Goal: Download file/media: Download file/media

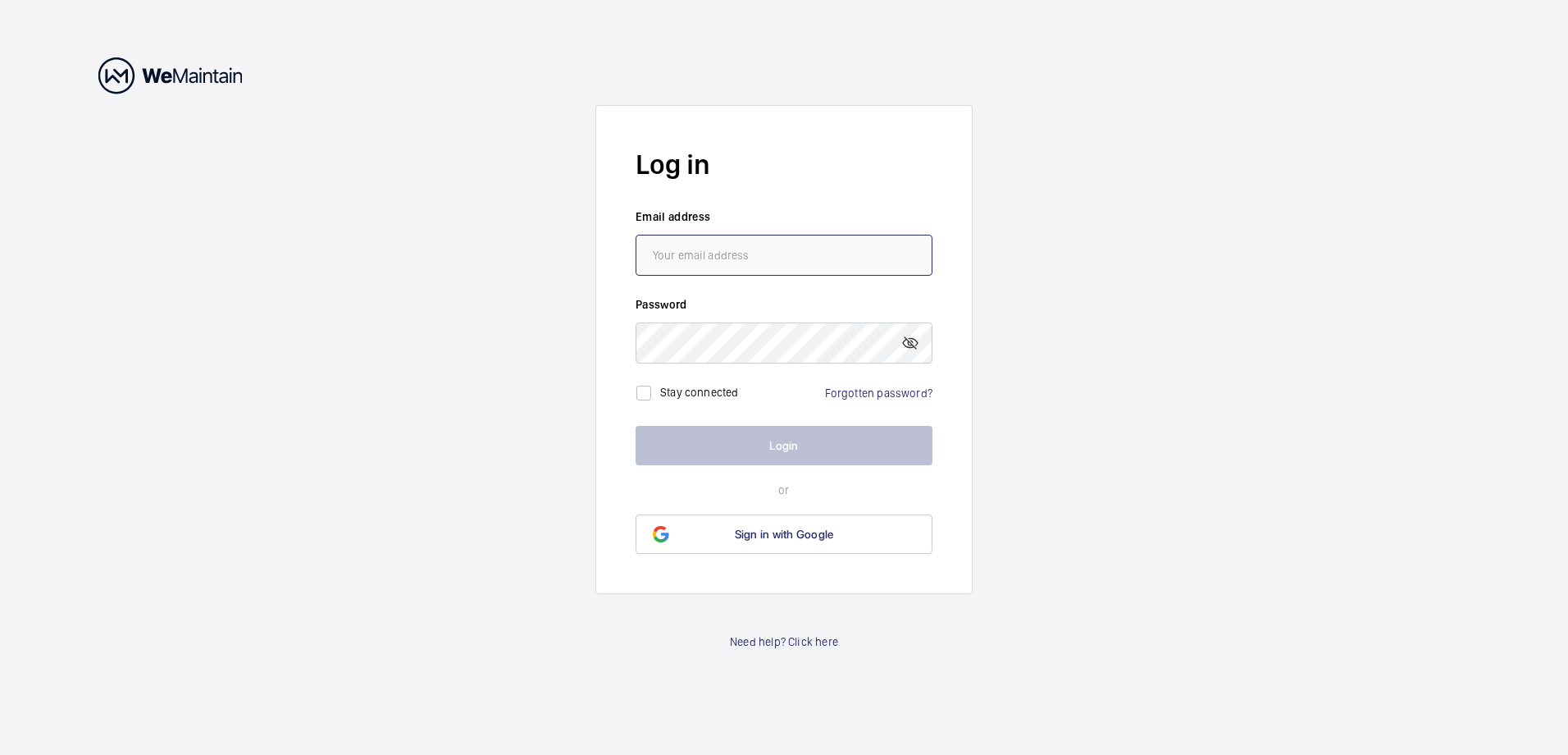
click at [721, 262] on input "email" at bounding box center [784, 255] width 297 height 41
type input "[EMAIL_ADDRESS][DOMAIN_NAME]"
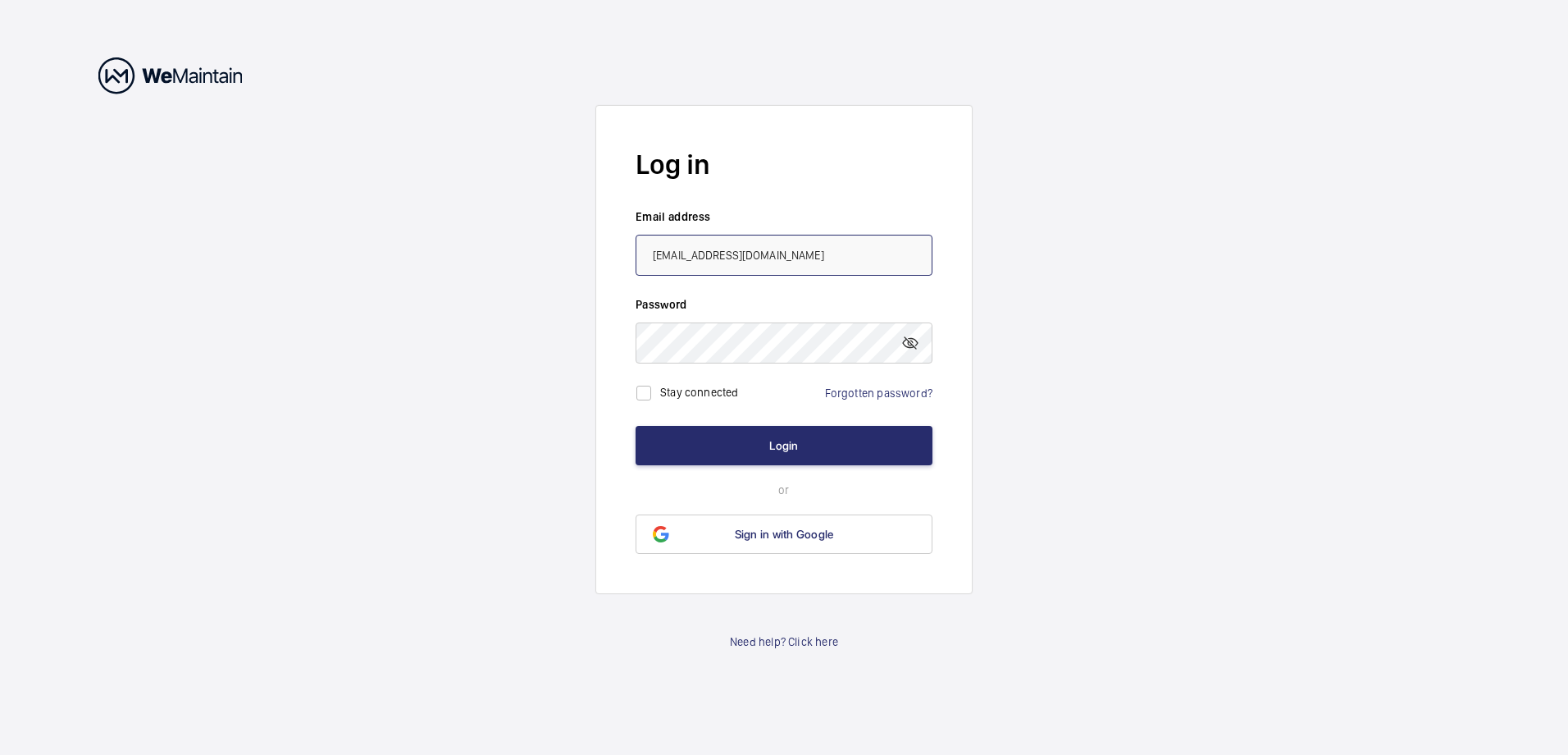
drag, startPoint x: 815, startPoint y: 261, endPoint x: 546, endPoint y: 262, distance: 269.0
click at [547, 262] on wm-front-auth-container "Log in Email address [EMAIL_ADDRESS][DOMAIN_NAME] Password Stay connected Forgo…" at bounding box center [784, 377] width 1568 height 755
type input "[EMAIL_ADDRESS][DOMAIN_NAME]"
click at [369, 356] on wm-front-auth-container "Log in Email address [EMAIL_ADDRESS][DOMAIN_NAME] Password Stay connected Forgo…" at bounding box center [784, 377] width 1568 height 755
click at [641, 399] on input "checkbox" at bounding box center [644, 392] width 33 height 33
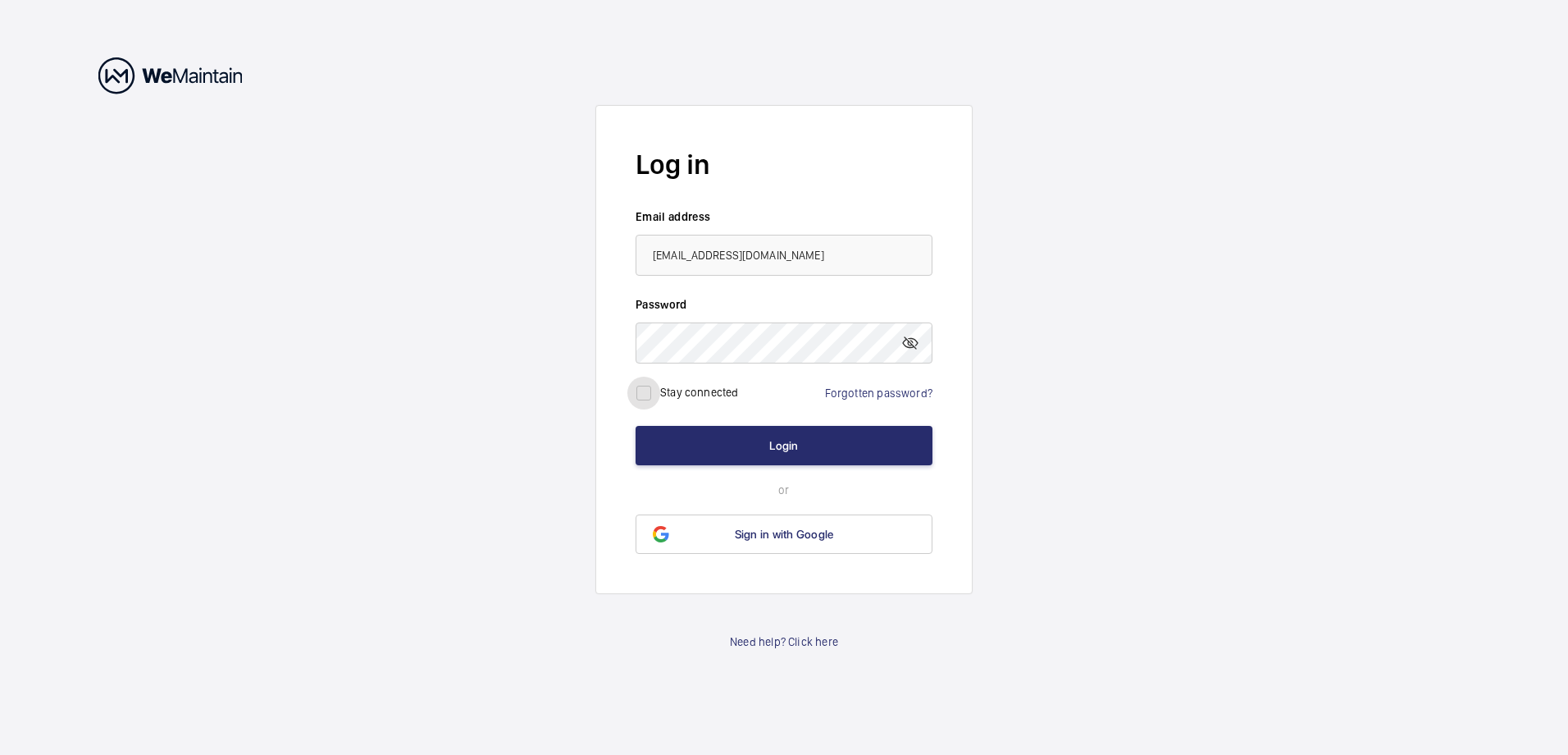
checkbox input "true"
click at [789, 447] on button "Login" at bounding box center [784, 445] width 297 height 39
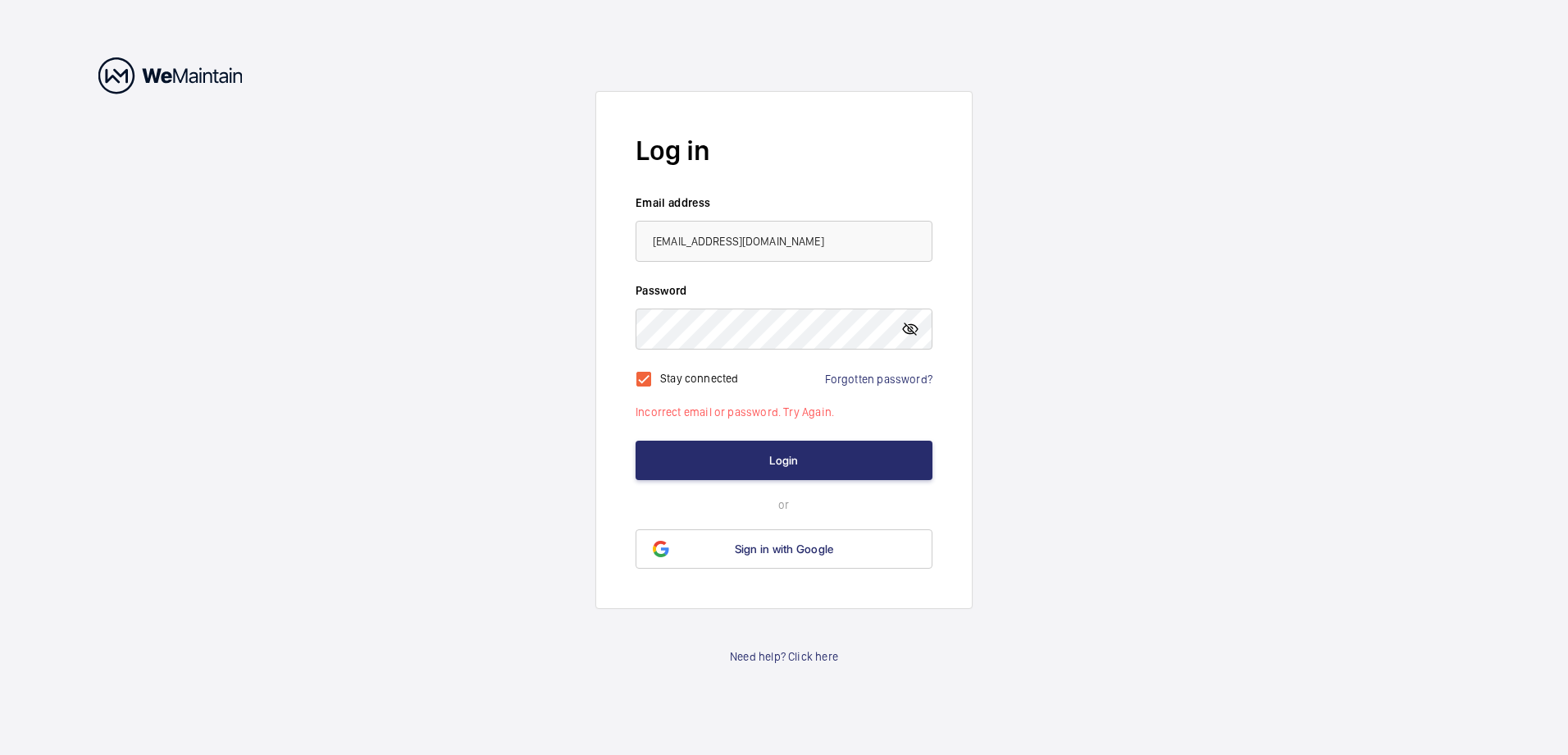
click at [911, 328] on mat-icon at bounding box center [911, 329] width 20 height 20
click at [911, 327] on mat-icon at bounding box center [911, 329] width 20 height 20
click at [806, 238] on input "[EMAIL_ADDRESS][DOMAIN_NAME]" at bounding box center [784, 241] width 297 height 41
drag, startPoint x: 806, startPoint y: 238, endPoint x: 453, endPoint y: 235, distance: 353.0
click at [453, 235] on wm-front-auth-container "Log in Email address [EMAIL_ADDRESS][DOMAIN_NAME] Password Stay connected Forgo…" at bounding box center [784, 377] width 1568 height 755
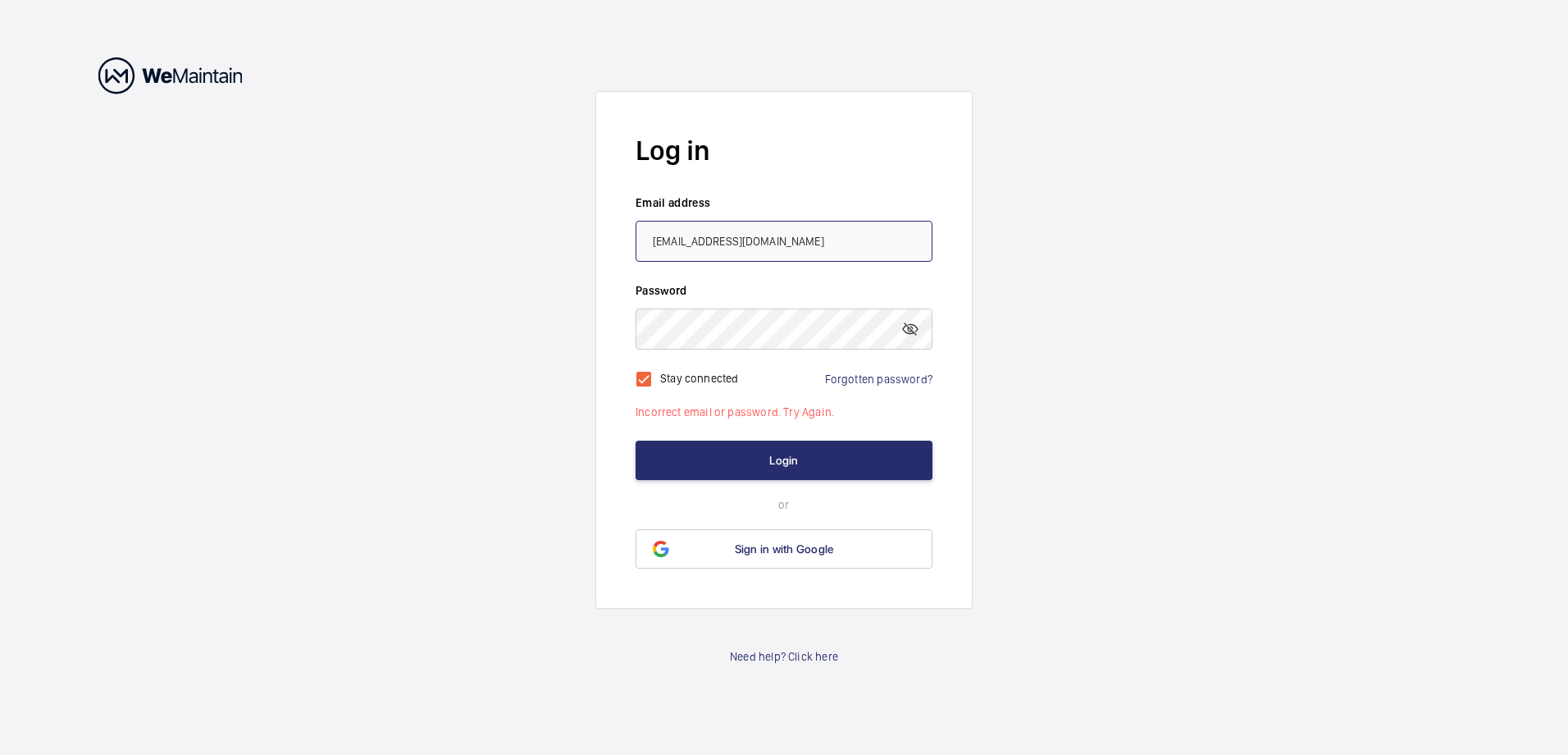
drag, startPoint x: 787, startPoint y: 242, endPoint x: 518, endPoint y: 219, distance: 270.0
click at [518, 219] on wm-front-auth-container "Log in Email address [EMAIL_ADDRESS][DOMAIN_NAME] Password Stay connected Forgo…" at bounding box center [784, 377] width 1568 height 755
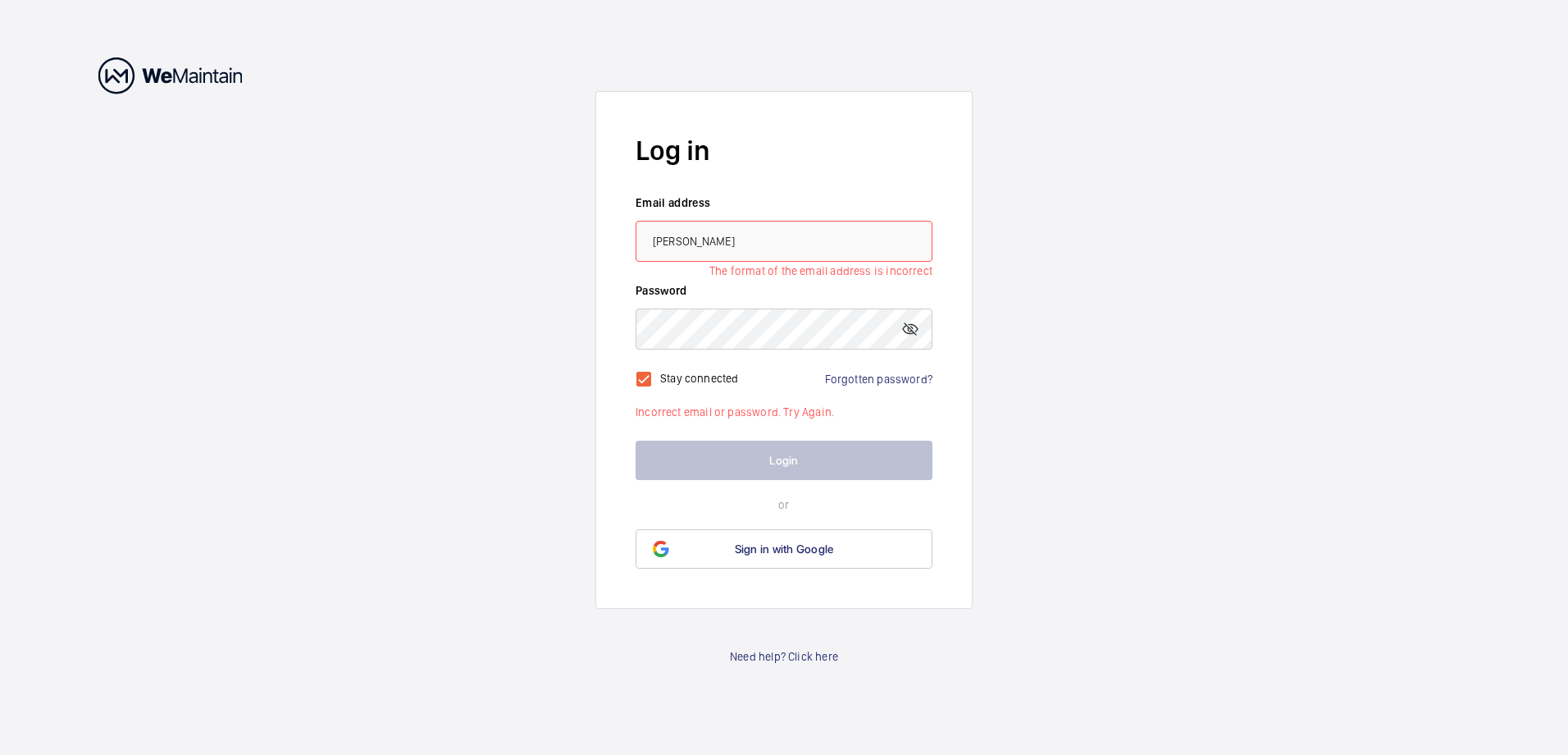
click at [695, 245] on input "[PERSON_NAME]" at bounding box center [784, 241] width 297 height 41
click at [824, 248] on input "[PERSON_NAME]" at bounding box center [784, 241] width 297 height 41
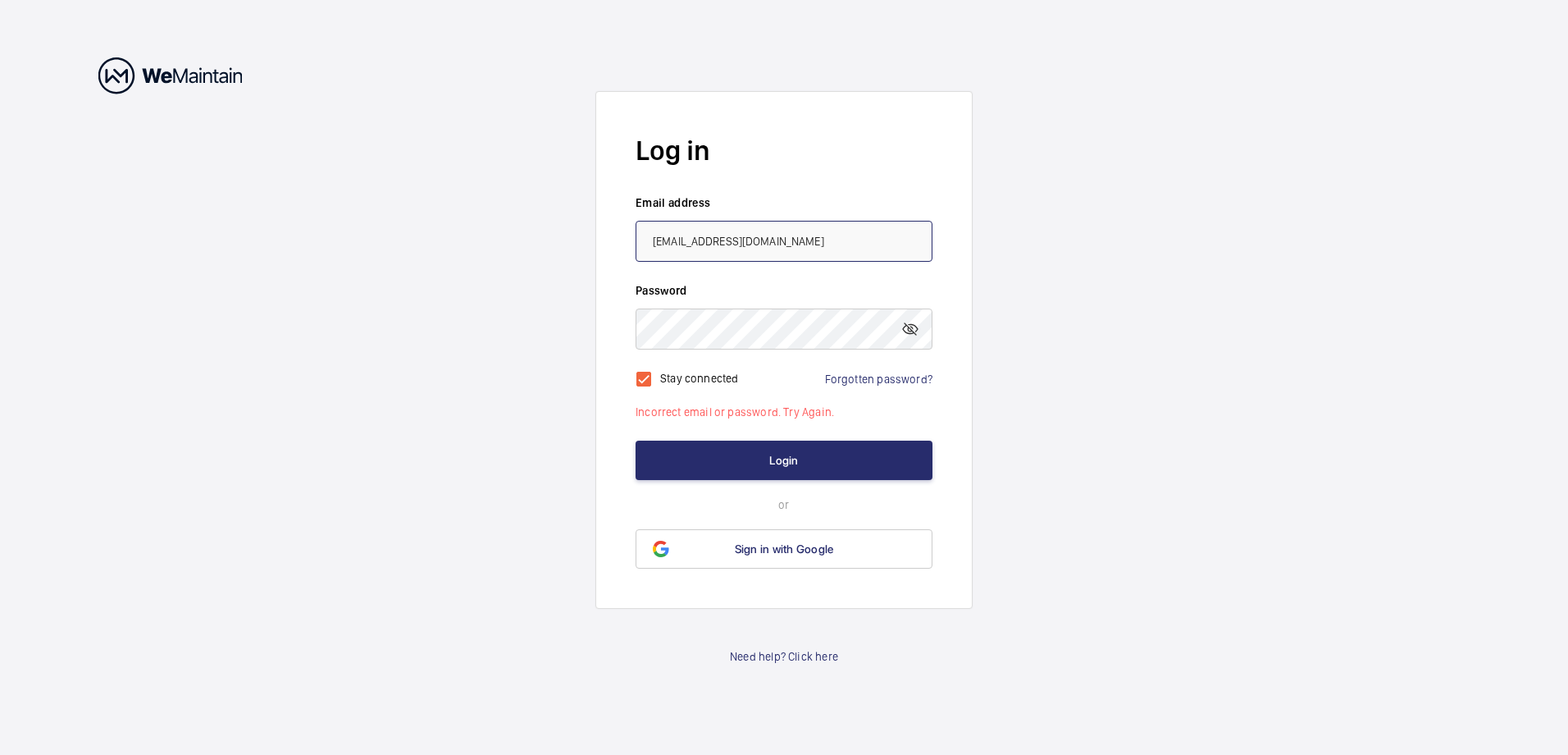
drag, startPoint x: 790, startPoint y: 238, endPoint x: 618, endPoint y: 239, distance: 172.0
click at [618, 239] on form "Log in Email address [EMAIL_ADDRESS][DOMAIN_NAME] Password Stay connected Forgo…" at bounding box center [784, 350] width 377 height 518
type input "[PERSON_NAME][EMAIL_ADDRESS][PERSON_NAME][DOMAIN_NAME]"
click at [617, 238] on form "Log in Email address [PERSON_NAME][EMAIL_ADDRESS][PERSON_NAME][DOMAIN_NAME] Pas…" at bounding box center [784, 350] width 377 height 518
click at [787, 459] on button "Login" at bounding box center [784, 460] width 297 height 39
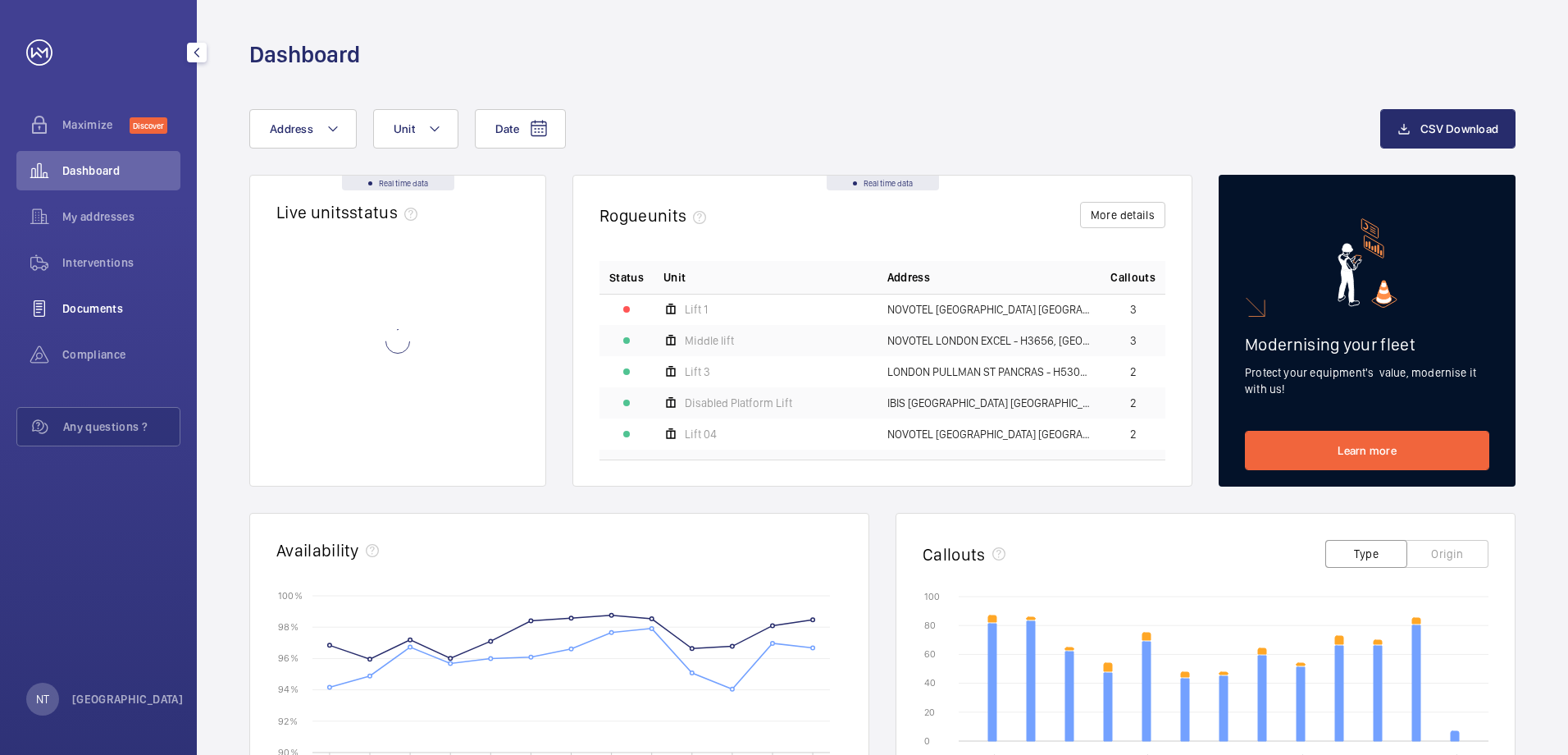
click at [77, 307] on span "Documents" at bounding box center [122, 308] width 118 height 16
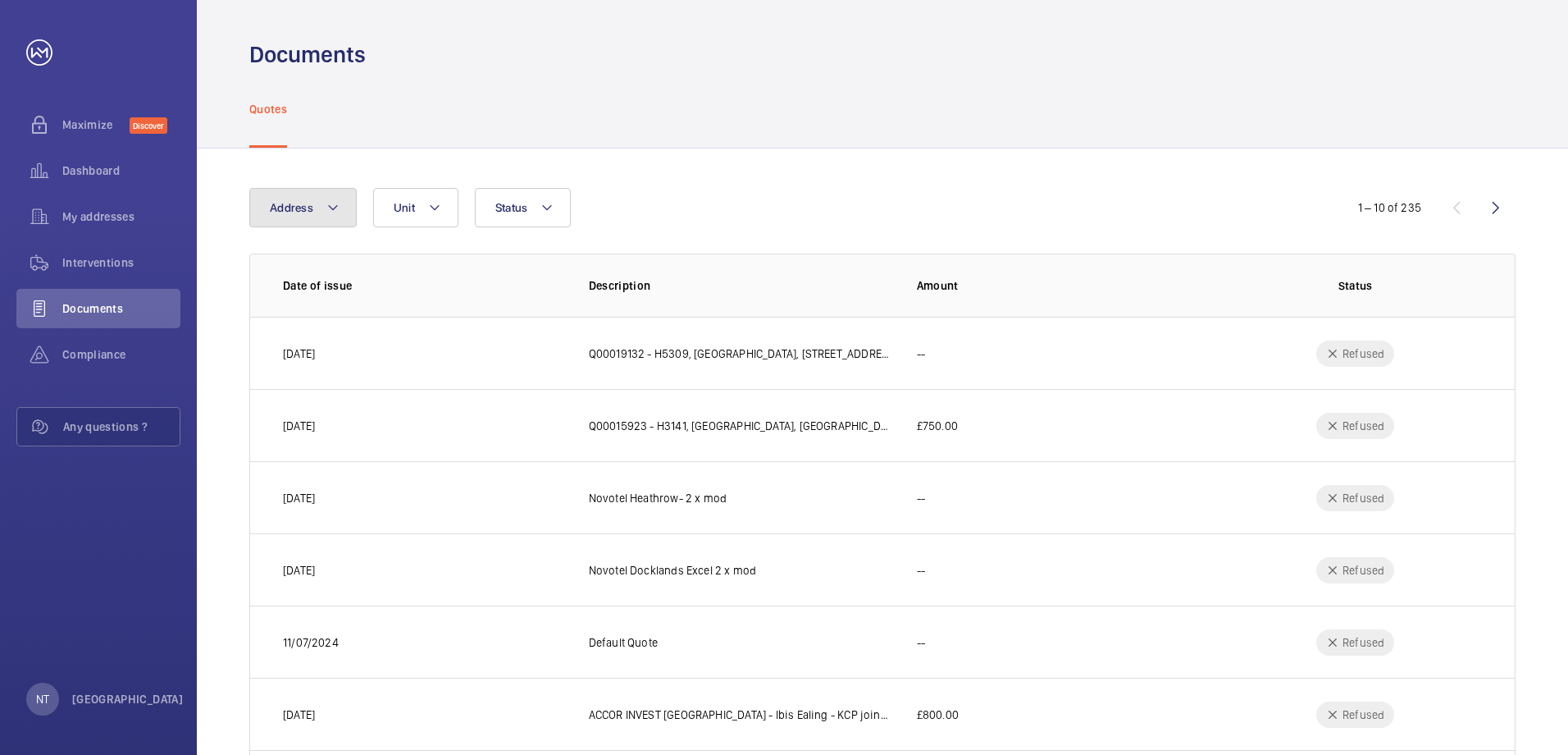
click at [338, 210] on mat-icon at bounding box center [332, 208] width 13 height 20
type input "h3107"
click at [362, 318] on span "[GEOGRAPHIC_DATA] - H3107 , [GEOGRAPHIC_DATA], [STREET_ADDRESS][PERSON_NAME]" at bounding box center [407, 319] width 226 height 16
click at [290, 318] on input "[GEOGRAPHIC_DATA] - H3107 , [GEOGRAPHIC_DATA], [STREET_ADDRESS][PERSON_NAME]" at bounding box center [274, 319] width 33 height 33
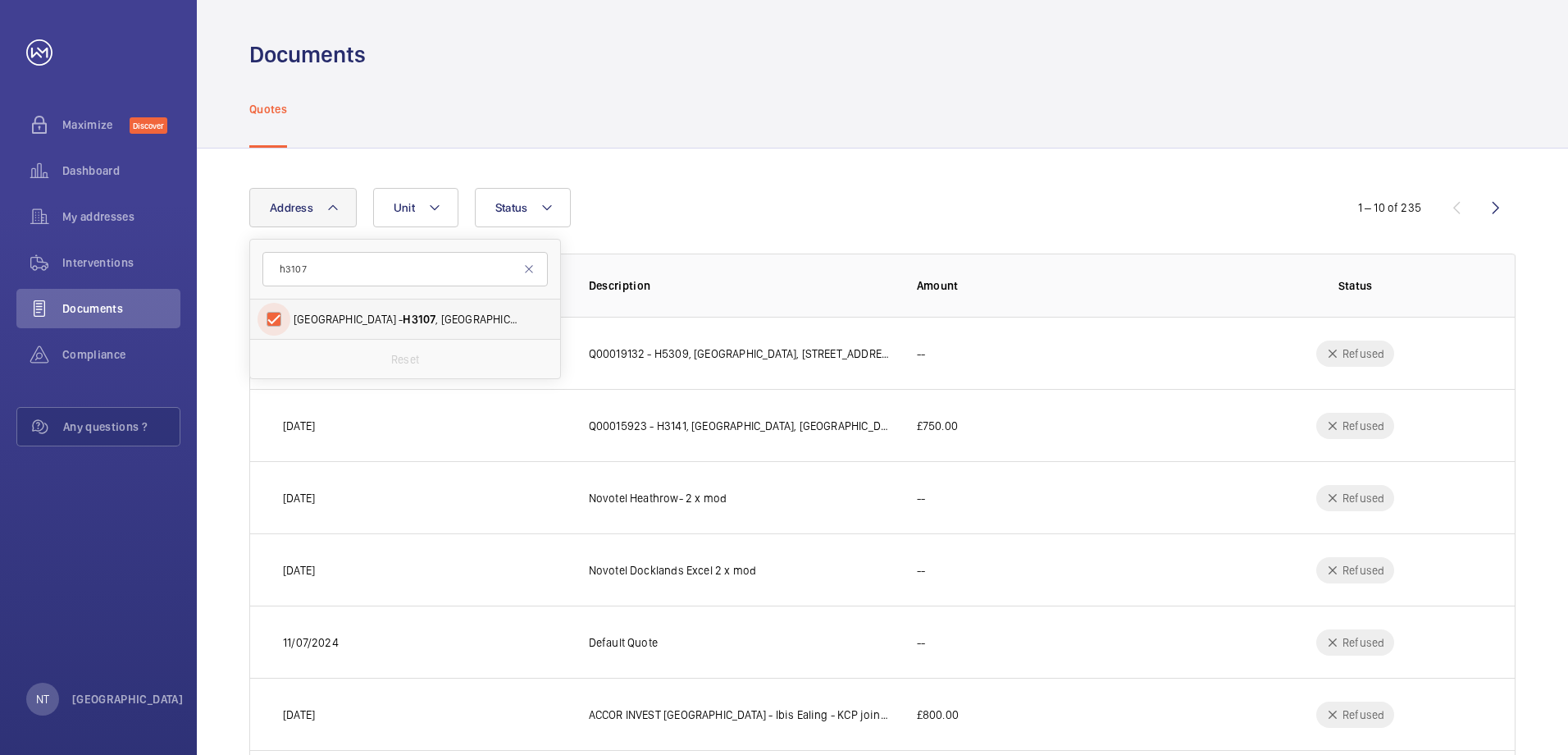
checkbox input "true"
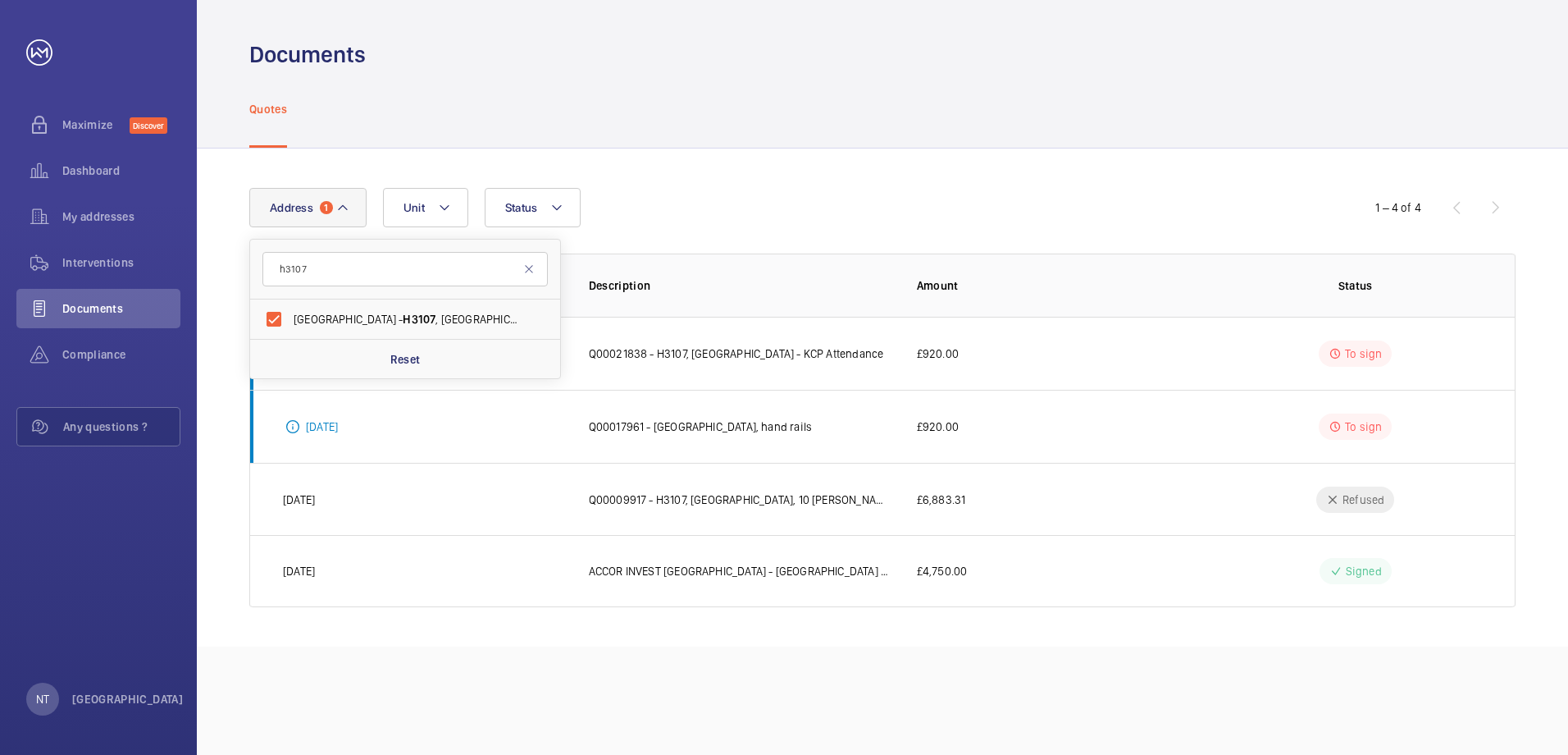
click at [731, 103] on div "Quotes" at bounding box center [882, 108] width 1266 height 78
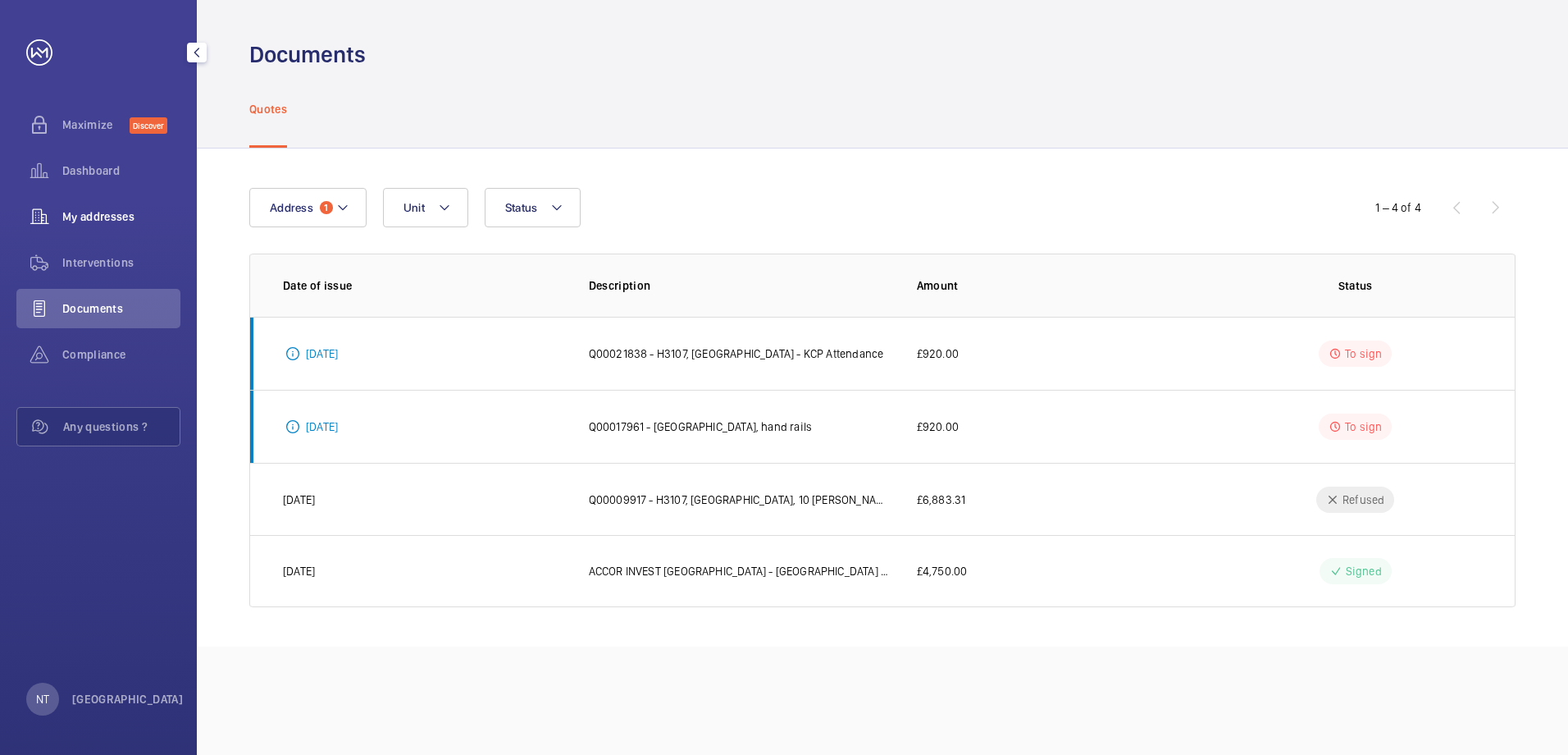
click at [95, 214] on span "My addresses" at bounding box center [122, 217] width 118 height 16
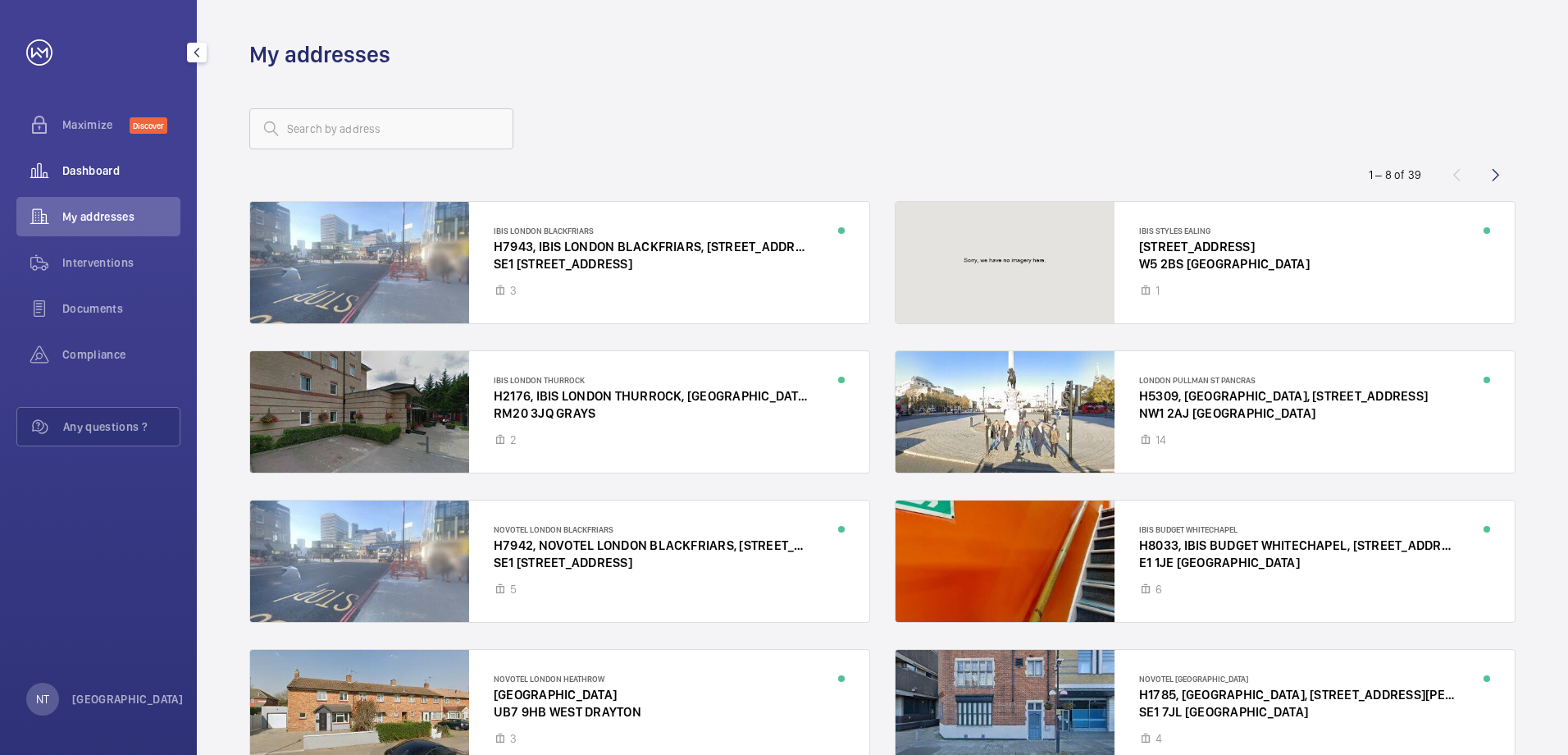
click at [91, 173] on span "Dashboard" at bounding box center [122, 170] width 118 height 16
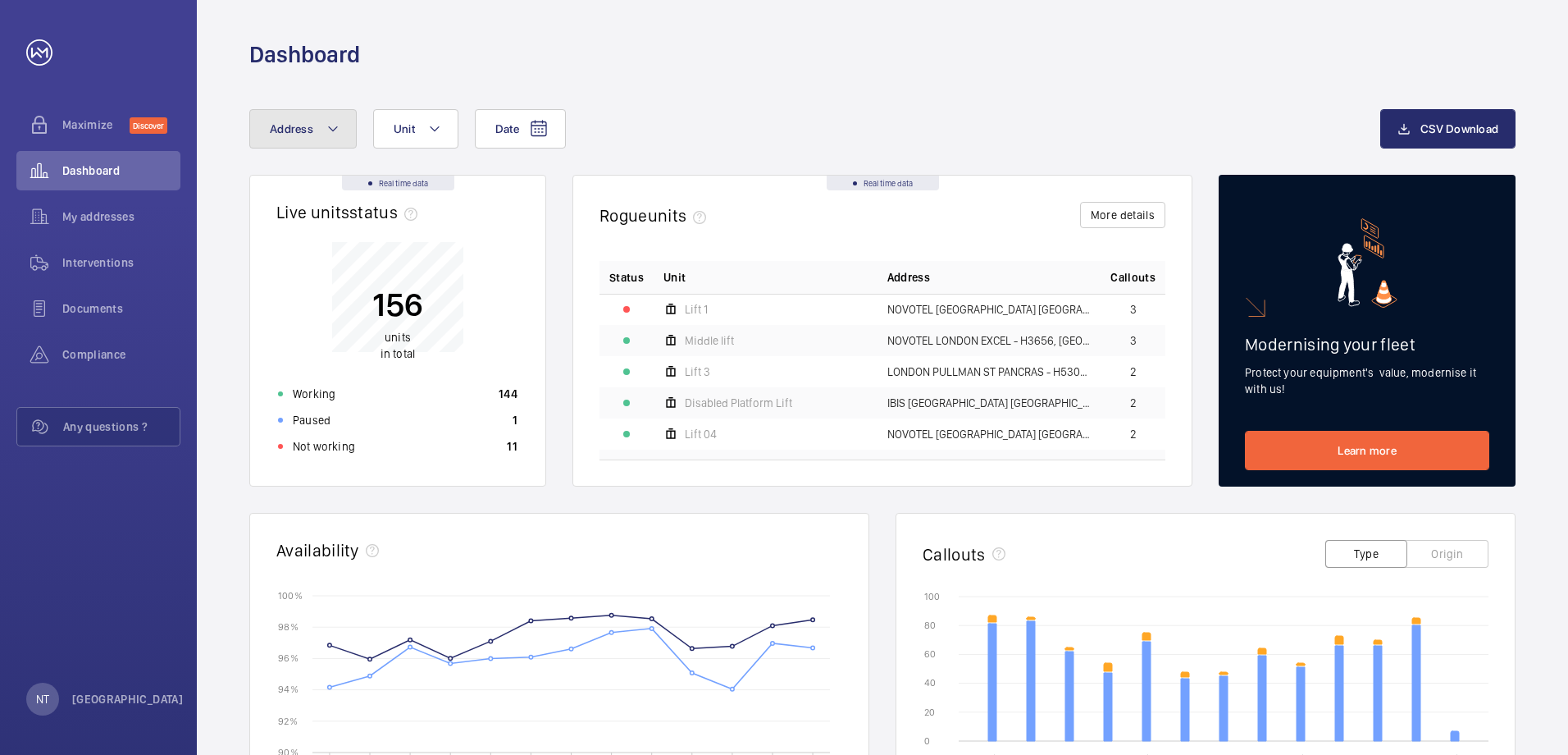
click at [328, 131] on mat-icon at bounding box center [332, 129] width 13 height 20
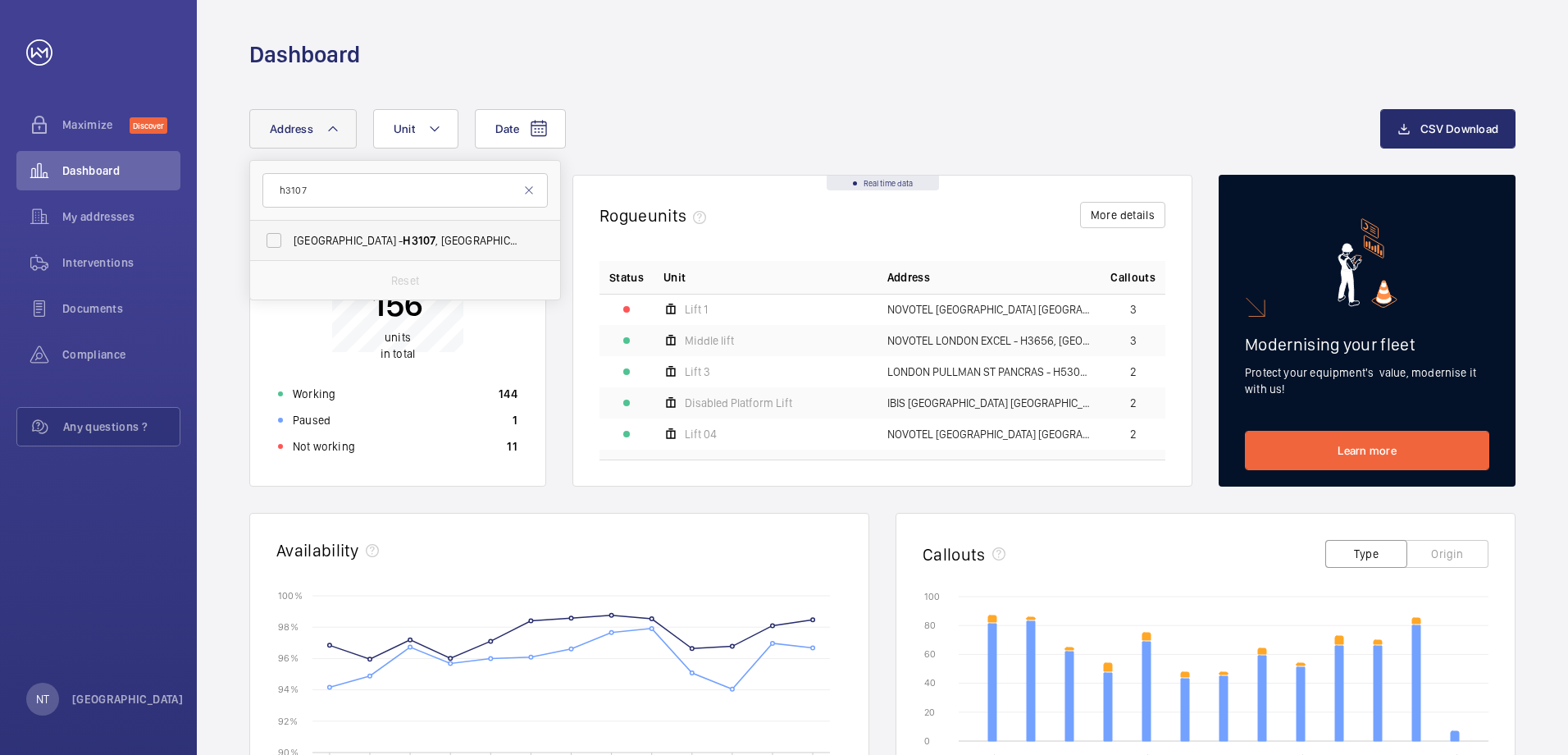
type input "h3107"
click at [352, 241] on span "[GEOGRAPHIC_DATA] - H3107 , [GEOGRAPHIC_DATA], [STREET_ADDRESS][PERSON_NAME]" at bounding box center [407, 240] width 226 height 16
click at [290, 241] on input "[GEOGRAPHIC_DATA] - H3107 , [GEOGRAPHIC_DATA], [STREET_ADDRESS][PERSON_NAME]" at bounding box center [274, 240] width 33 height 33
checkbox input "true"
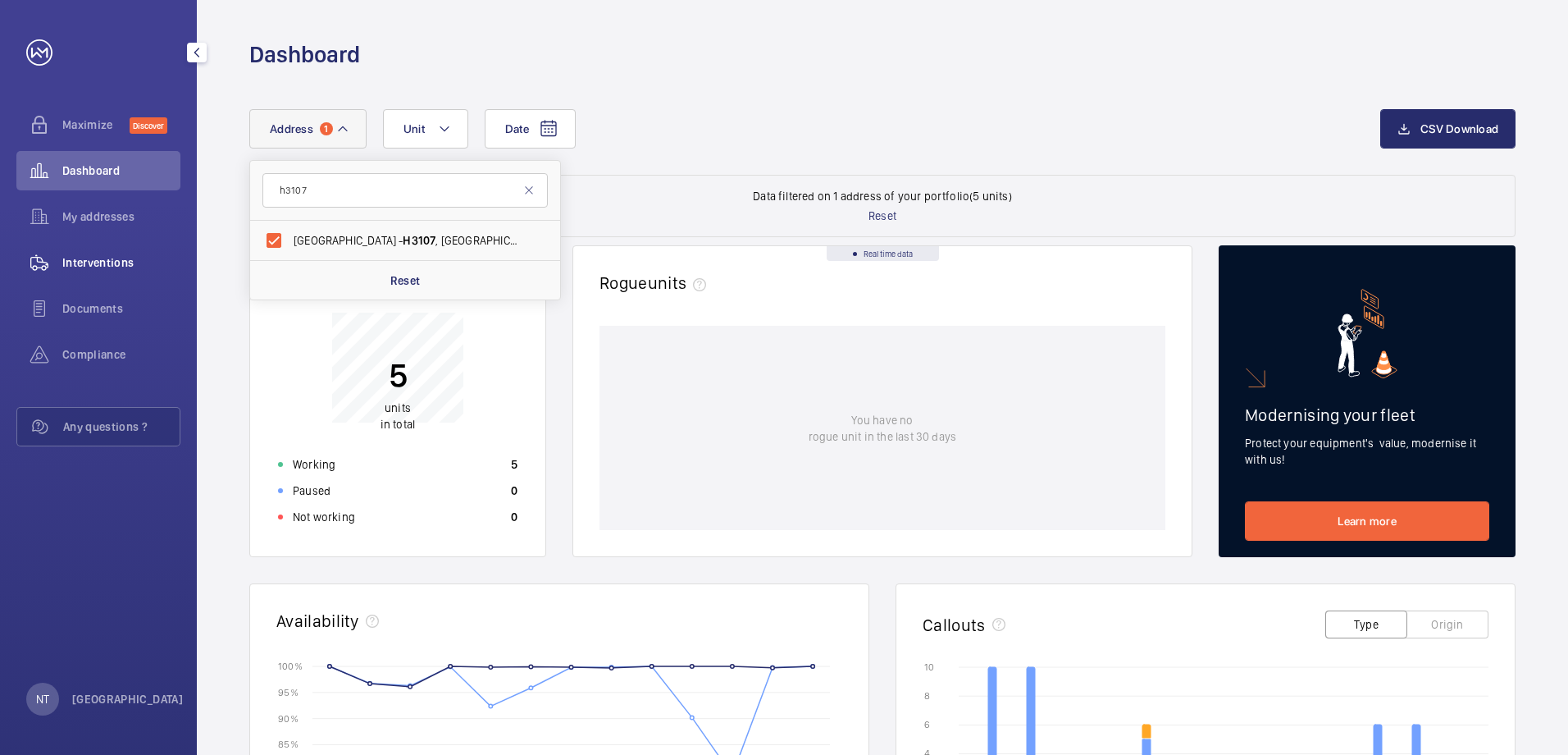
click at [84, 265] on span "Interventions" at bounding box center [122, 262] width 118 height 16
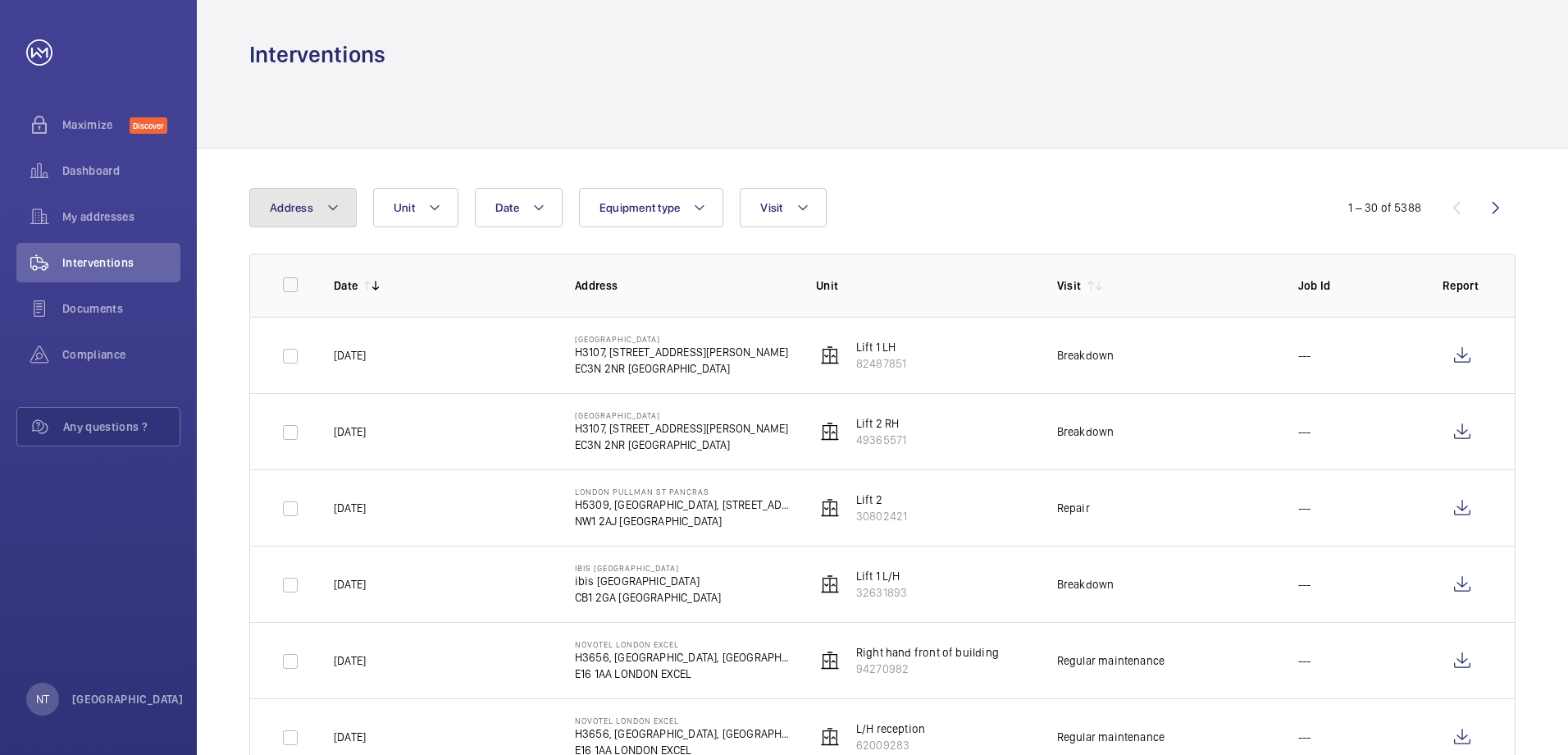
click at [331, 210] on mat-icon at bounding box center [332, 208] width 13 height 20
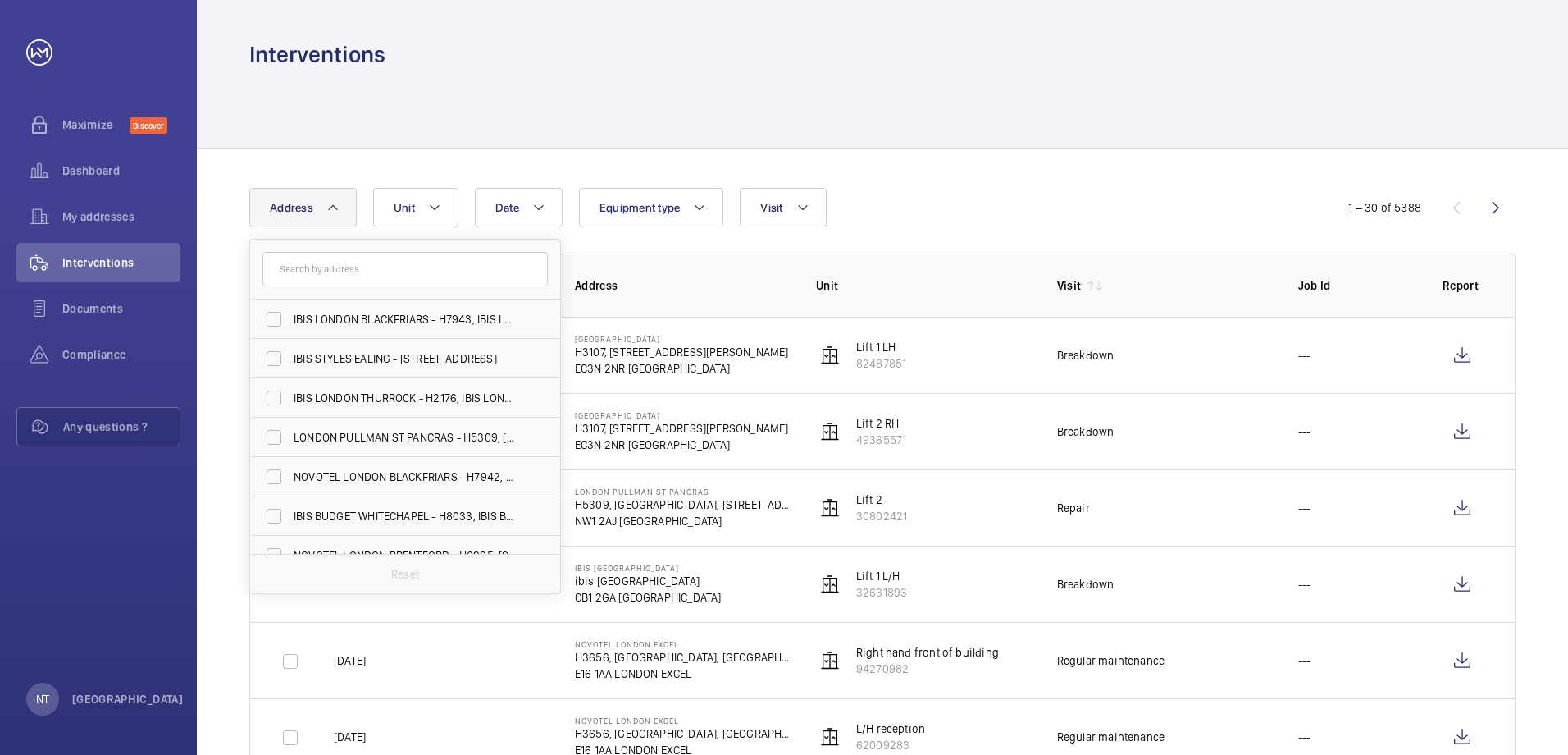
click at [326, 272] on input "text" at bounding box center [405, 269] width 286 height 34
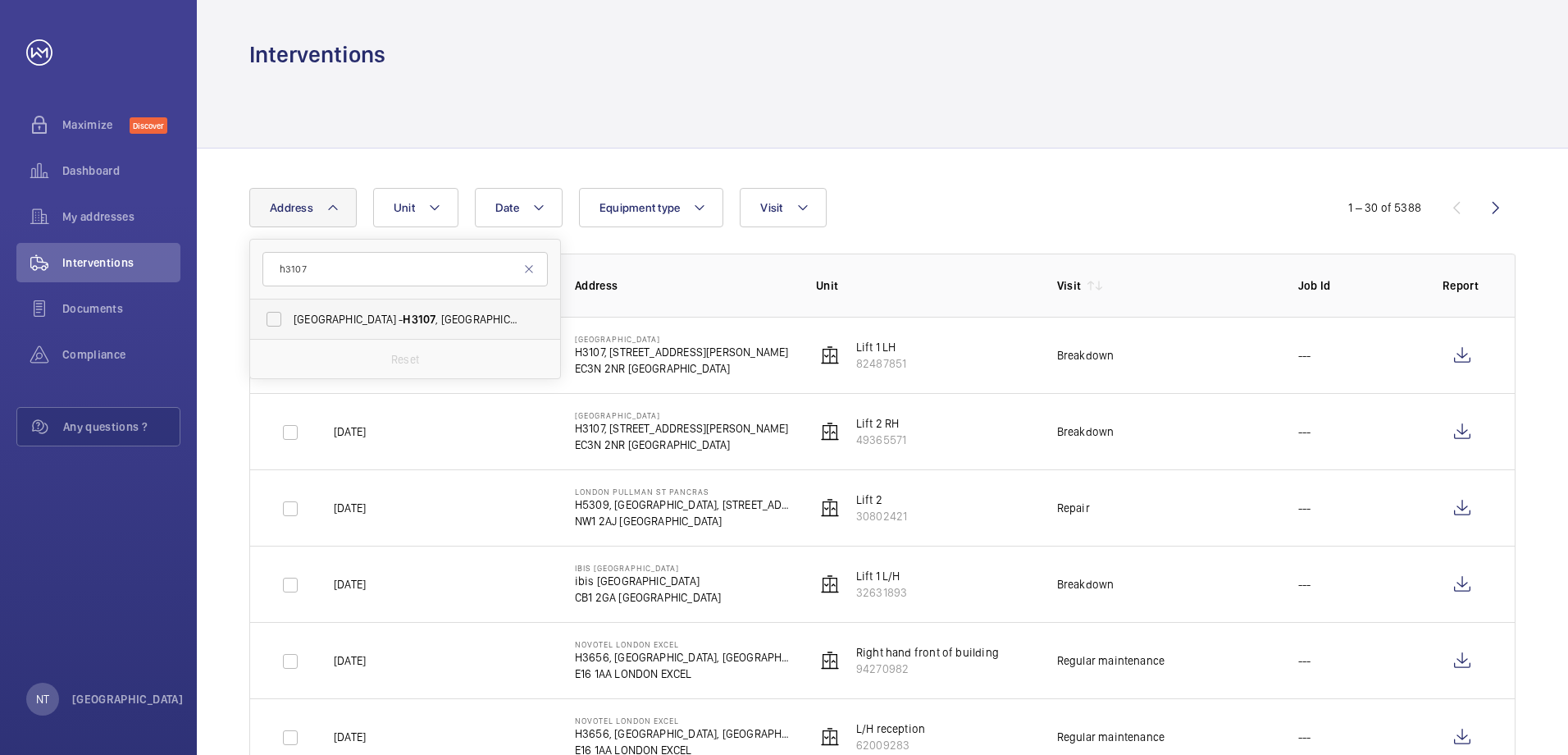
type input "h3107"
click at [333, 314] on span "[GEOGRAPHIC_DATA] - H3107 , [GEOGRAPHIC_DATA], [STREET_ADDRESS][PERSON_NAME]" at bounding box center [407, 319] width 226 height 16
click at [290, 314] on input "[GEOGRAPHIC_DATA] - H3107 , [GEOGRAPHIC_DATA], [STREET_ADDRESS][PERSON_NAME]" at bounding box center [274, 319] width 33 height 33
checkbox input "true"
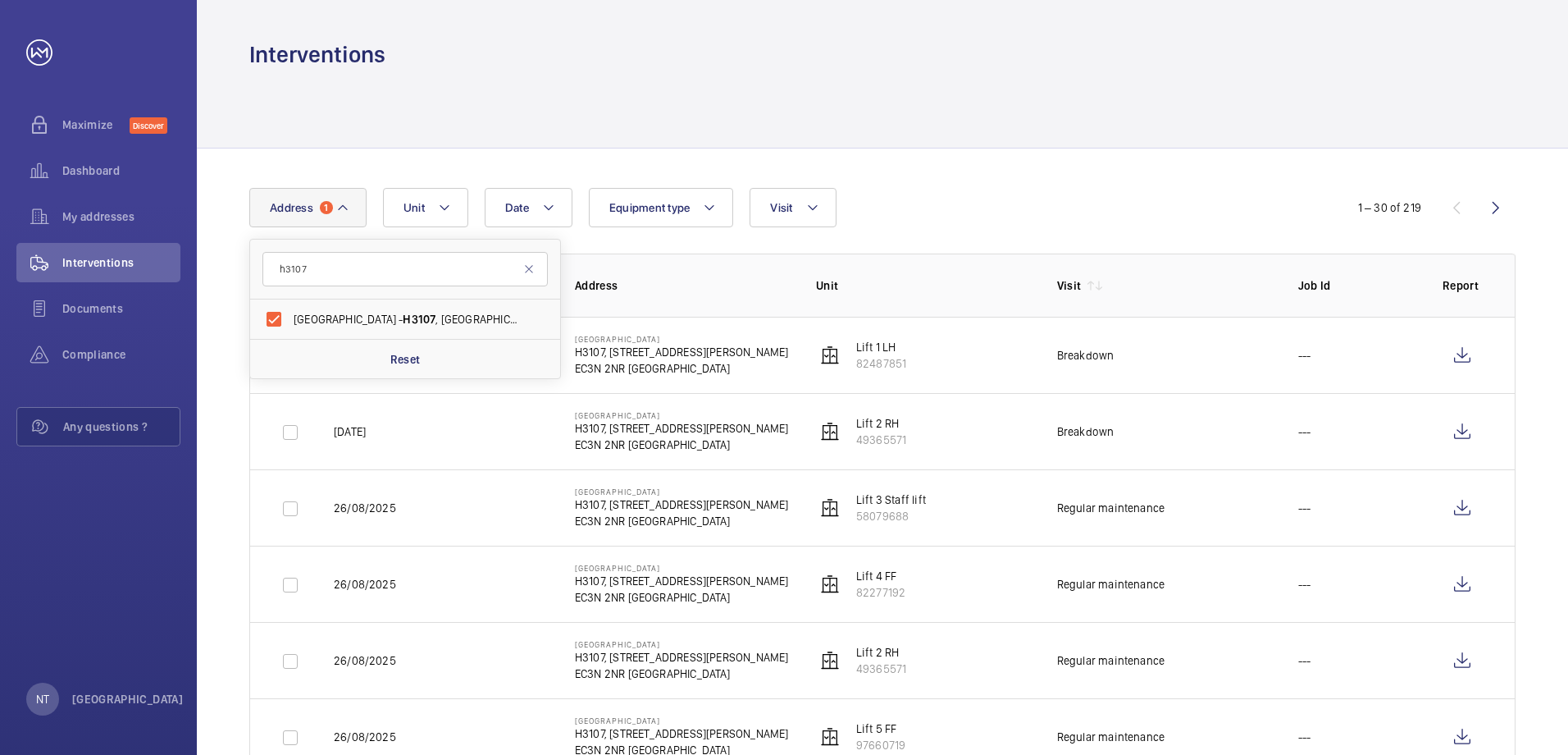
click at [938, 188] on div "Date Address [STREET_ADDRESS] , NOVOTEL LONDON TOWER BRIDGE, [STREET_ADDRESS][P…" at bounding box center [784, 208] width 1069 height 39
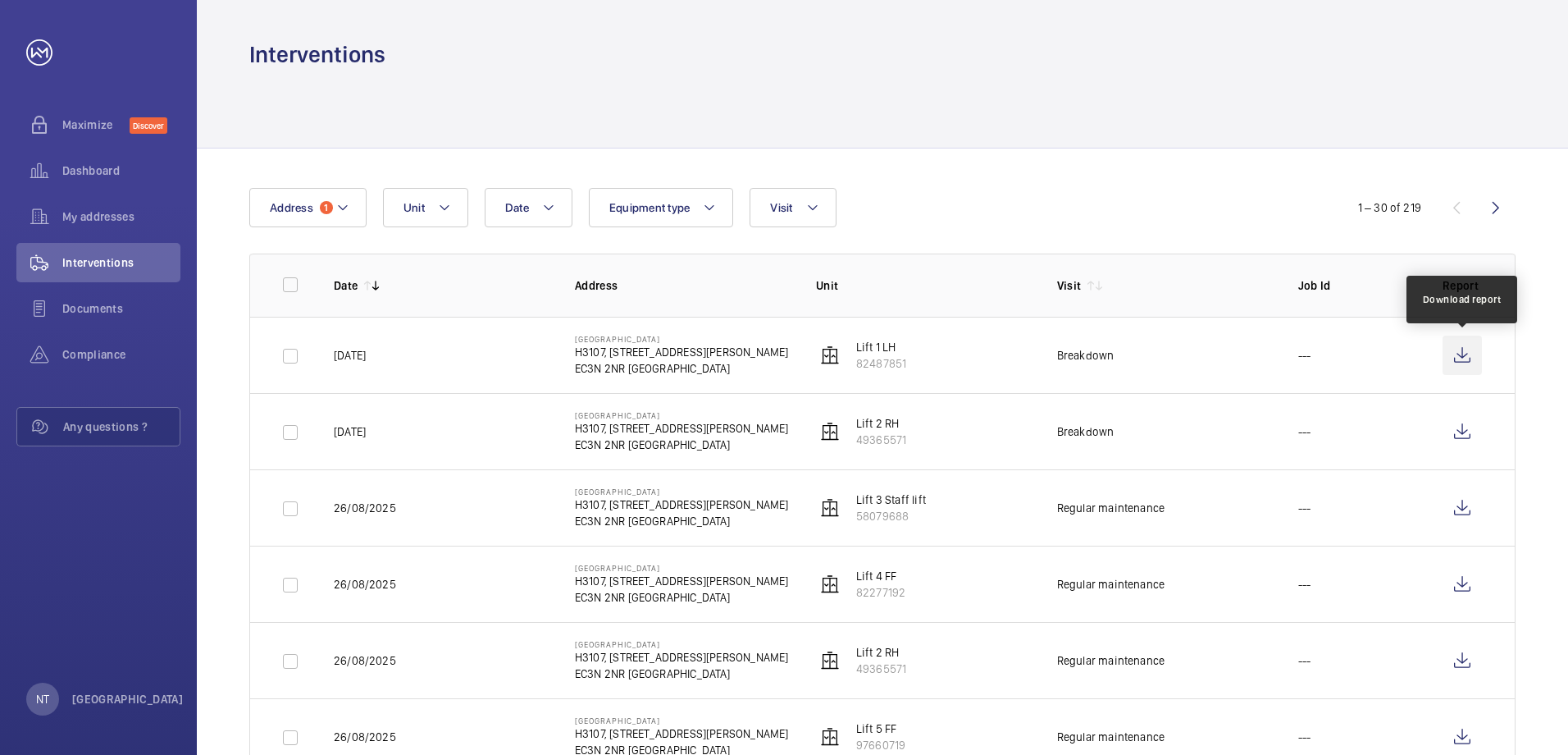
click at [1461, 356] on wm-front-icon-button at bounding box center [1462, 356] width 39 height 39
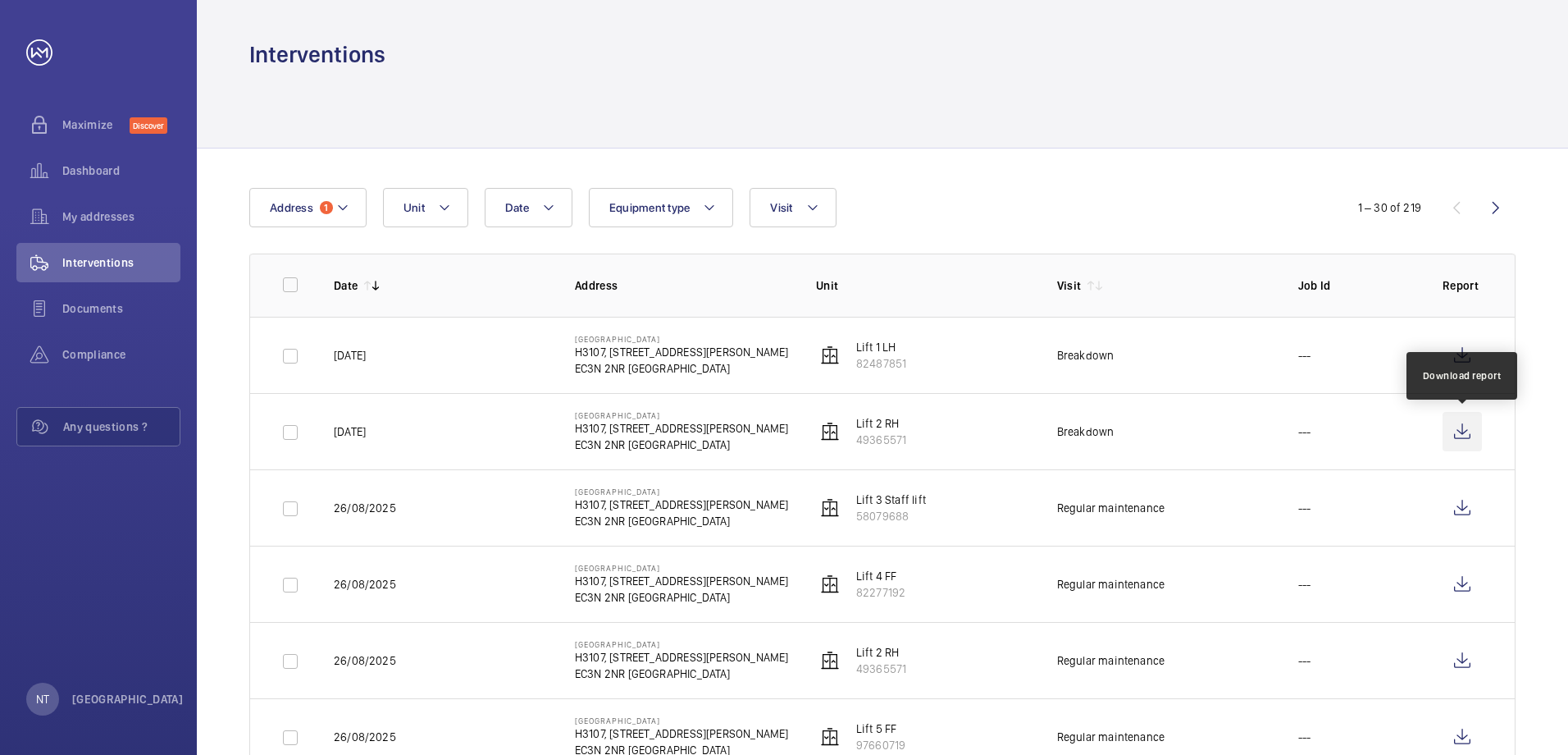
click at [1468, 428] on wm-front-icon-button at bounding box center [1462, 432] width 39 height 39
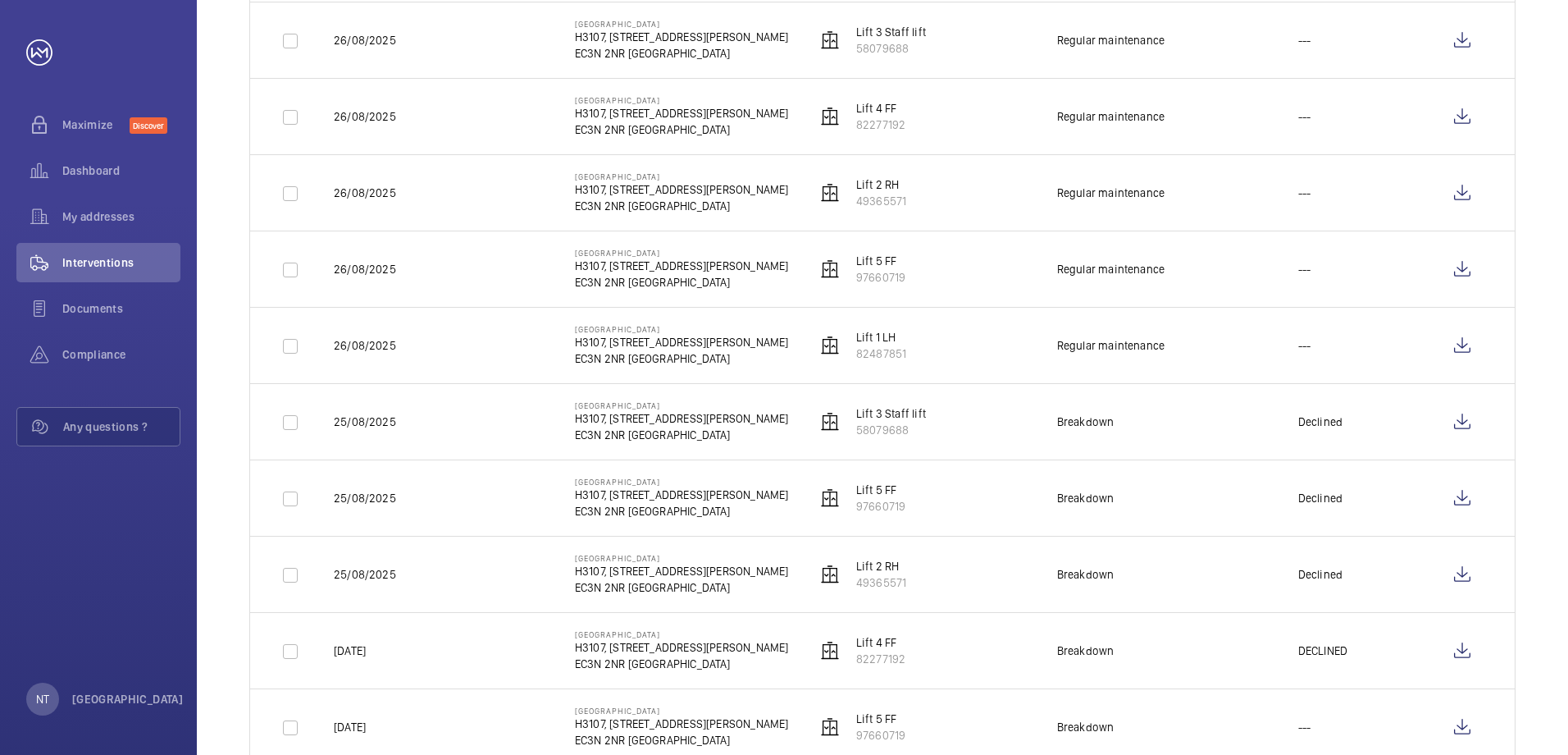
scroll to position [492, 0]
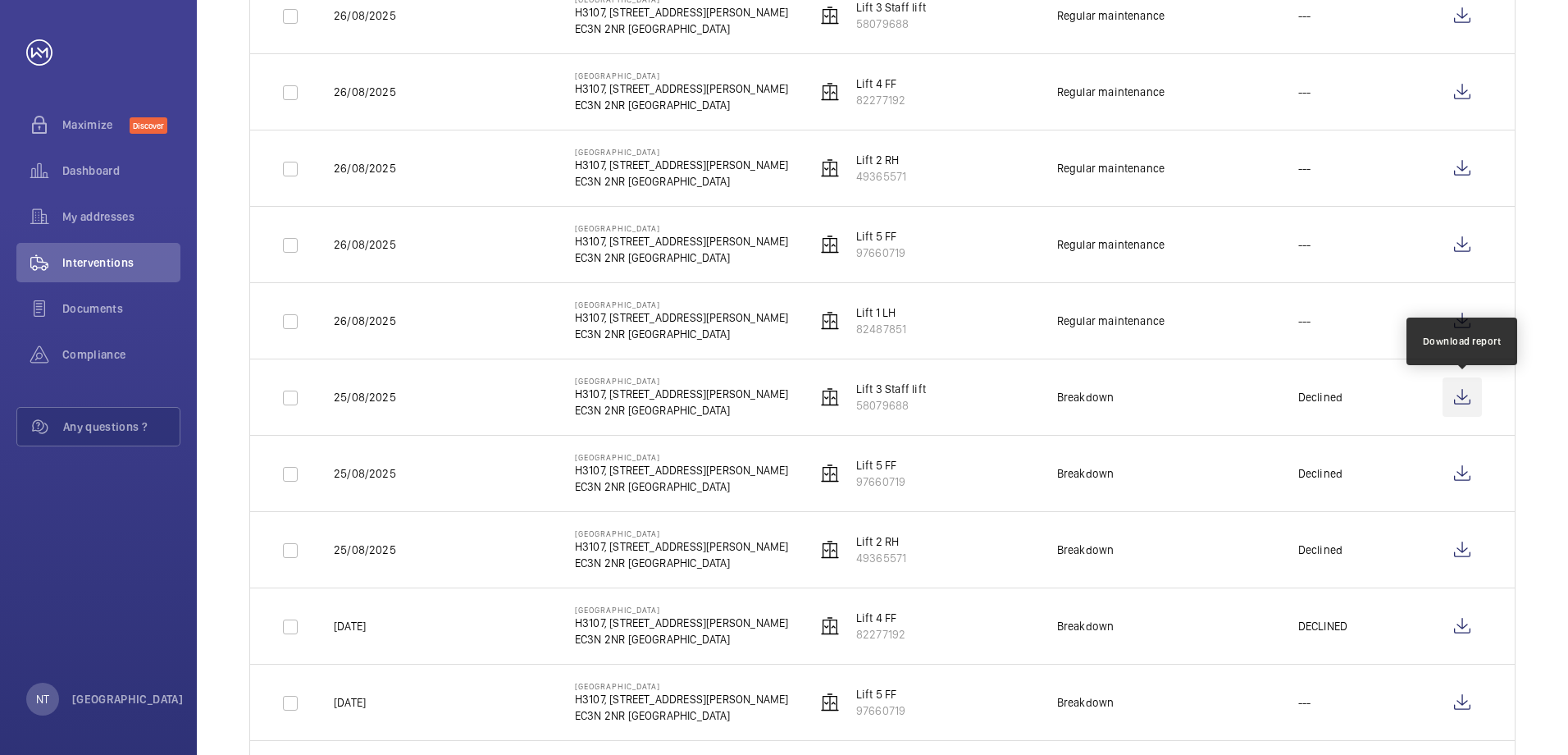
click at [1465, 401] on wm-front-icon-button at bounding box center [1462, 397] width 39 height 39
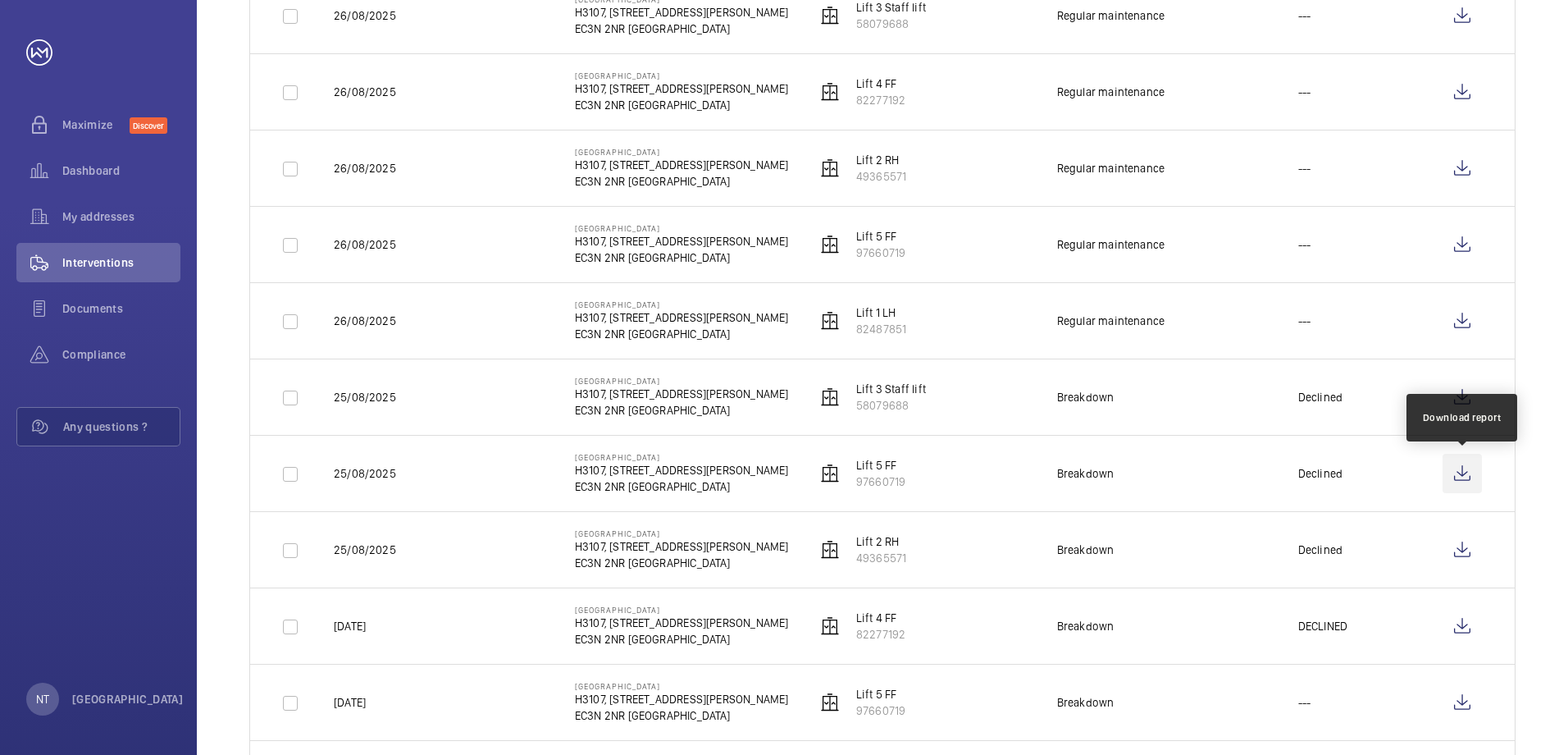
click at [1464, 477] on wm-front-icon-button at bounding box center [1462, 473] width 39 height 39
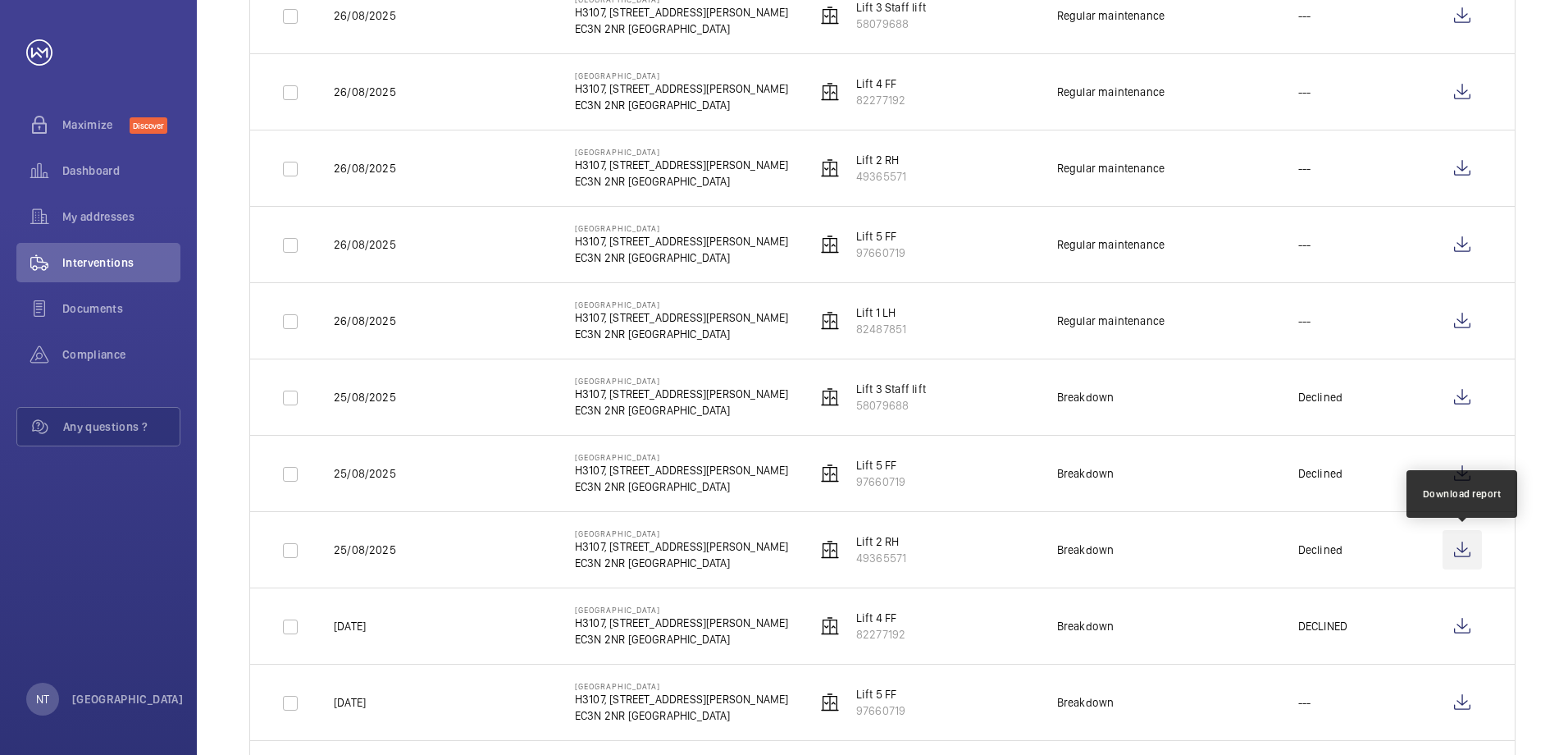
click at [1465, 549] on wm-front-icon-button at bounding box center [1462, 550] width 39 height 39
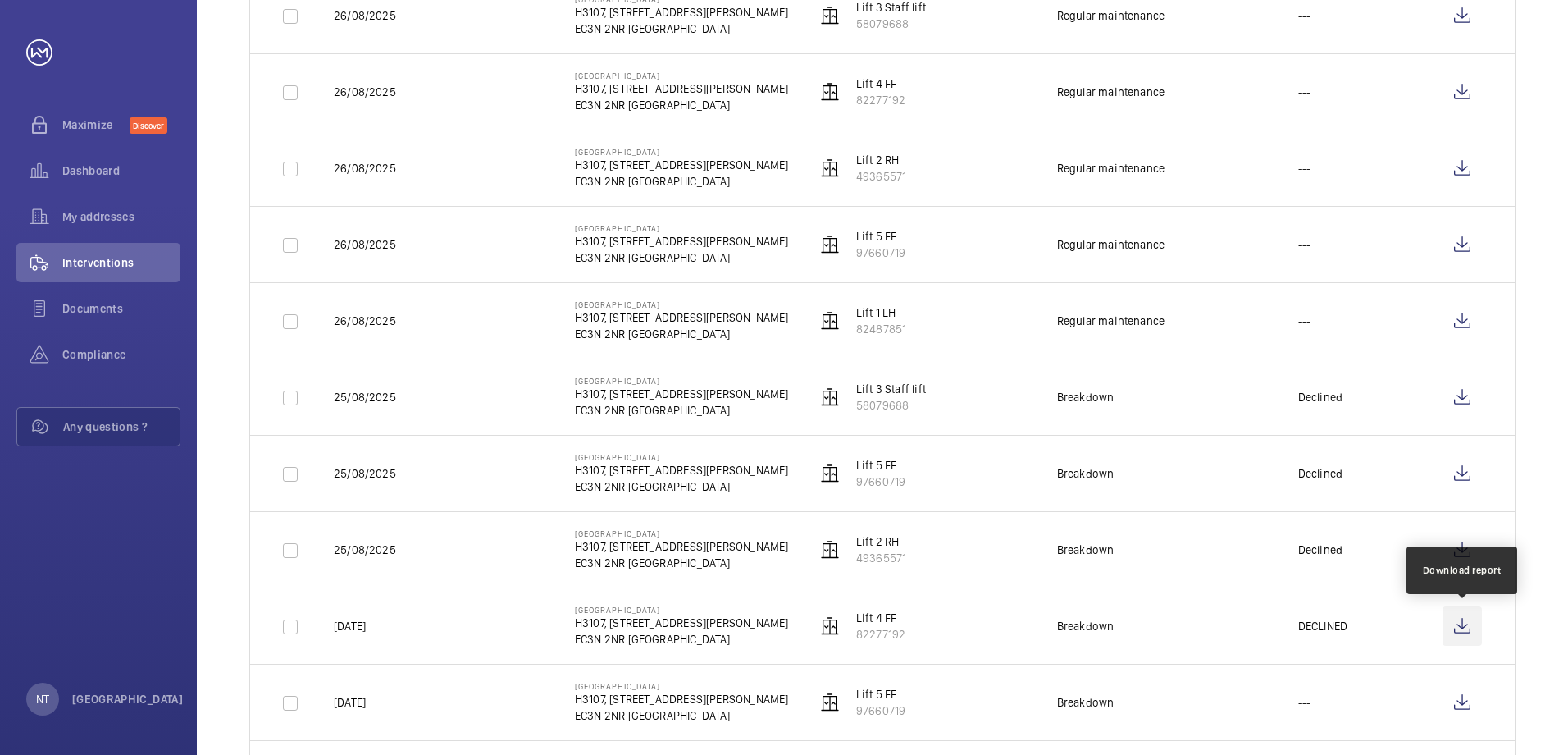
click at [1463, 625] on wm-front-icon-button at bounding box center [1462, 626] width 39 height 39
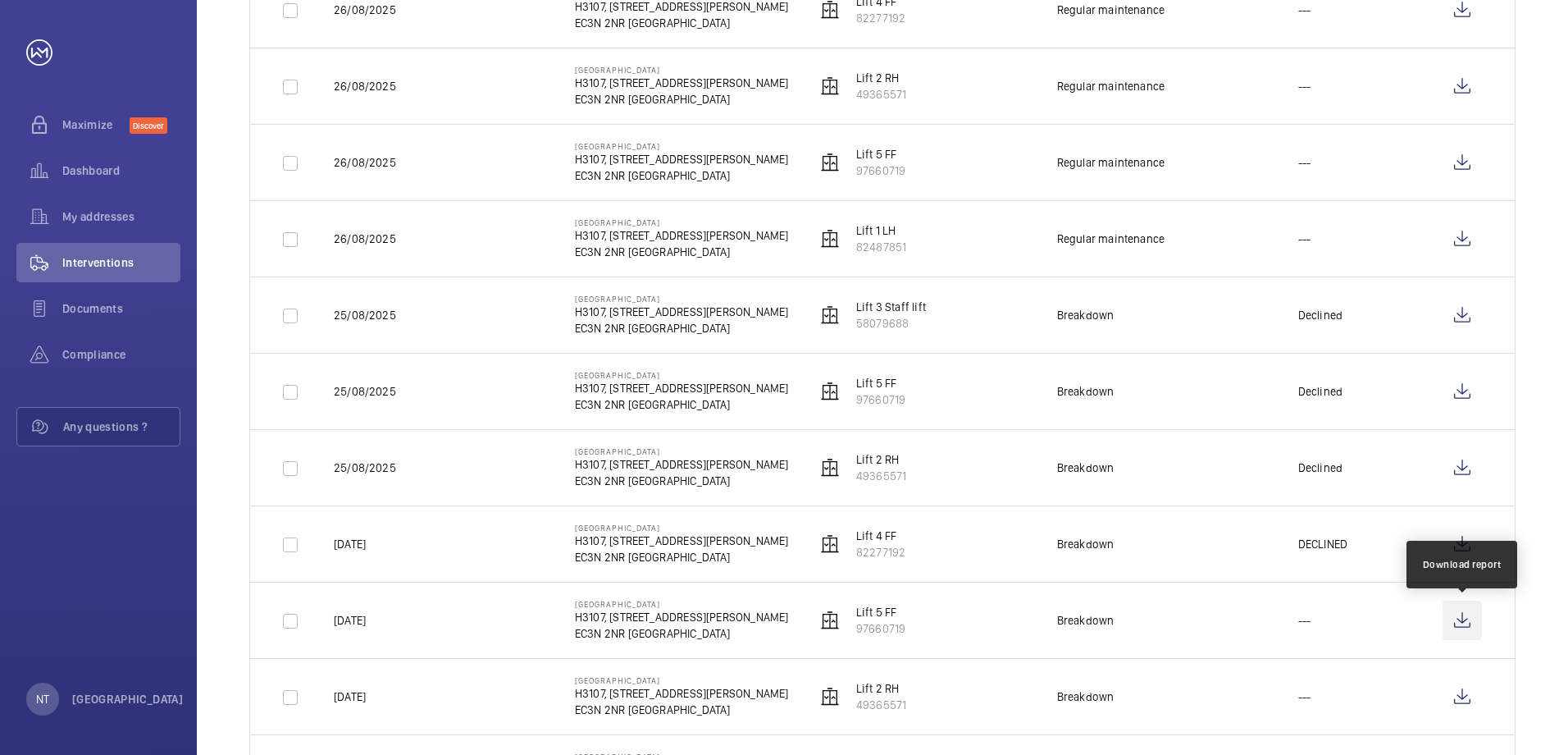
click at [1461, 623] on wm-front-icon-button at bounding box center [1462, 620] width 39 height 39
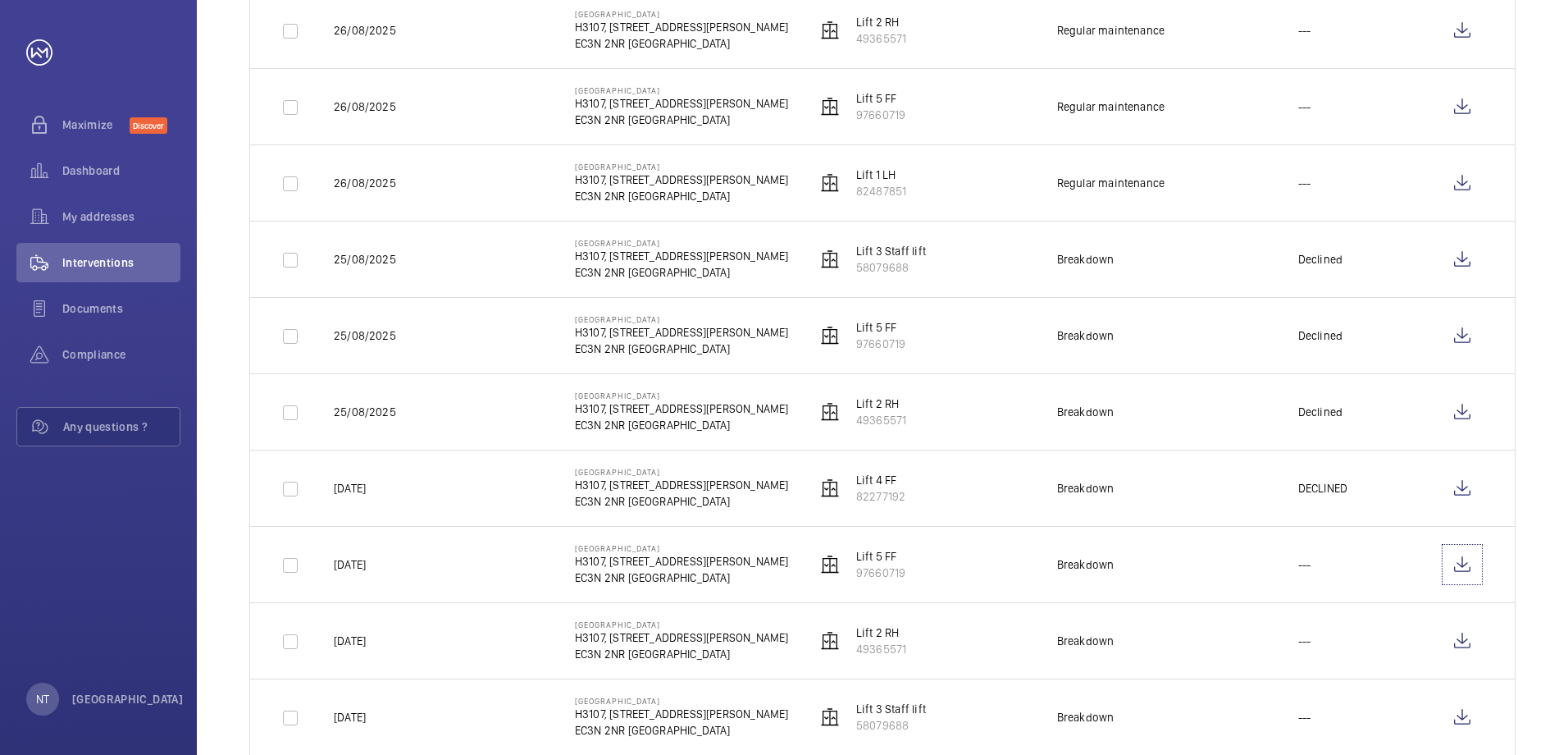
scroll to position [656, 0]
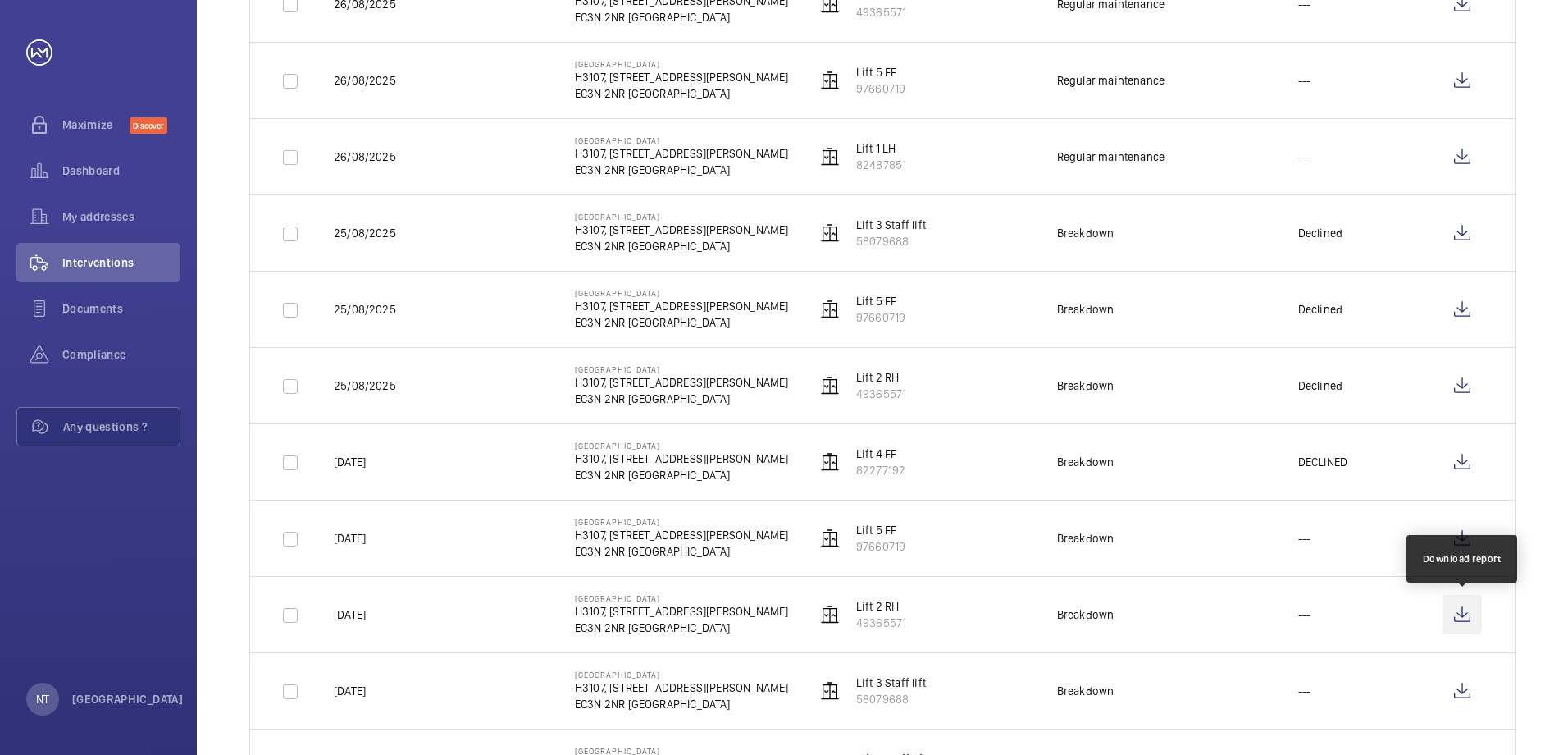
click at [1464, 612] on wm-front-icon-button at bounding box center [1462, 614] width 39 height 39
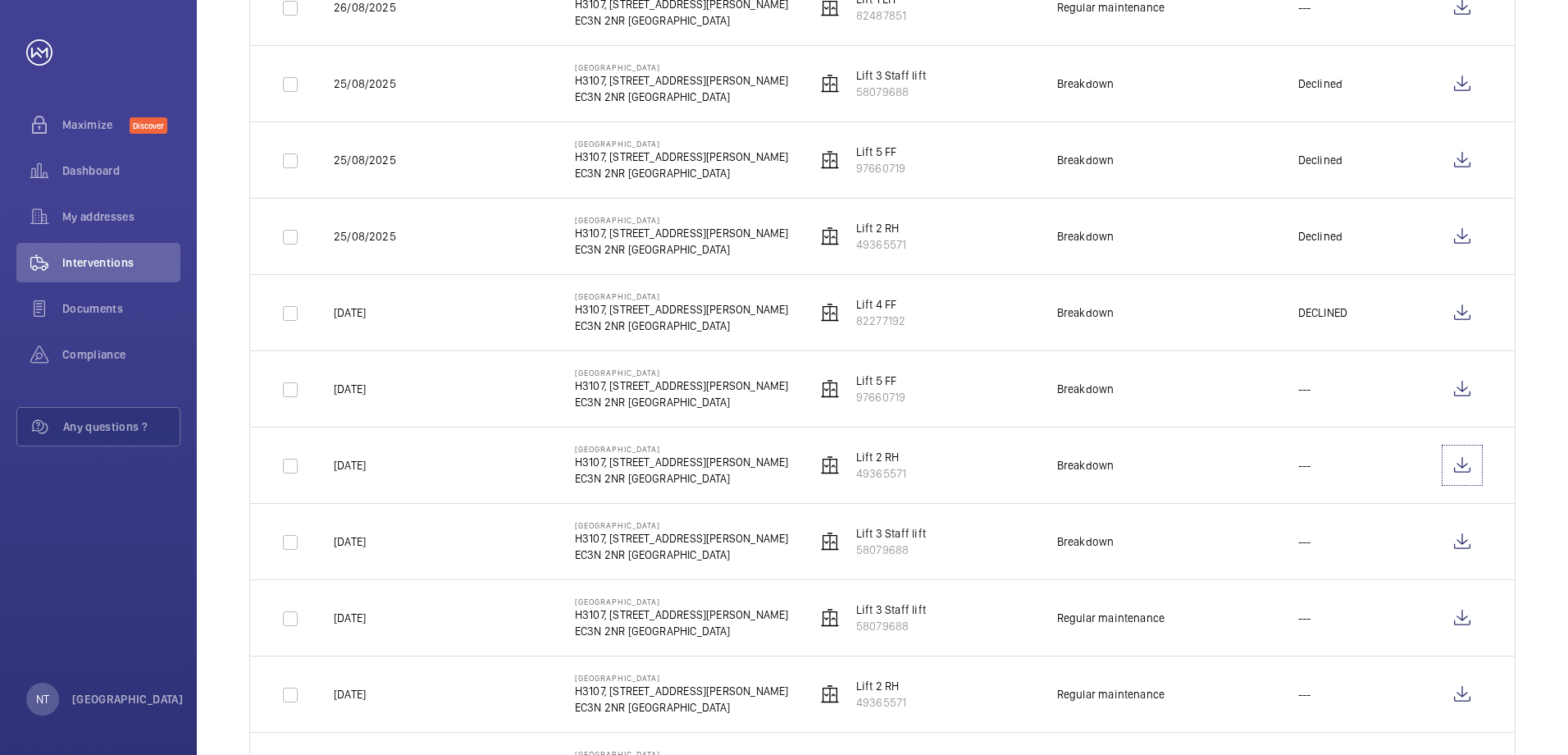
scroll to position [820, 0]
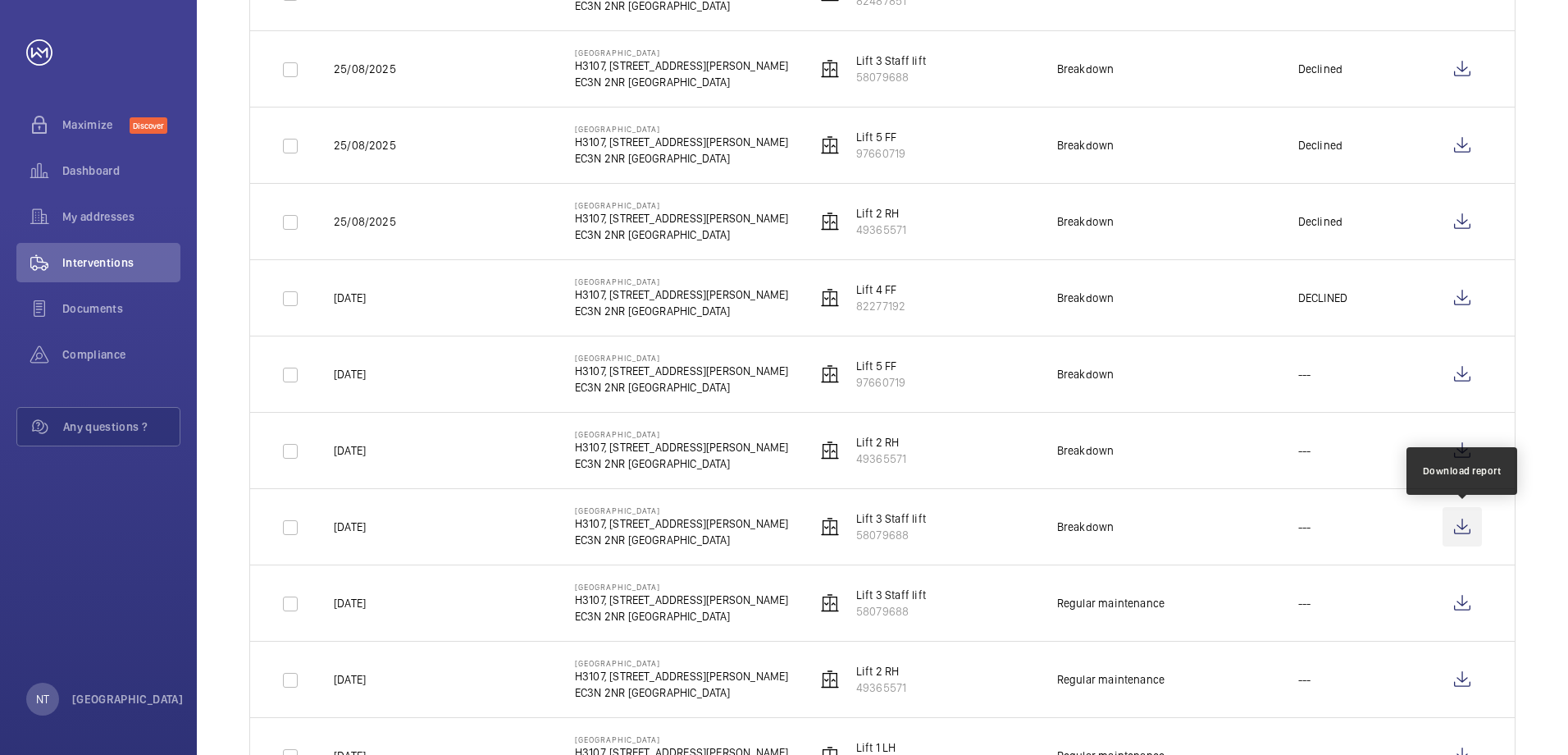
click at [1465, 528] on wm-front-icon-button at bounding box center [1462, 527] width 39 height 39
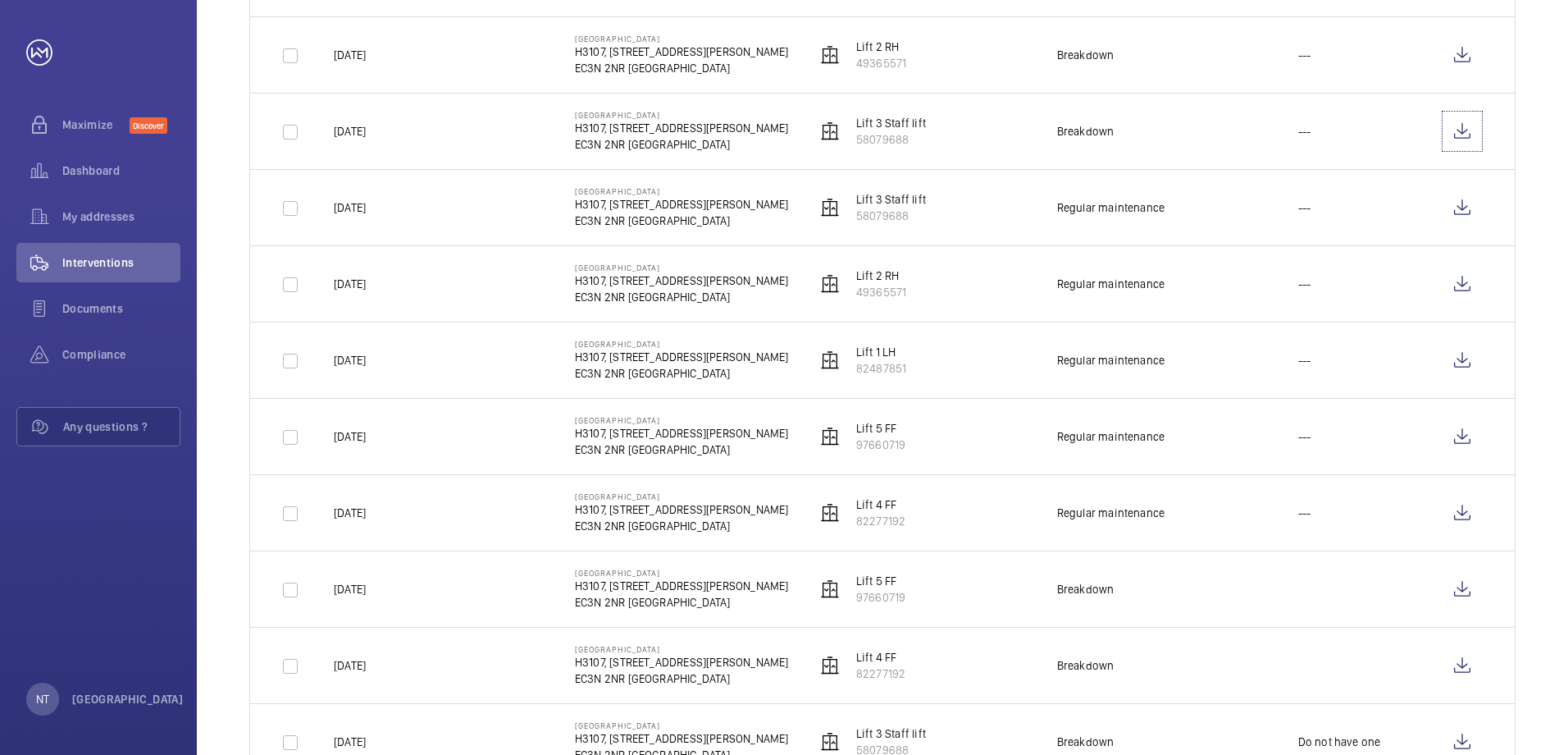
scroll to position [1231, 0]
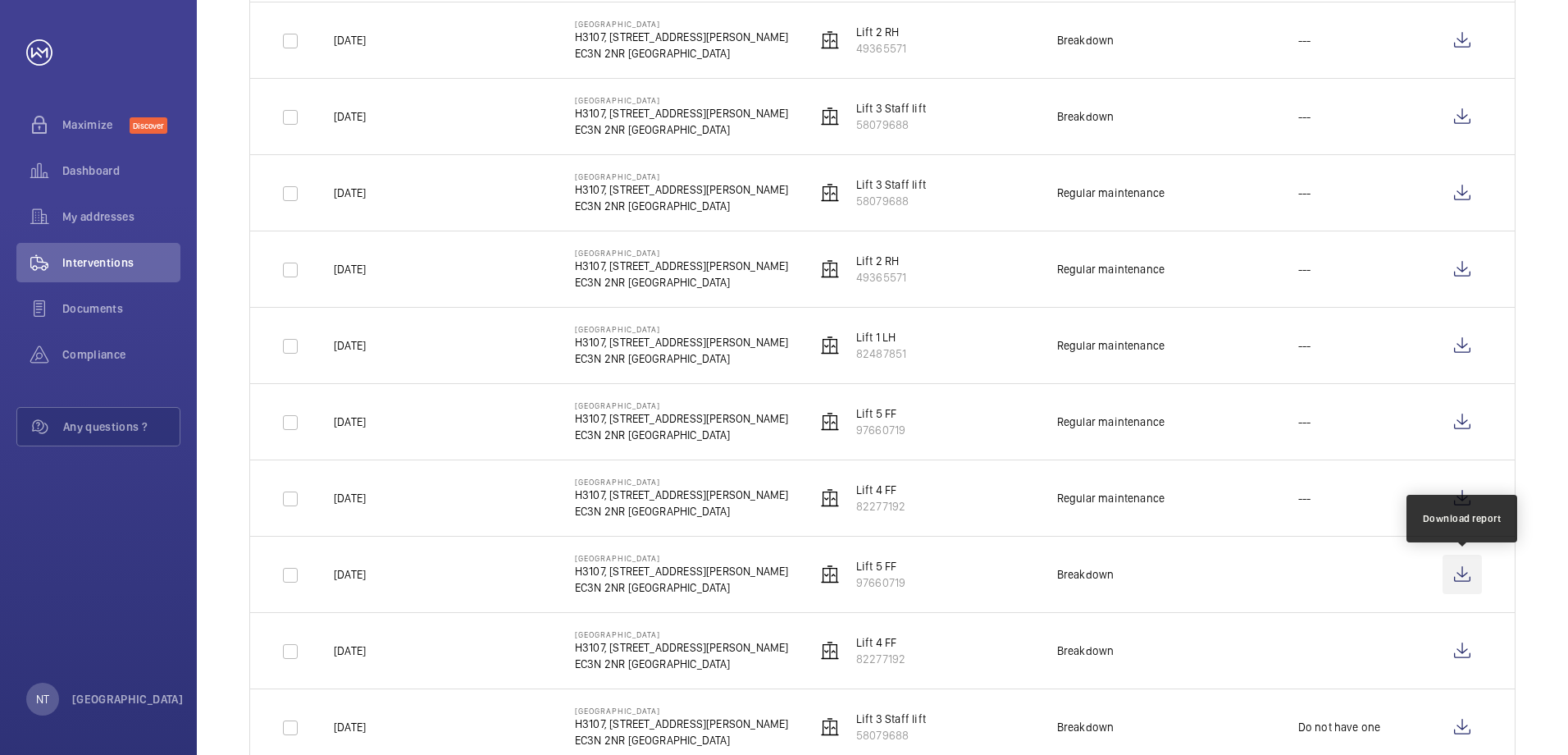
click at [1465, 571] on wm-front-icon-button at bounding box center [1462, 574] width 39 height 39
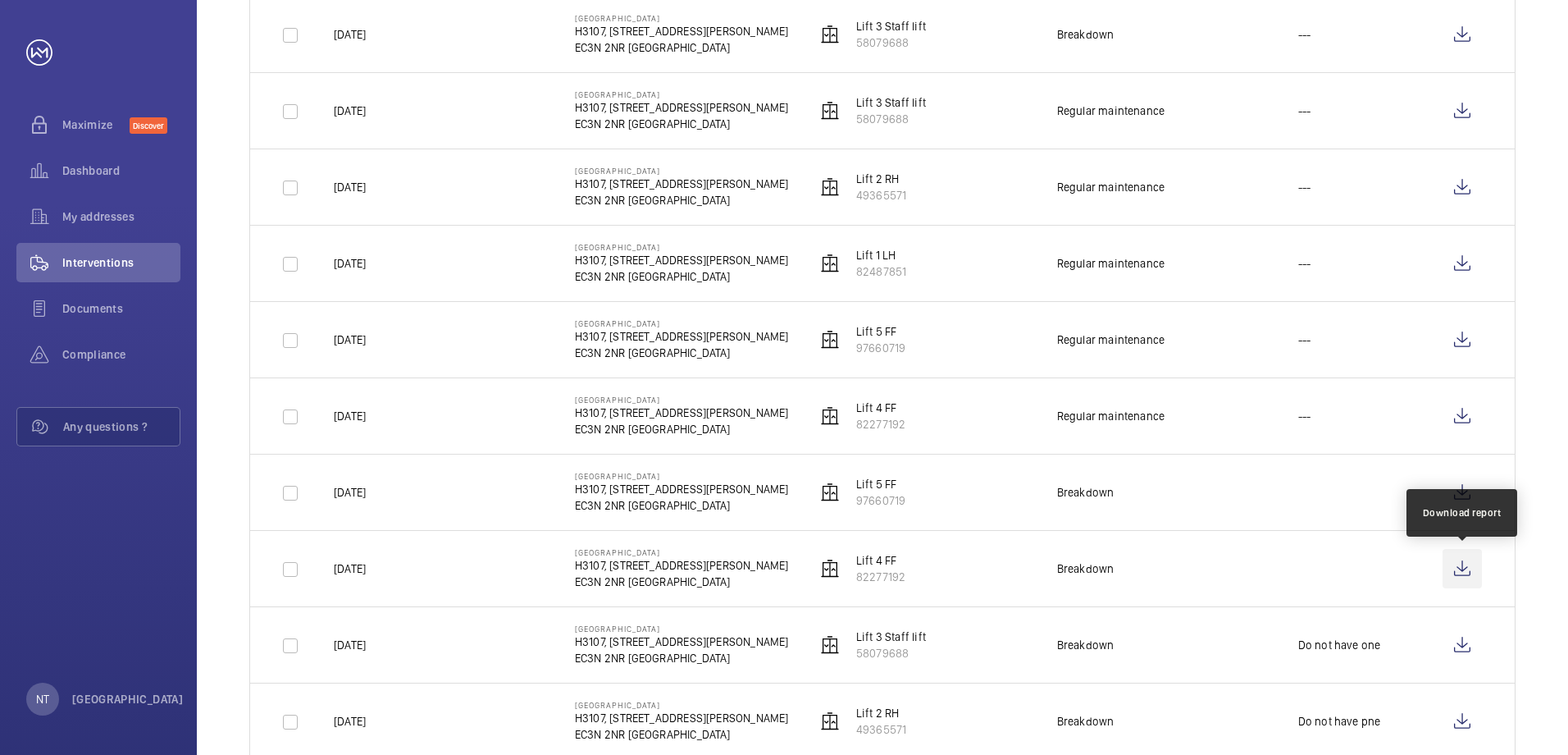
click at [1464, 566] on wm-front-icon-button at bounding box center [1462, 569] width 39 height 39
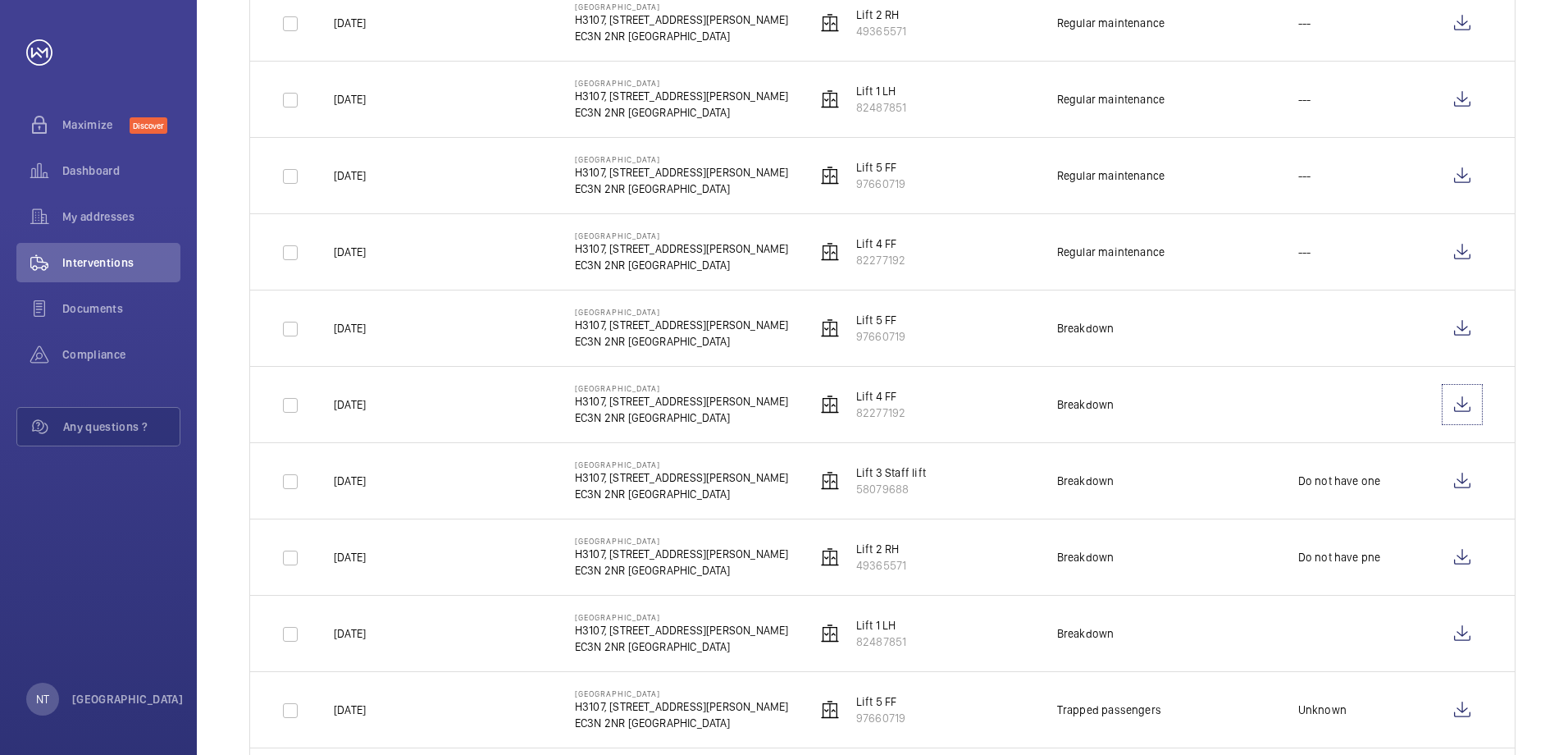
scroll to position [1558, 0]
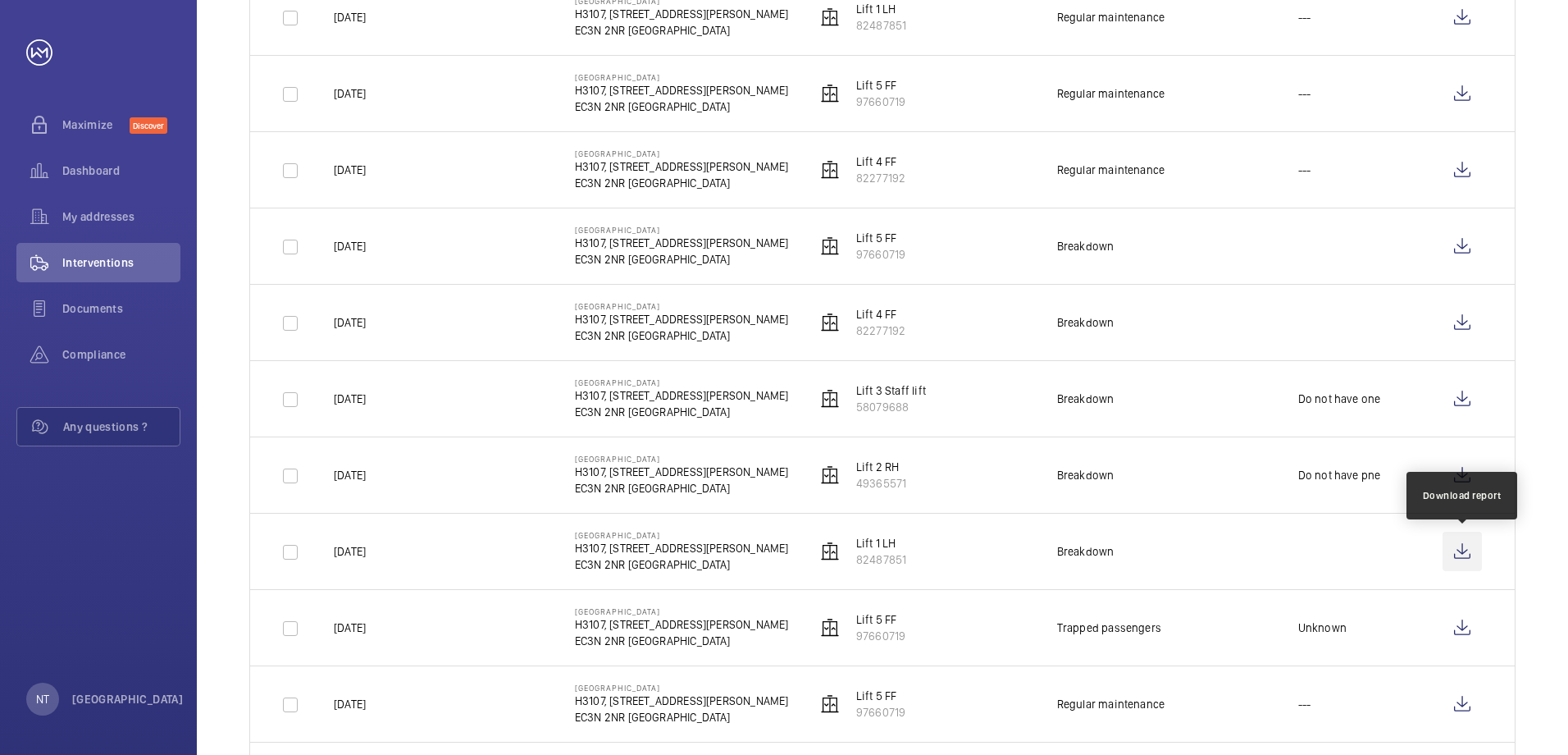
click at [1466, 550] on wm-front-icon-button at bounding box center [1462, 551] width 39 height 39
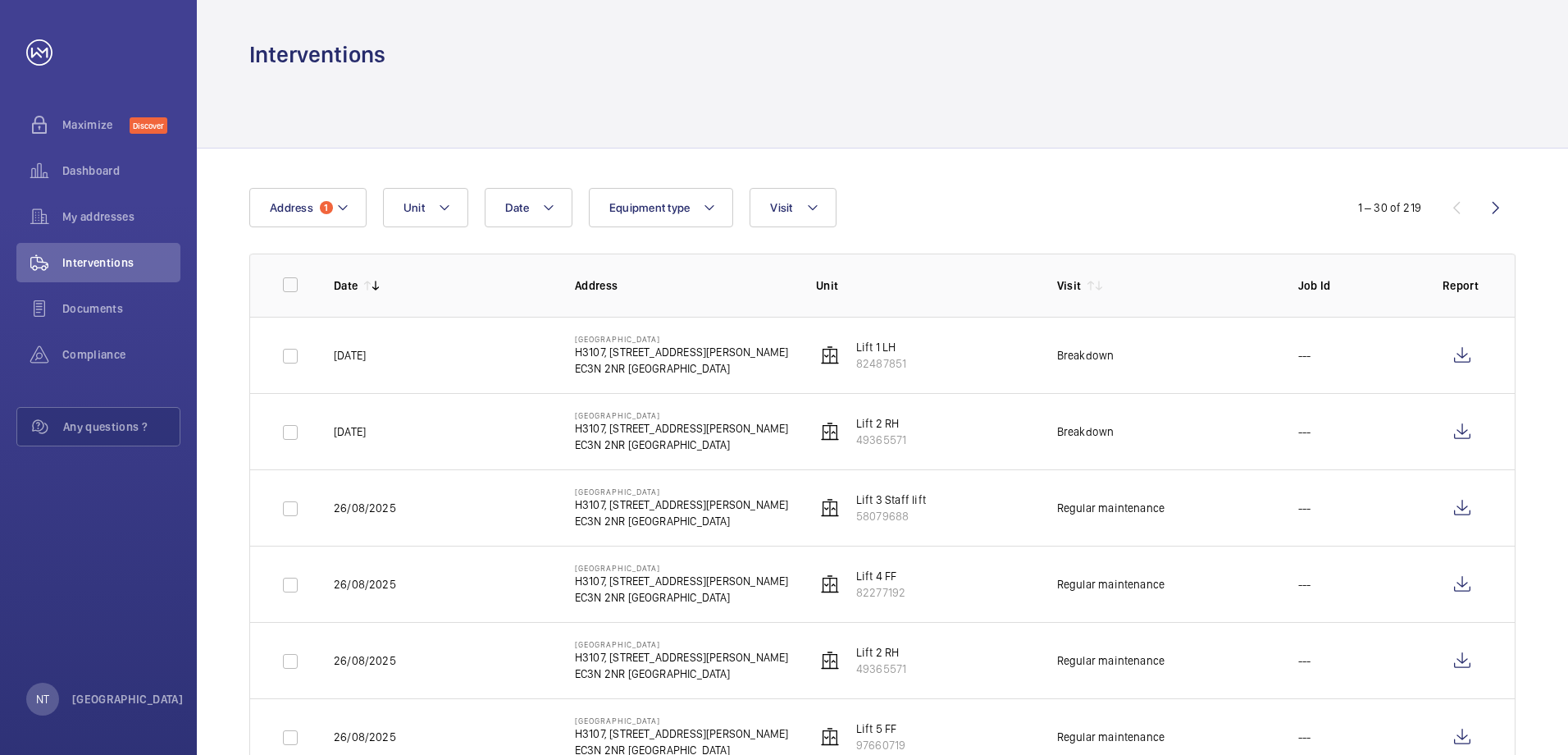
scroll to position [82, 0]
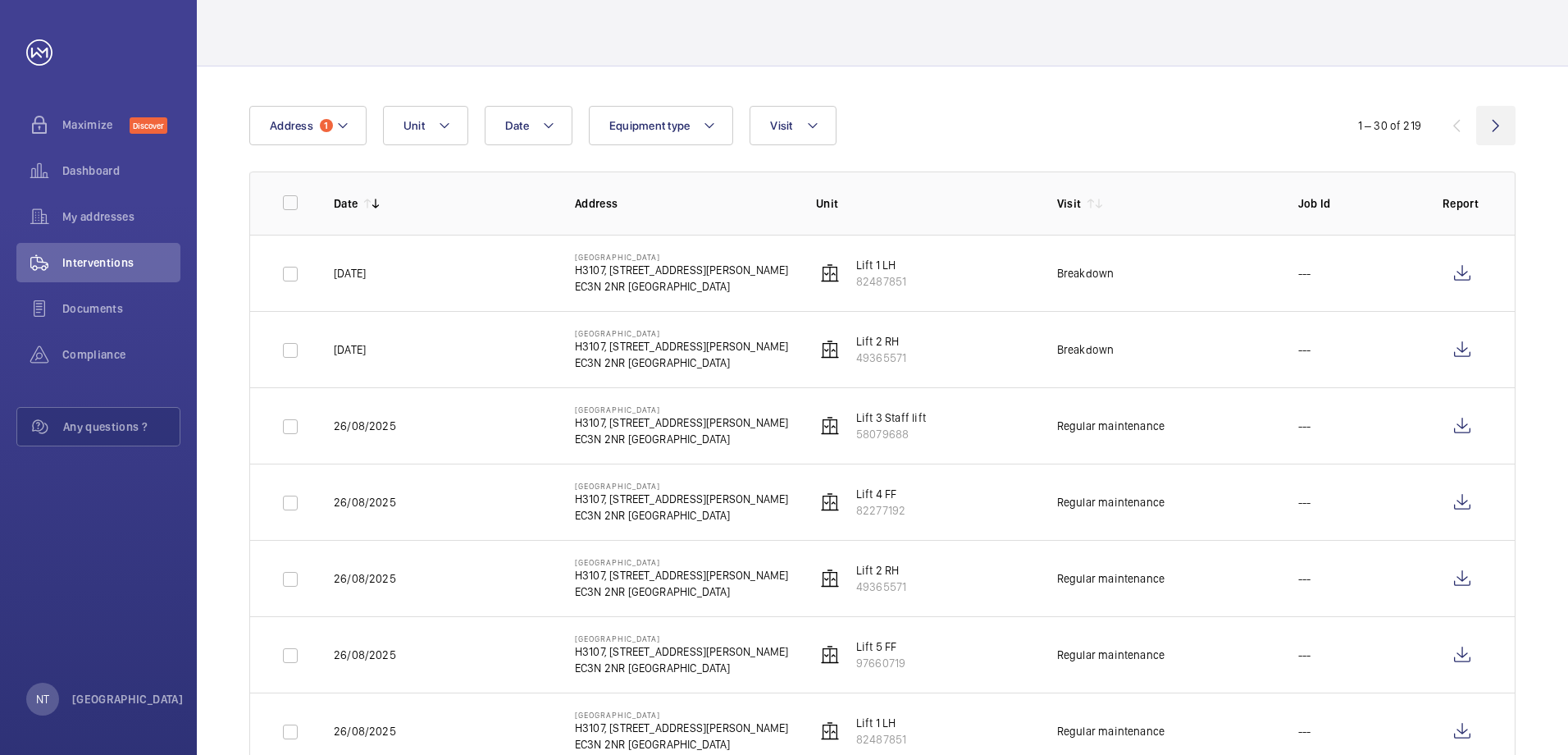
click at [1495, 122] on wm-front-icon-button at bounding box center [1495, 125] width 39 height 39
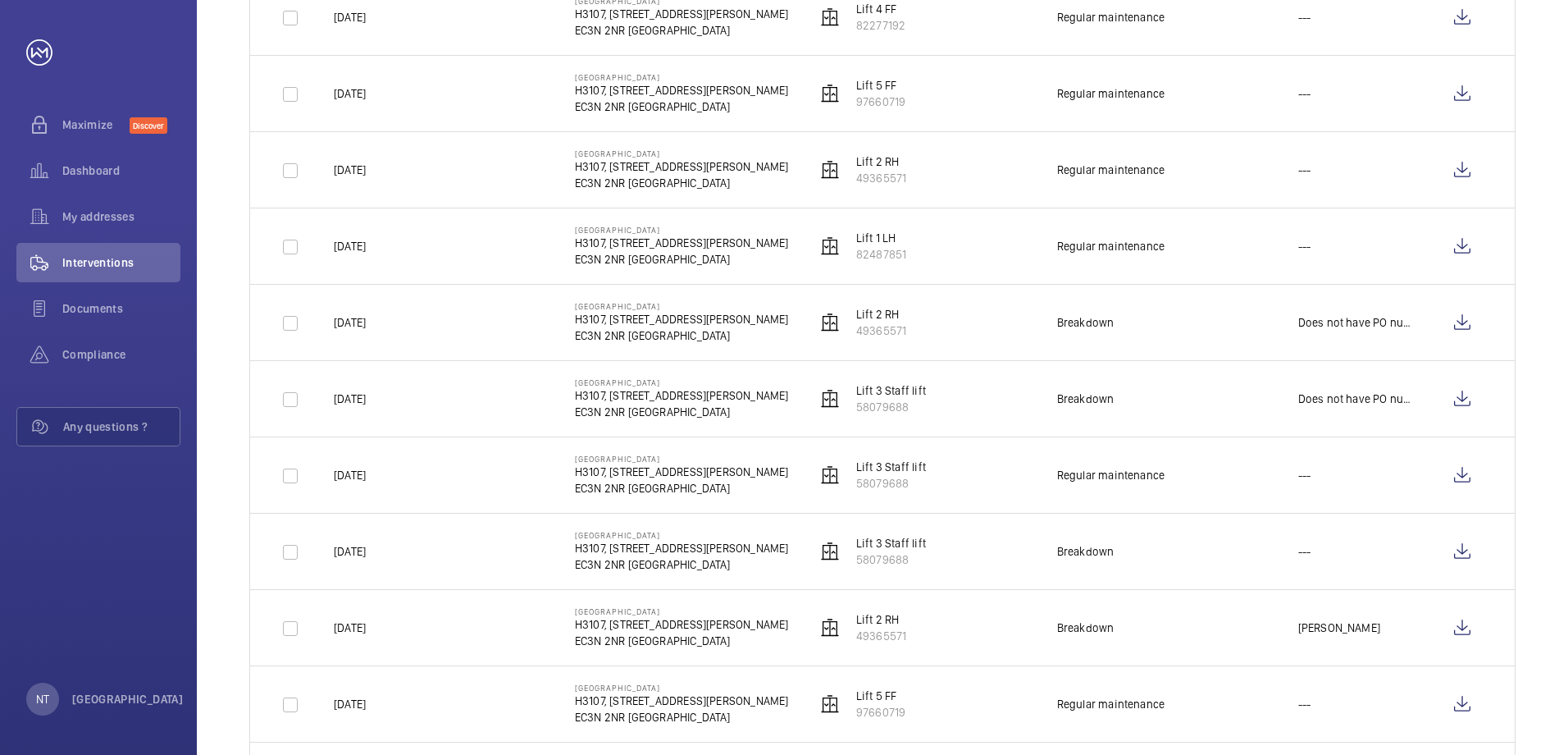
scroll to position [738, 0]
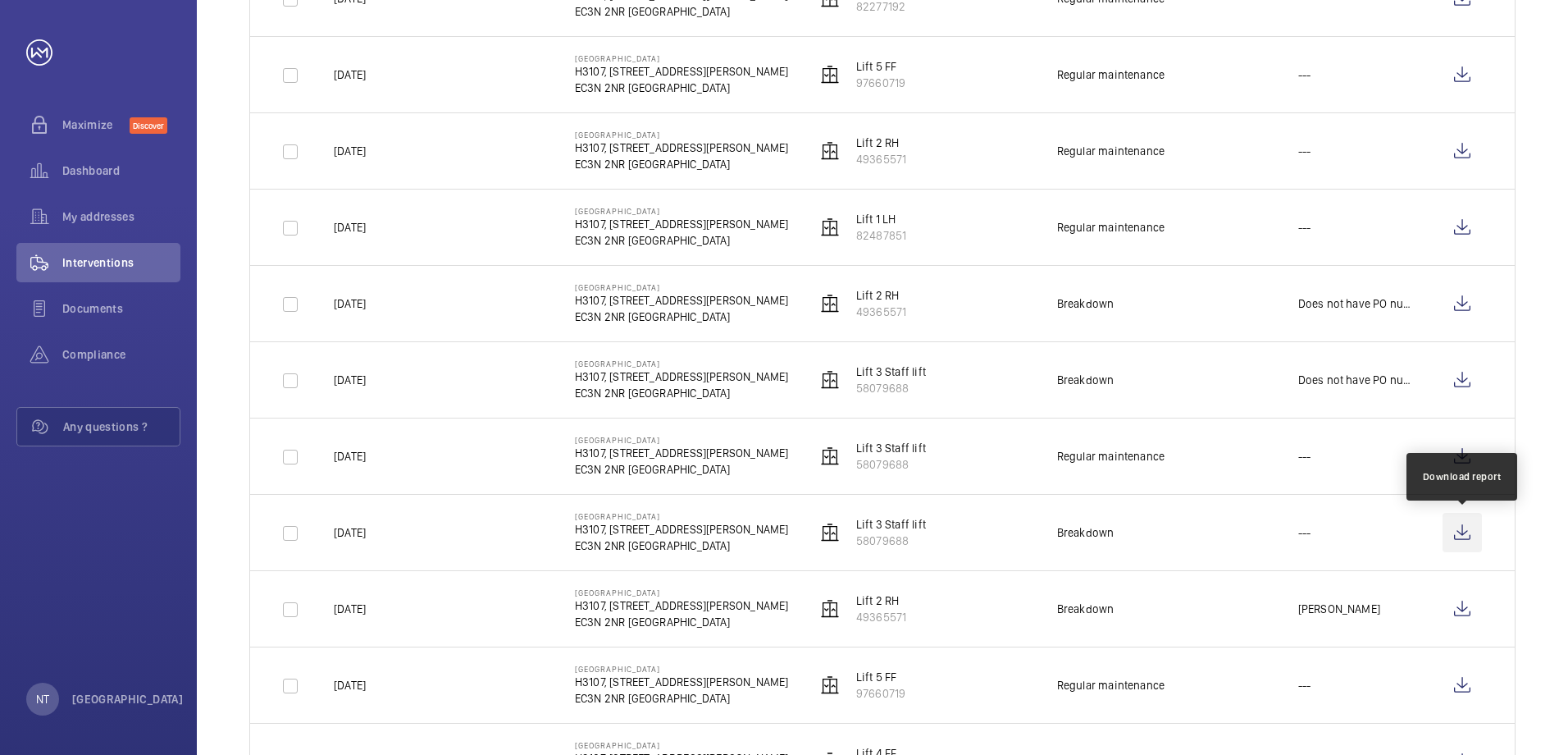
click at [1463, 536] on wm-front-icon-button at bounding box center [1462, 532] width 39 height 39
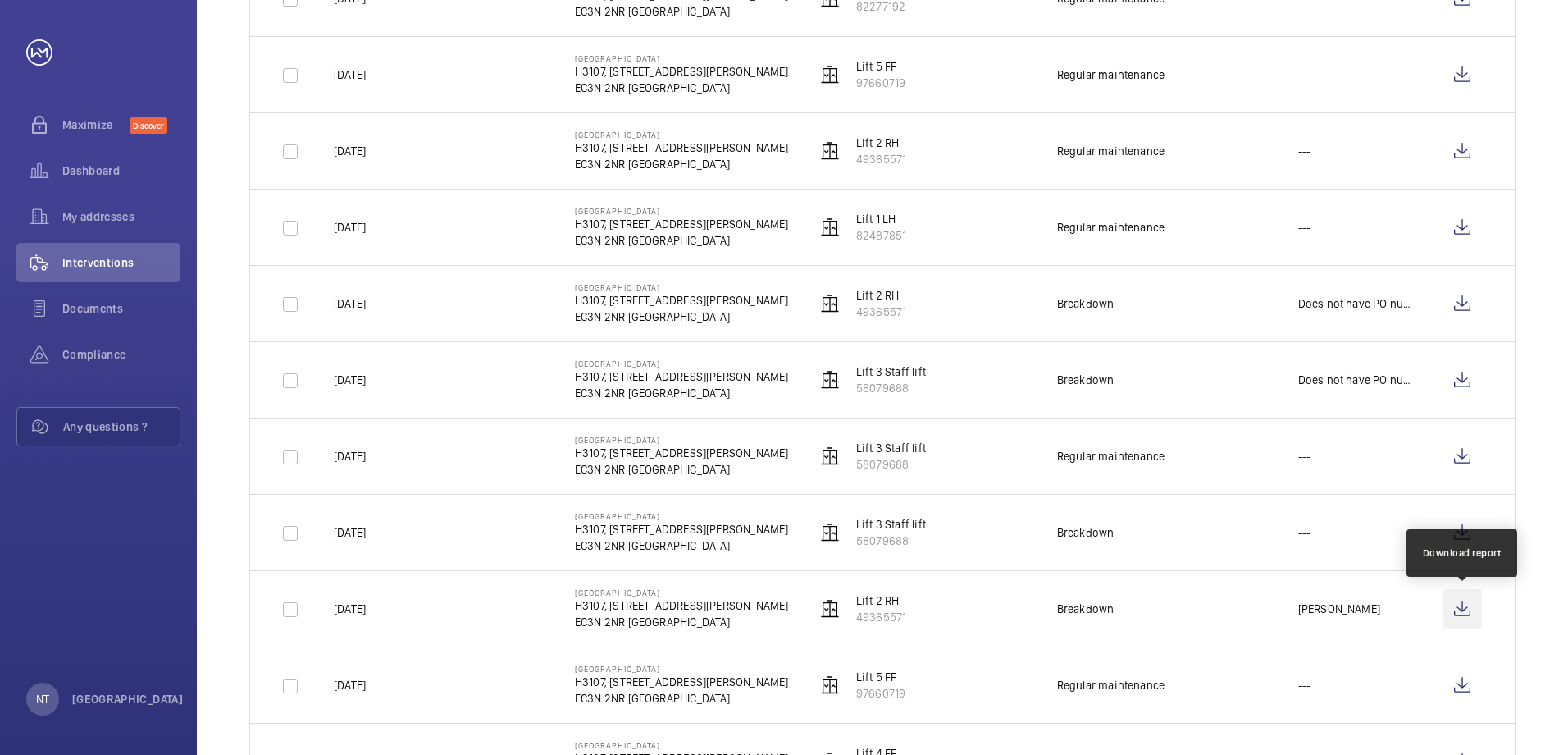
click at [1465, 605] on wm-front-icon-button at bounding box center [1462, 609] width 39 height 39
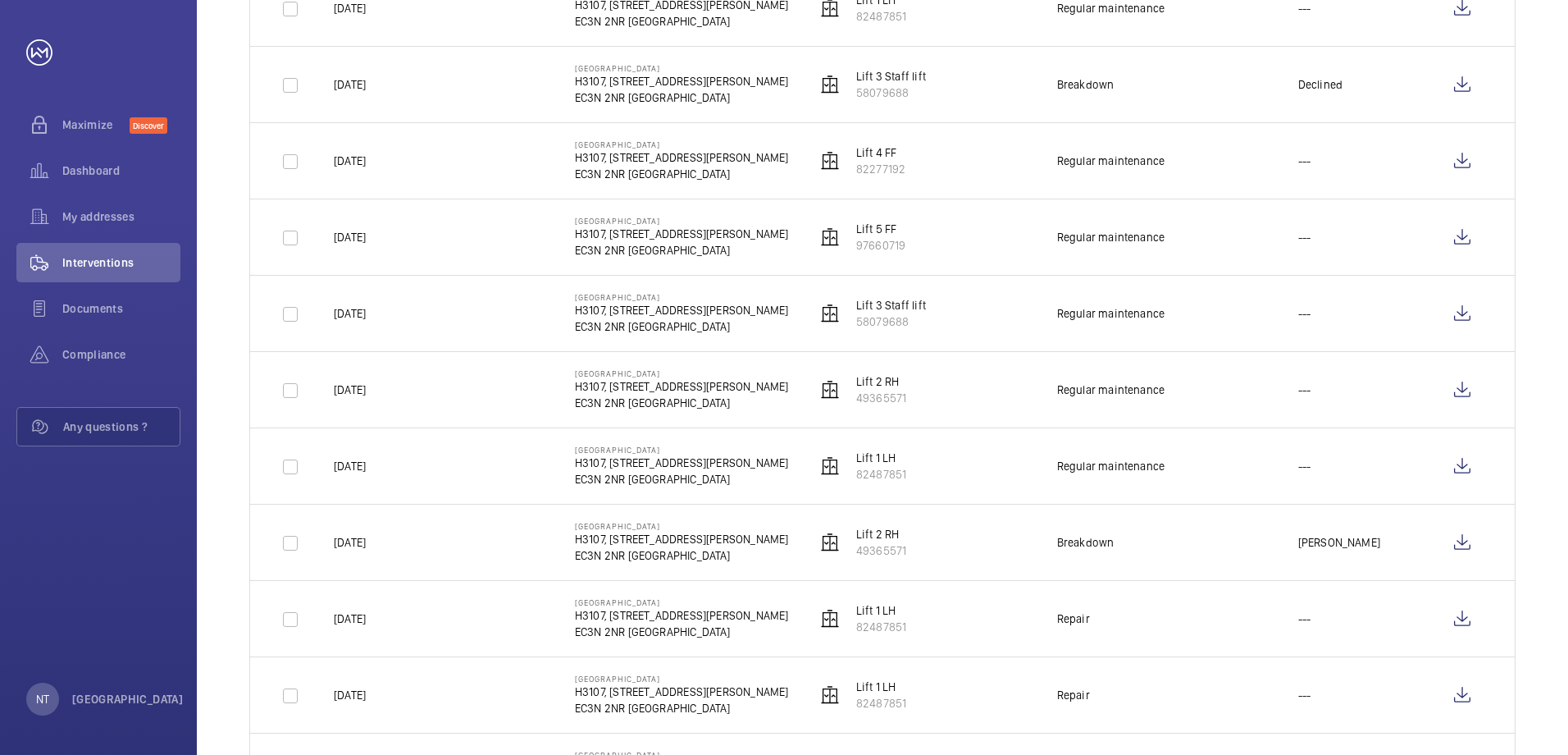
scroll to position [1722, 0]
click at [1461, 540] on wm-front-icon-button at bounding box center [1462, 540] width 39 height 39
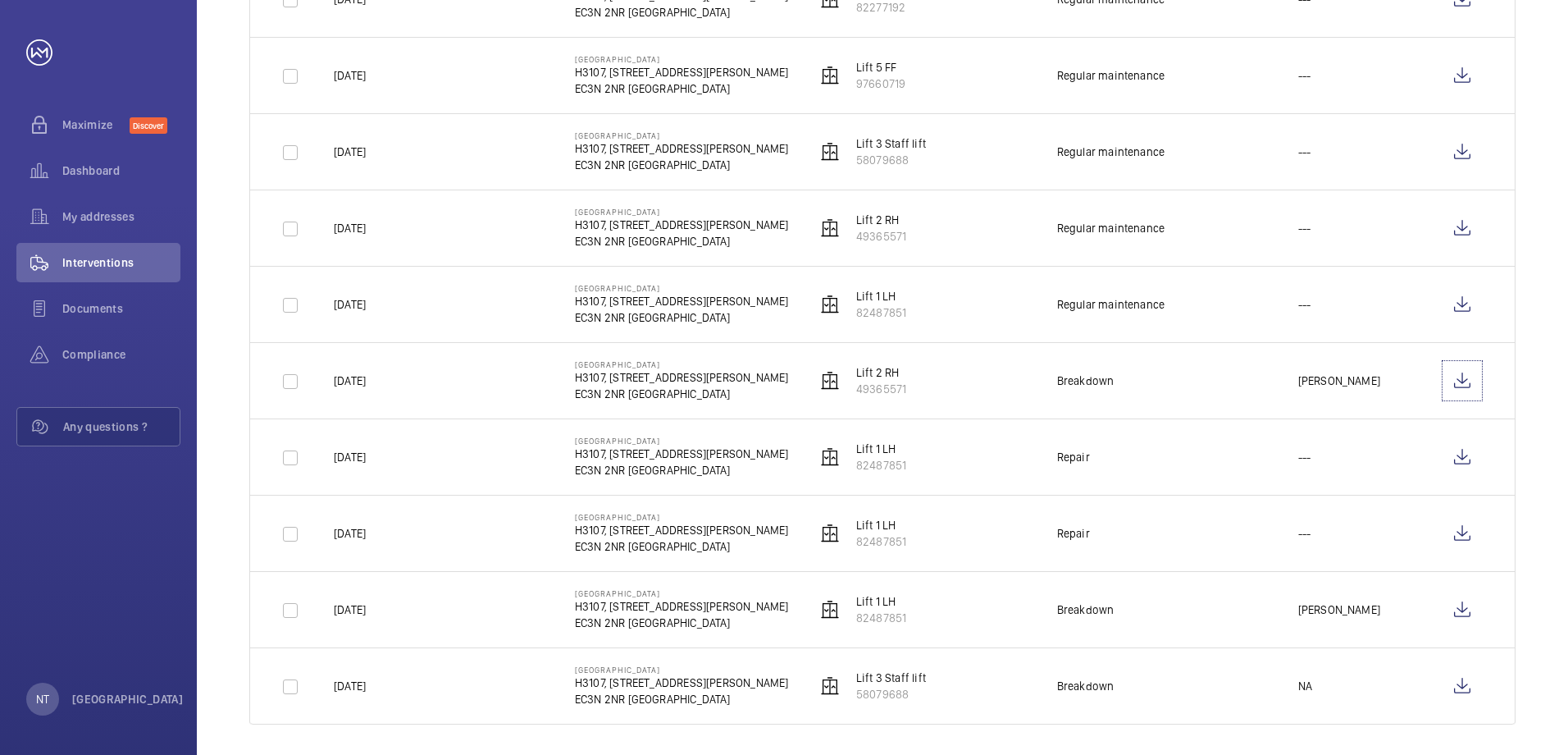
scroll to position [1886, 0]
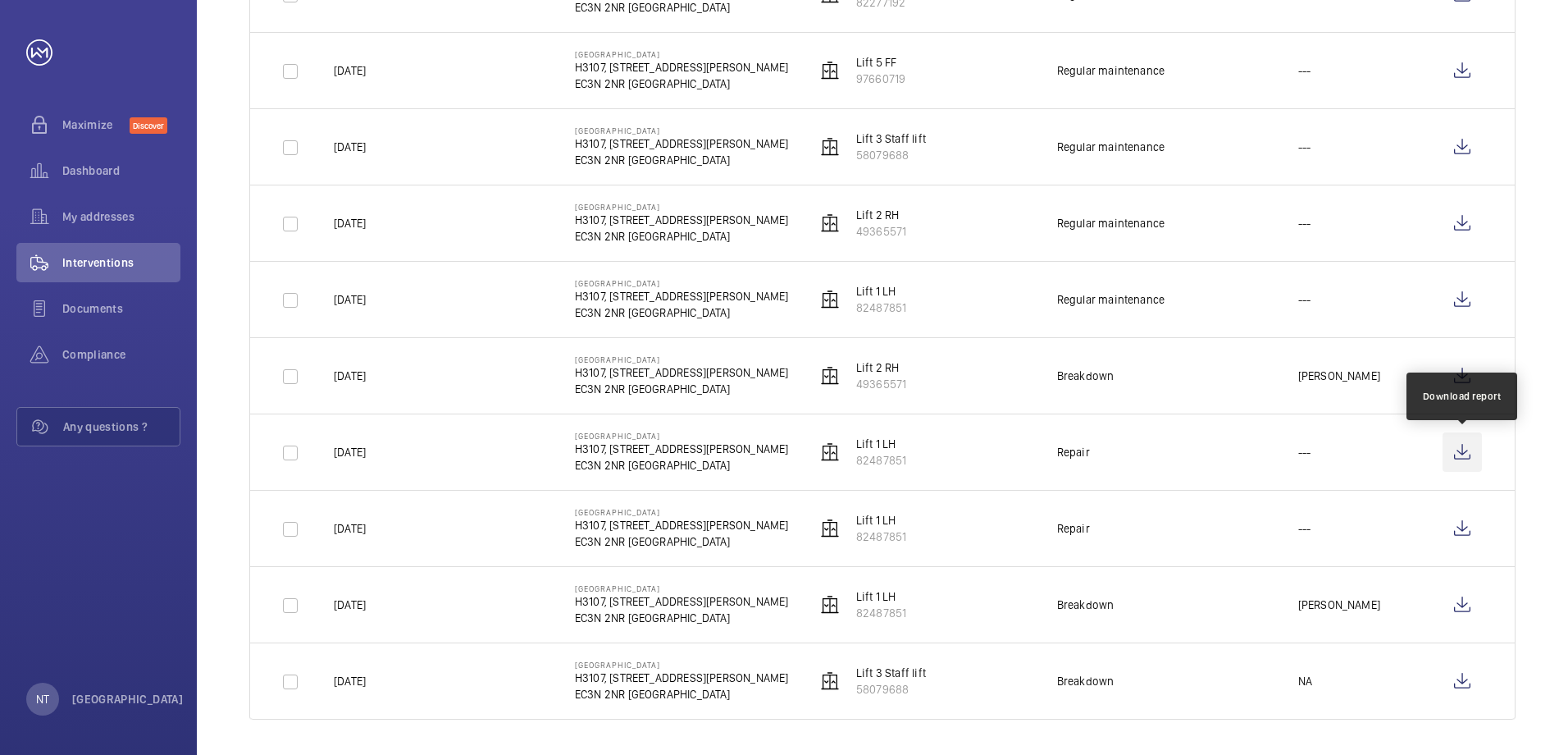
click at [1461, 451] on wm-front-icon-button at bounding box center [1462, 452] width 39 height 39
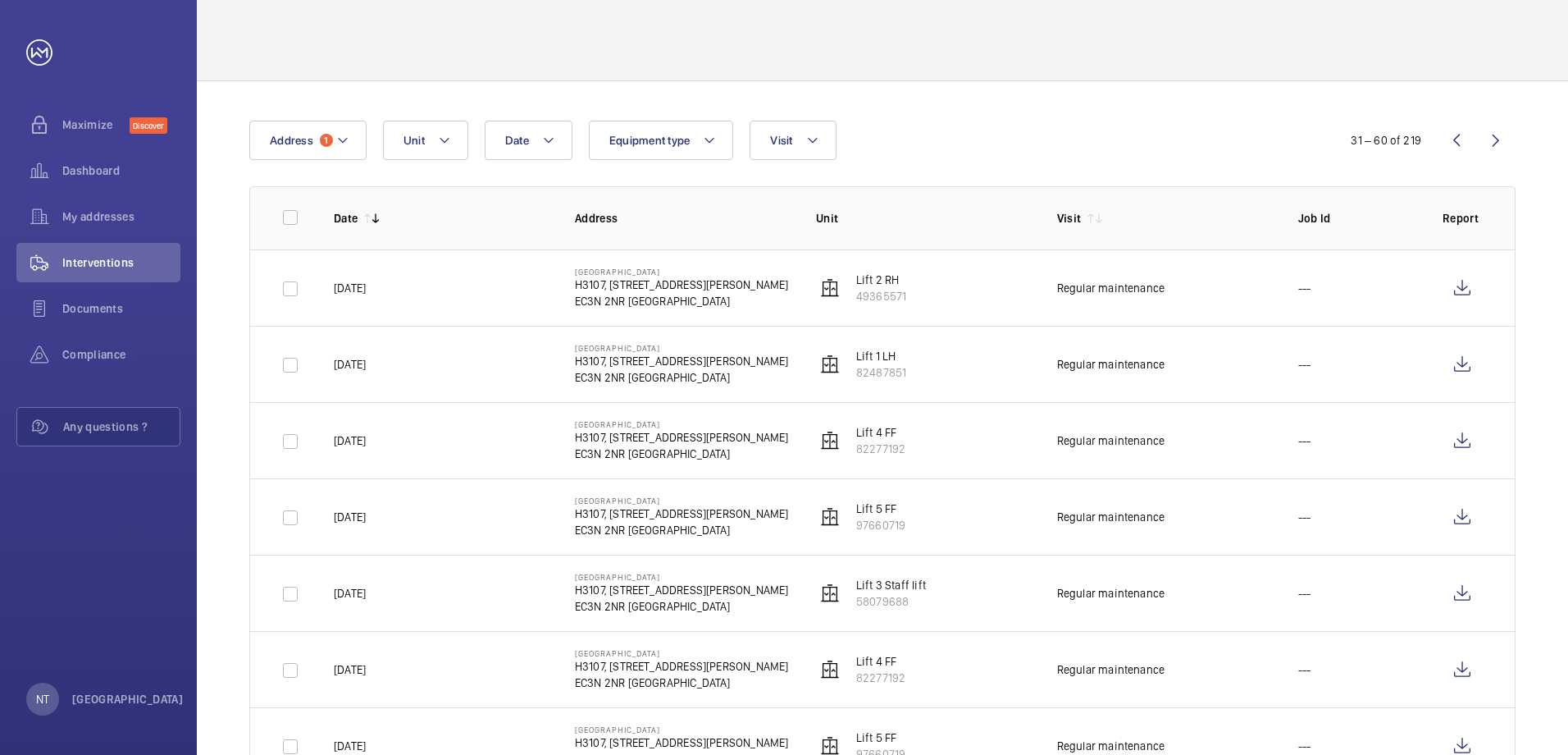
scroll to position [0, 0]
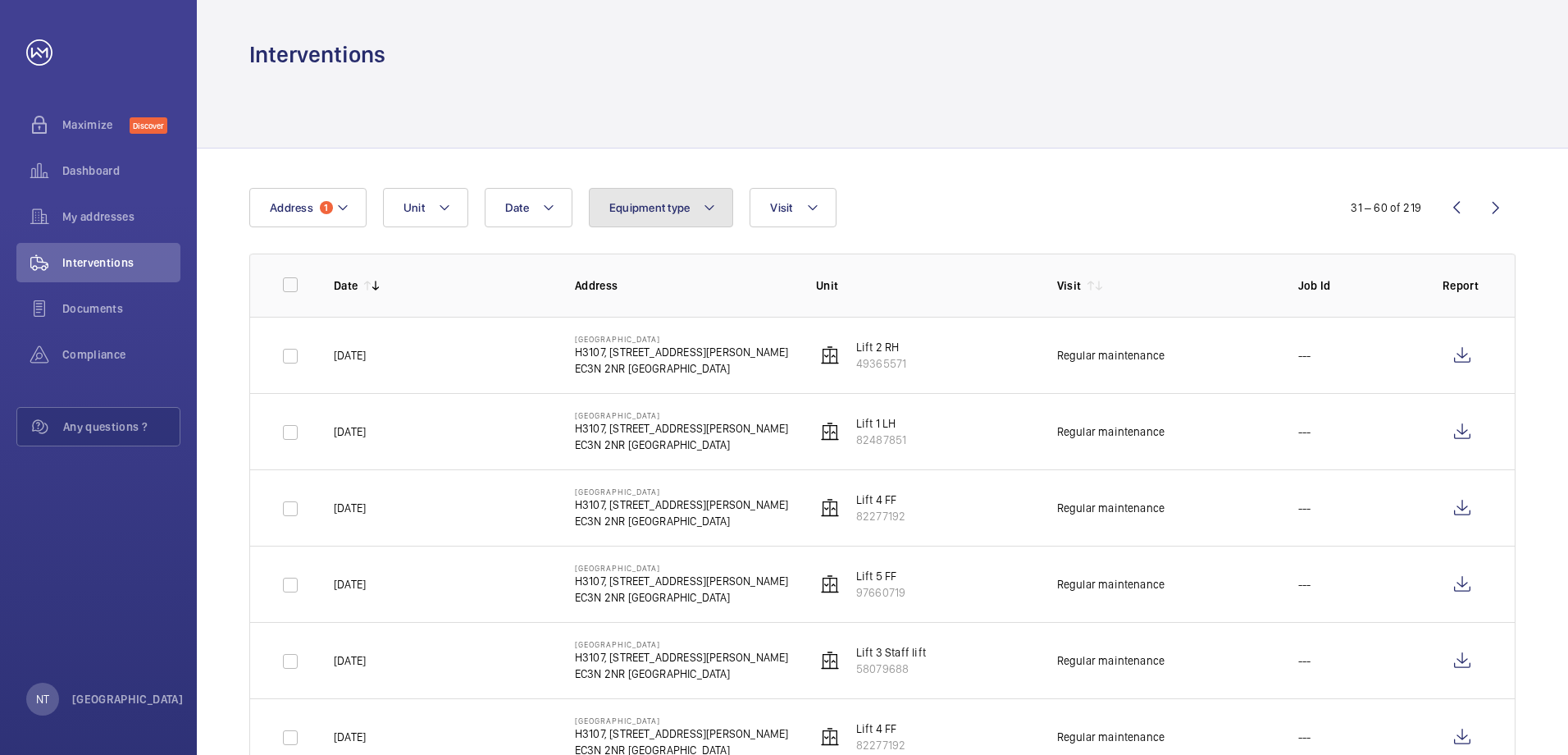
click at [709, 207] on mat-icon at bounding box center [709, 208] width 13 height 20
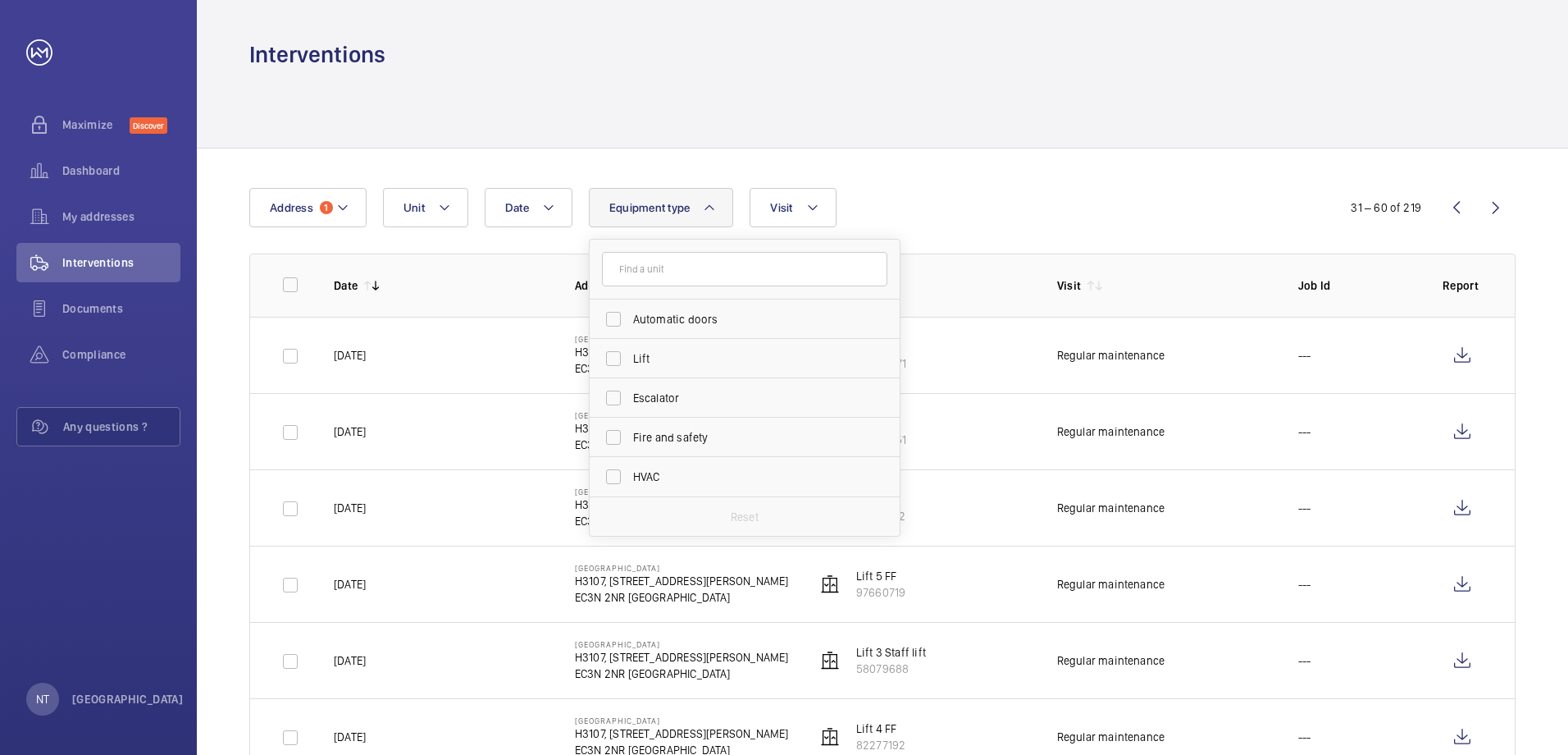
click at [709, 207] on mat-icon at bounding box center [709, 208] width 13 height 20
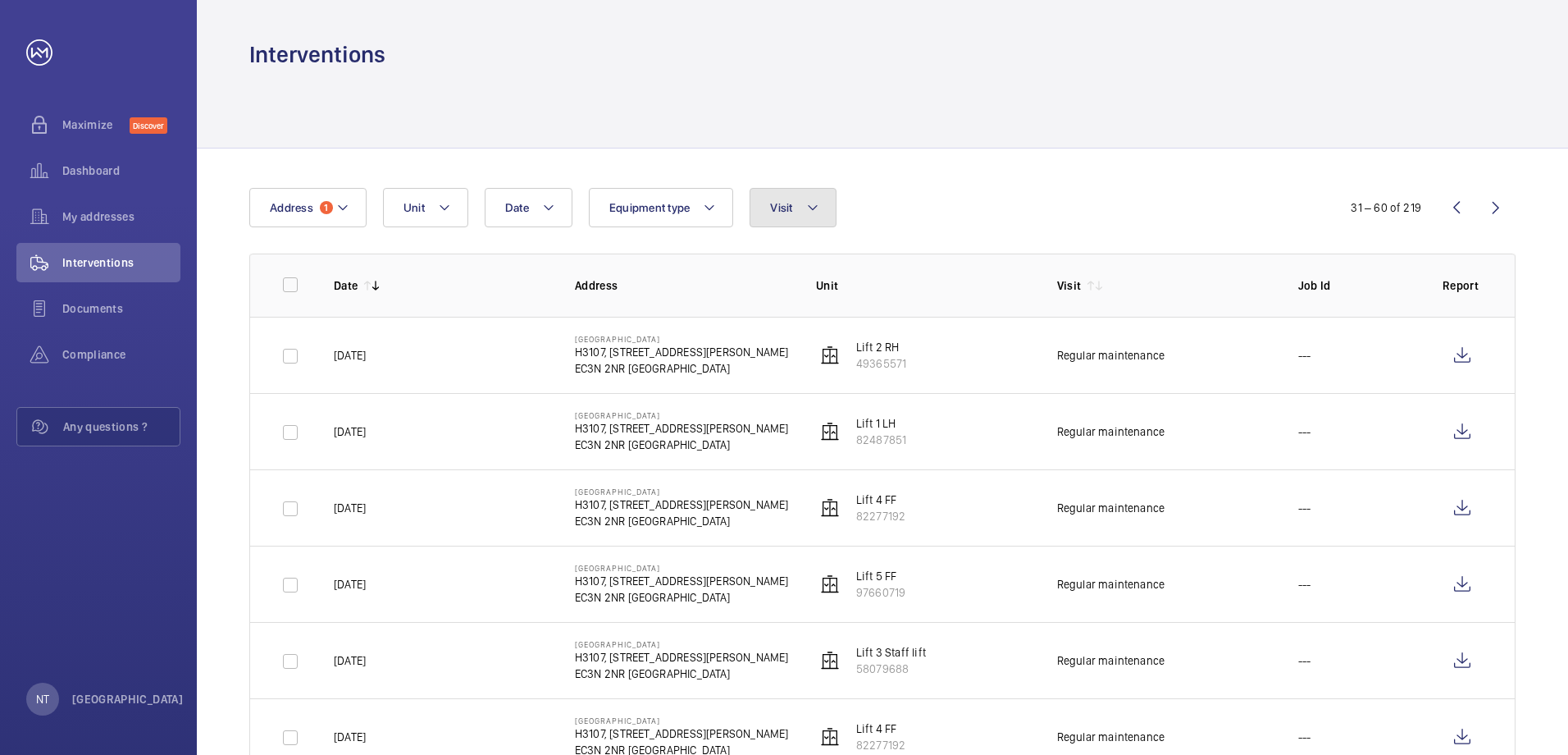
click at [813, 208] on mat-icon at bounding box center [812, 208] width 13 height 20
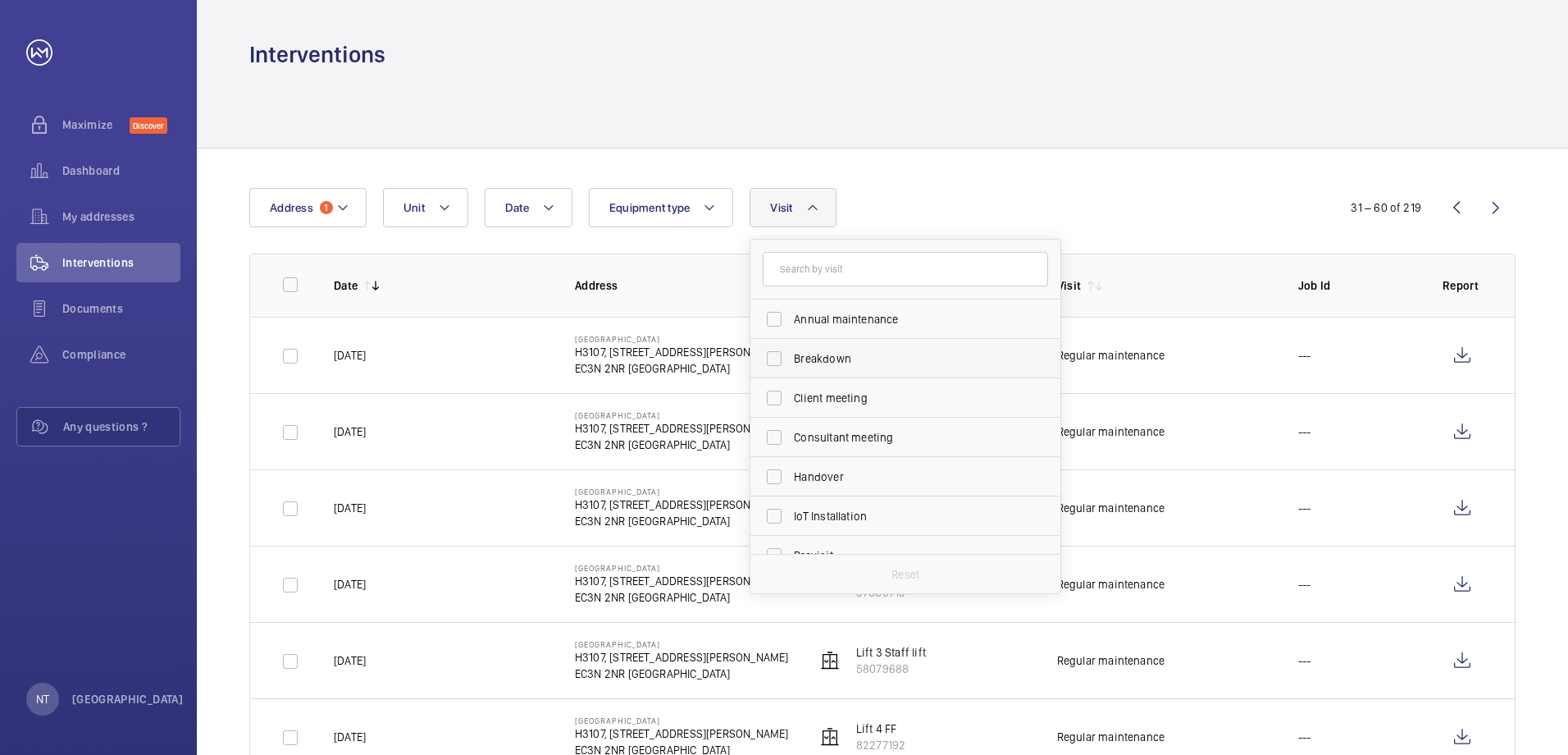
click at [772, 355] on label "Breakdown" at bounding box center [893, 358] width 286 height 39
click at [772, 355] on input "Breakdown" at bounding box center [774, 358] width 33 height 33
checkbox input "true"
click at [1178, 188] on div "Date Address 1 Unit Equipment type Visit 1 Annual maintenance Breakdown Client …" at bounding box center [784, 208] width 1069 height 39
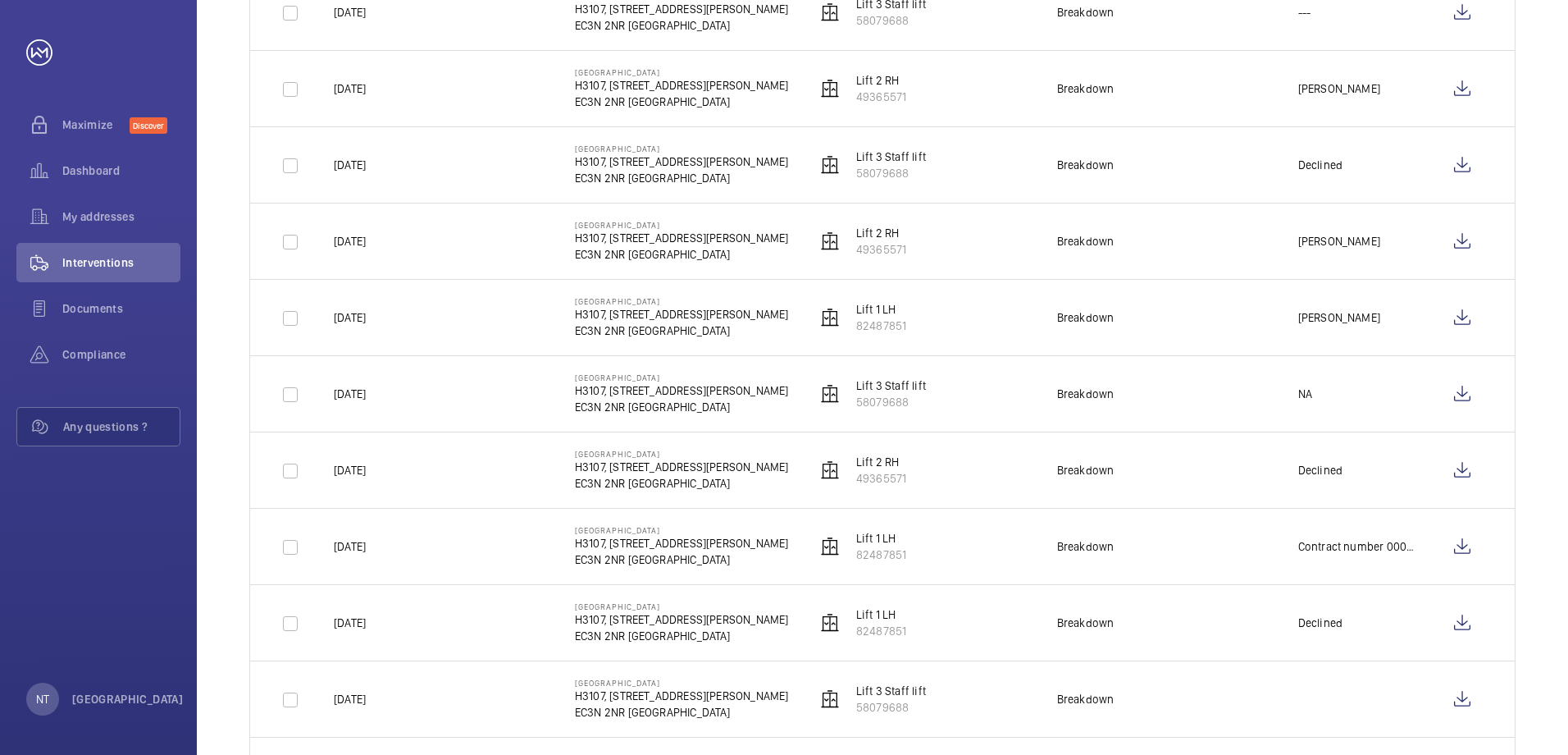
scroll to position [1641, 0]
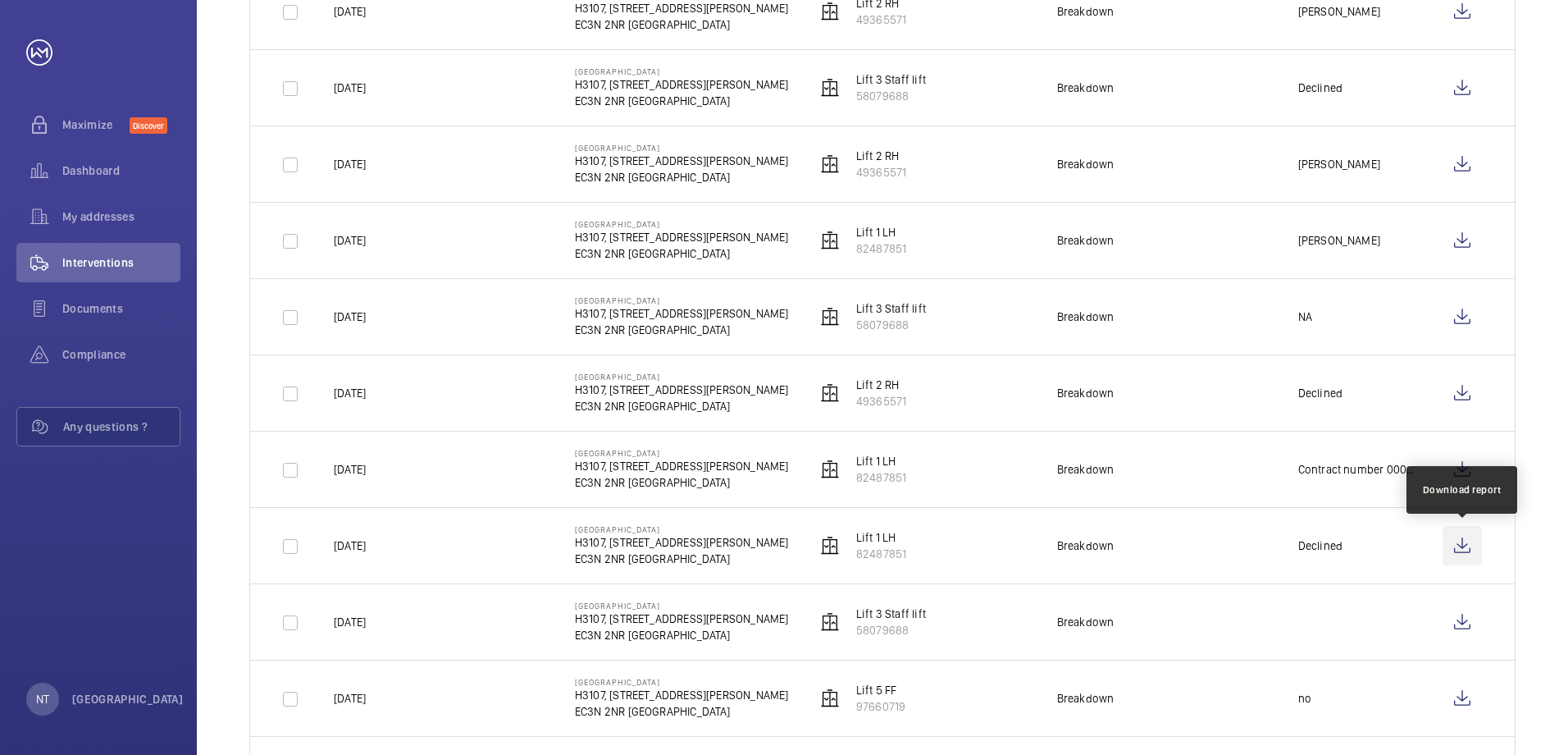
click at [1461, 545] on wm-front-icon-button at bounding box center [1462, 545] width 39 height 39
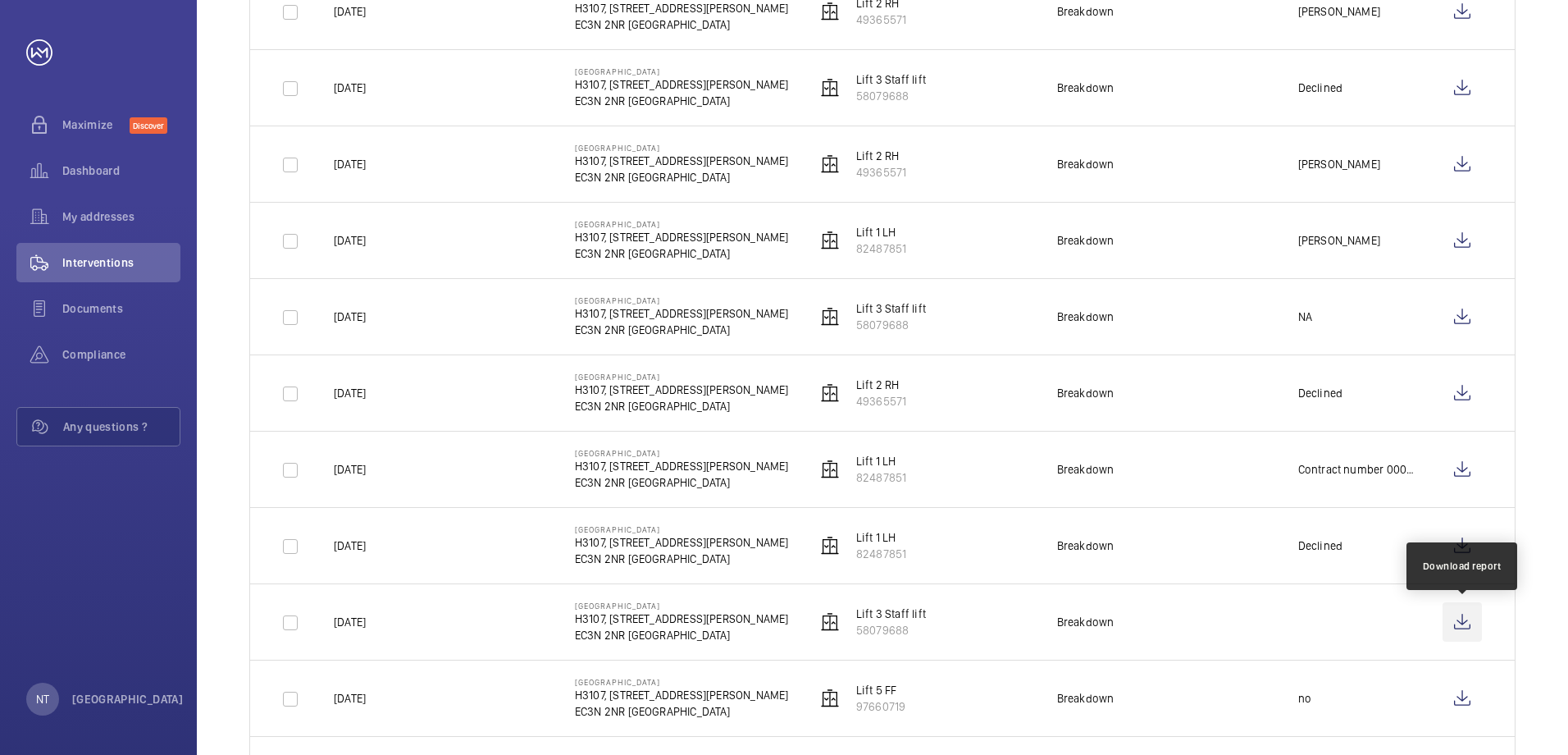
click at [1462, 620] on wm-front-icon-button at bounding box center [1462, 622] width 39 height 39
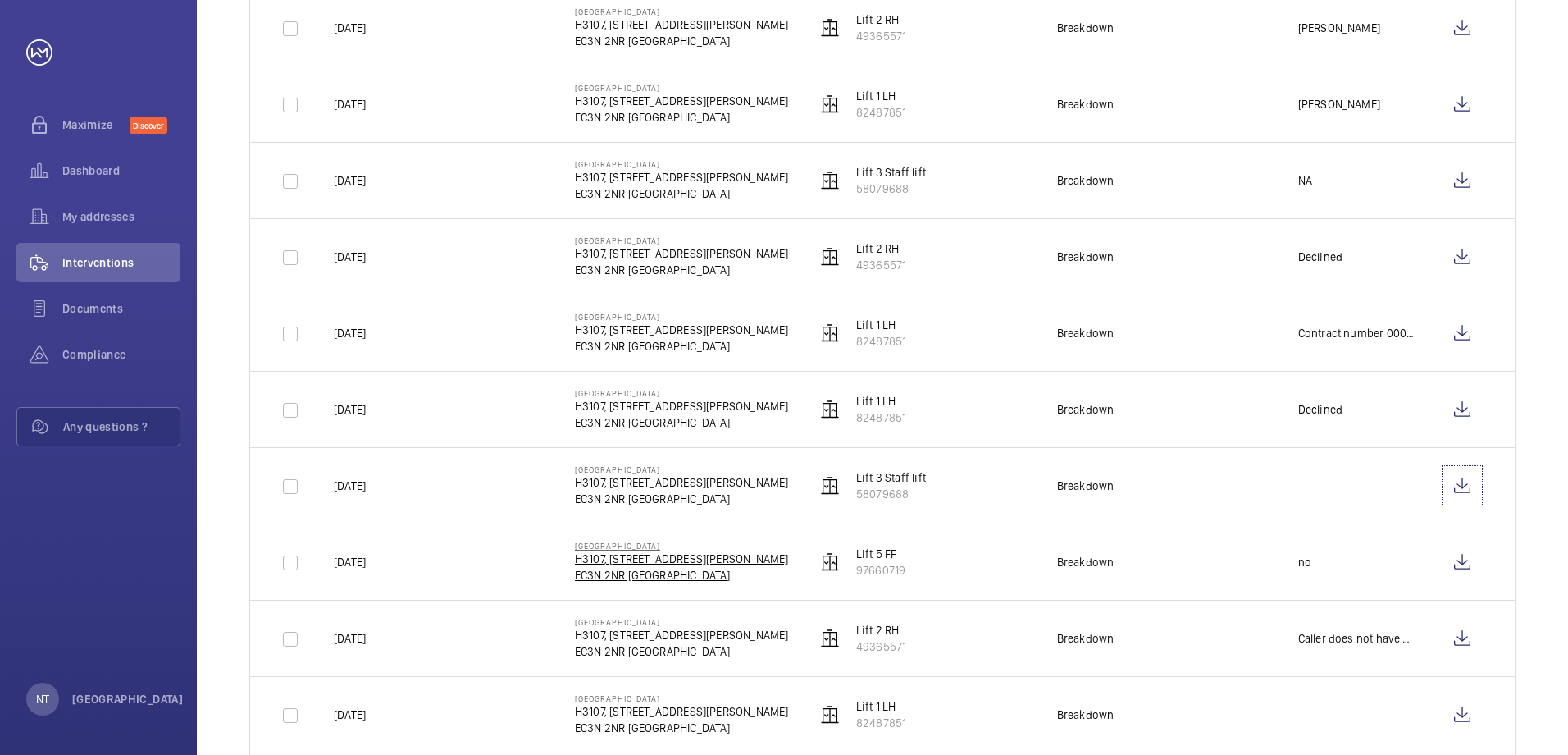
scroll to position [1805, 0]
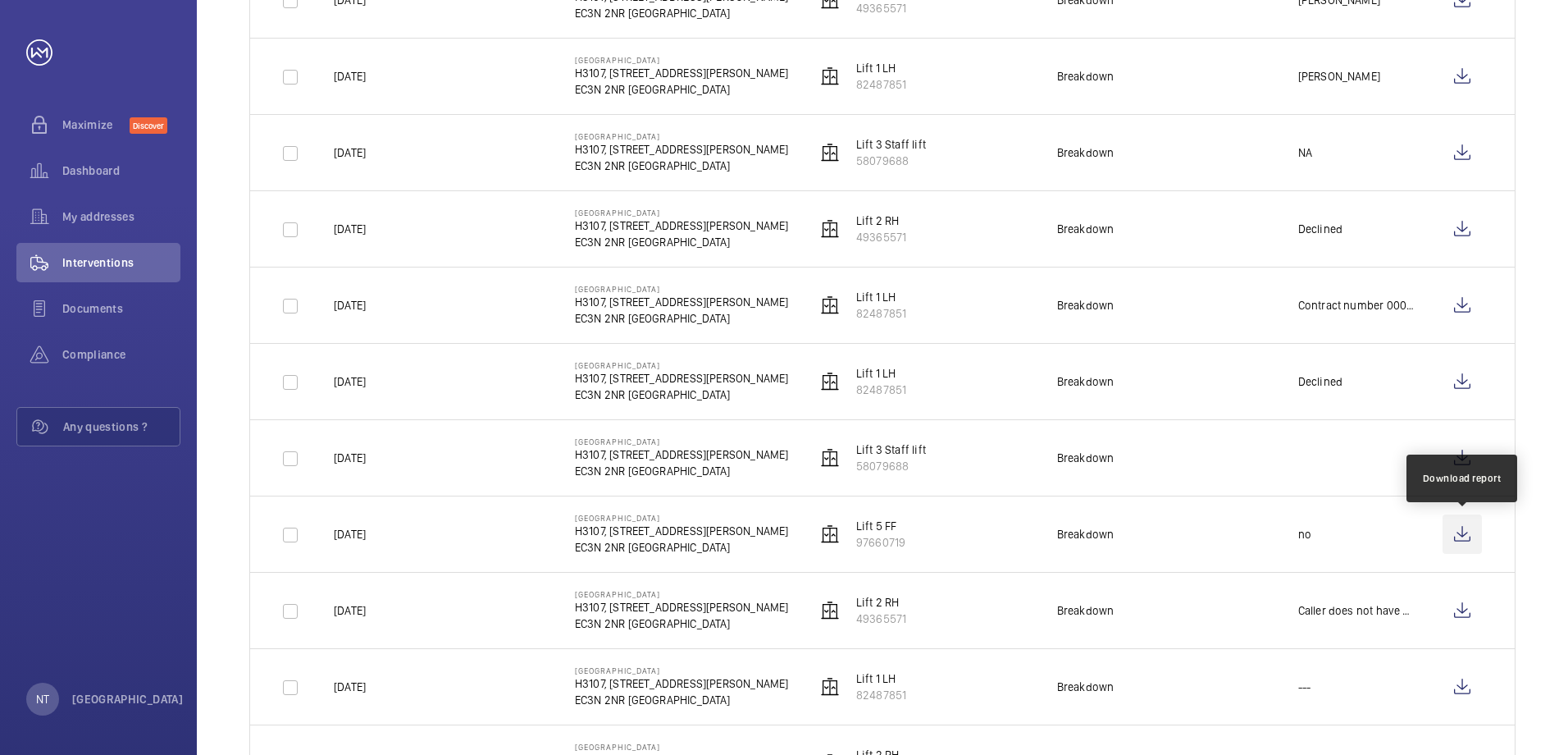
click at [1466, 531] on wm-front-icon-button at bounding box center [1462, 534] width 39 height 39
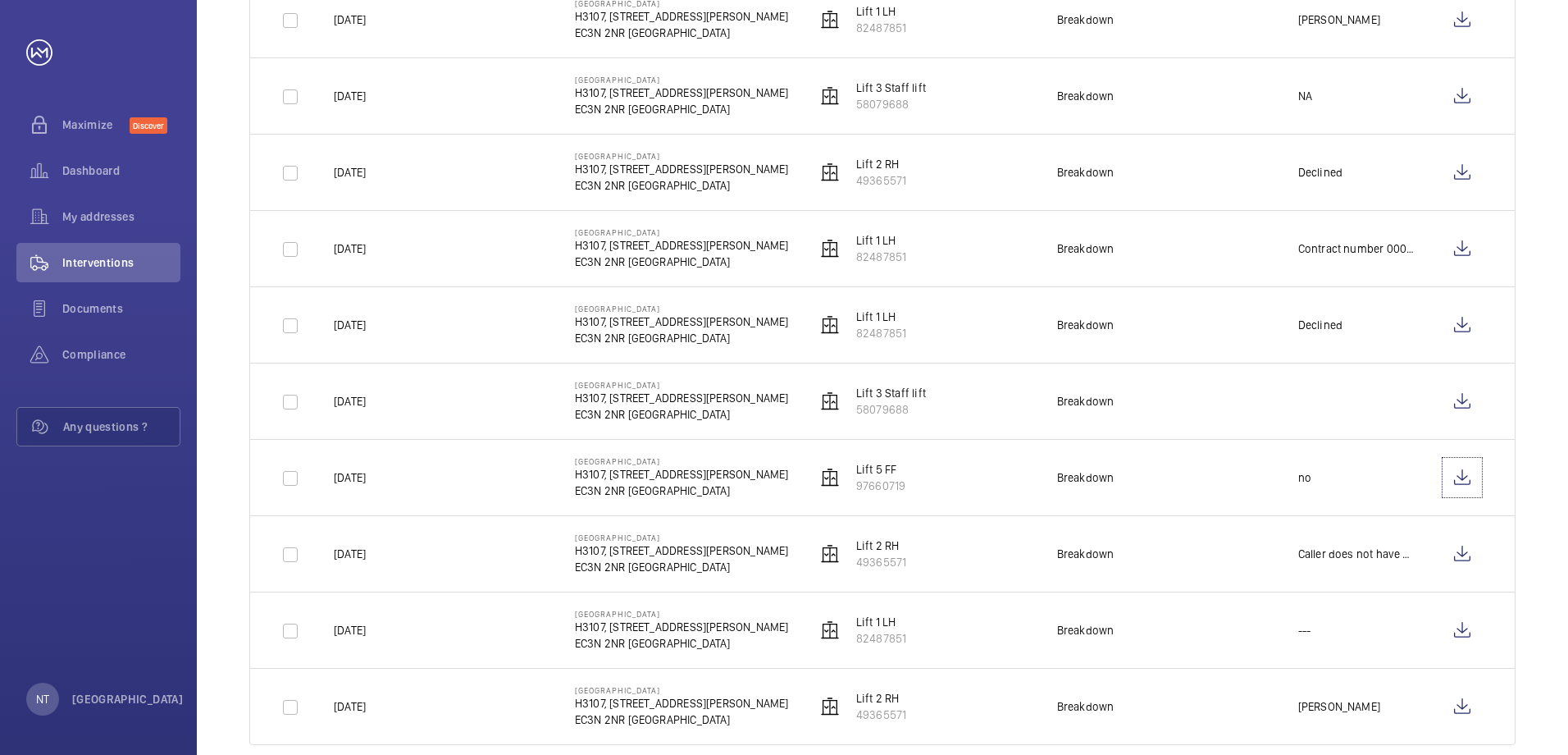
scroll to position [1886, 0]
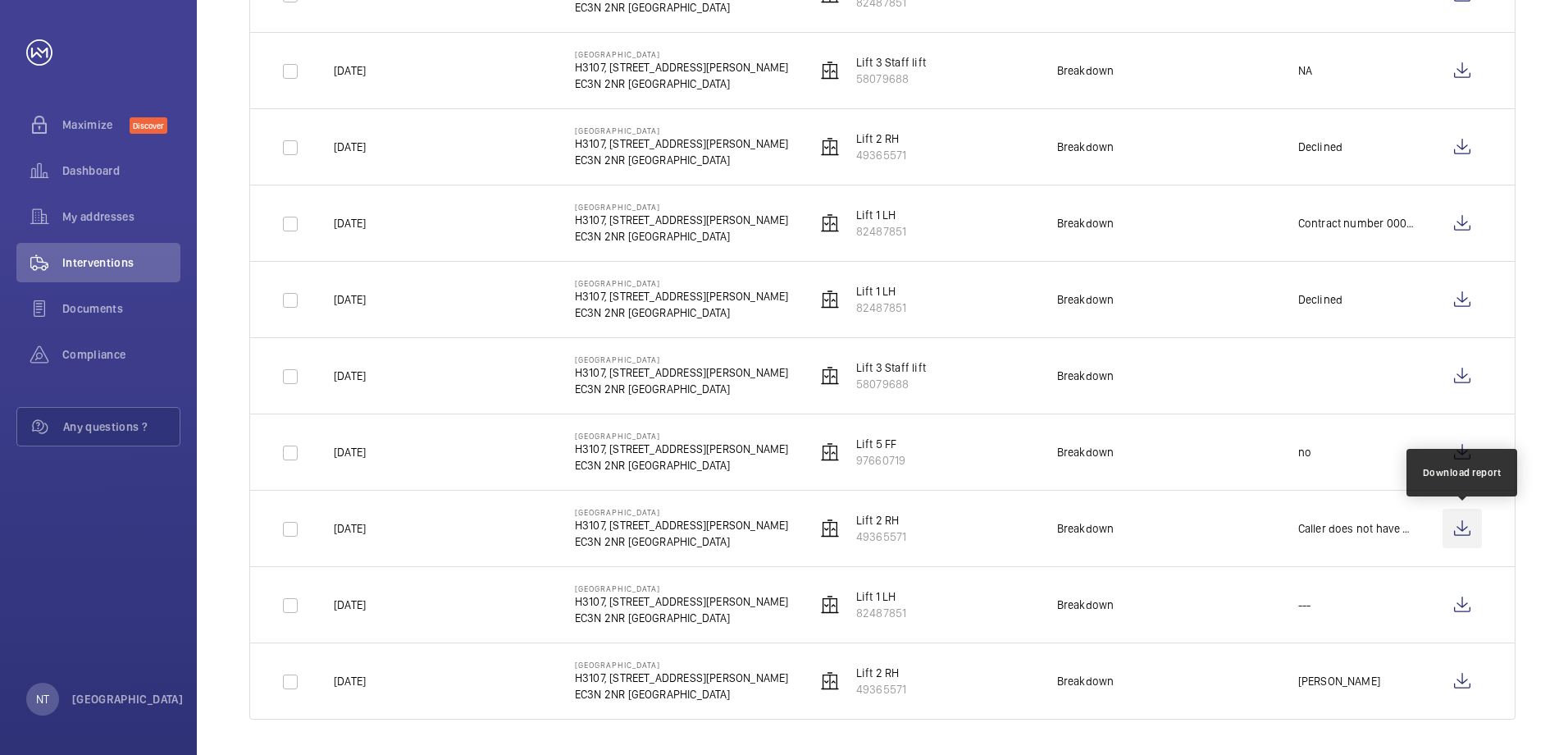
click at [1465, 533] on wm-front-icon-button at bounding box center [1462, 528] width 39 height 39
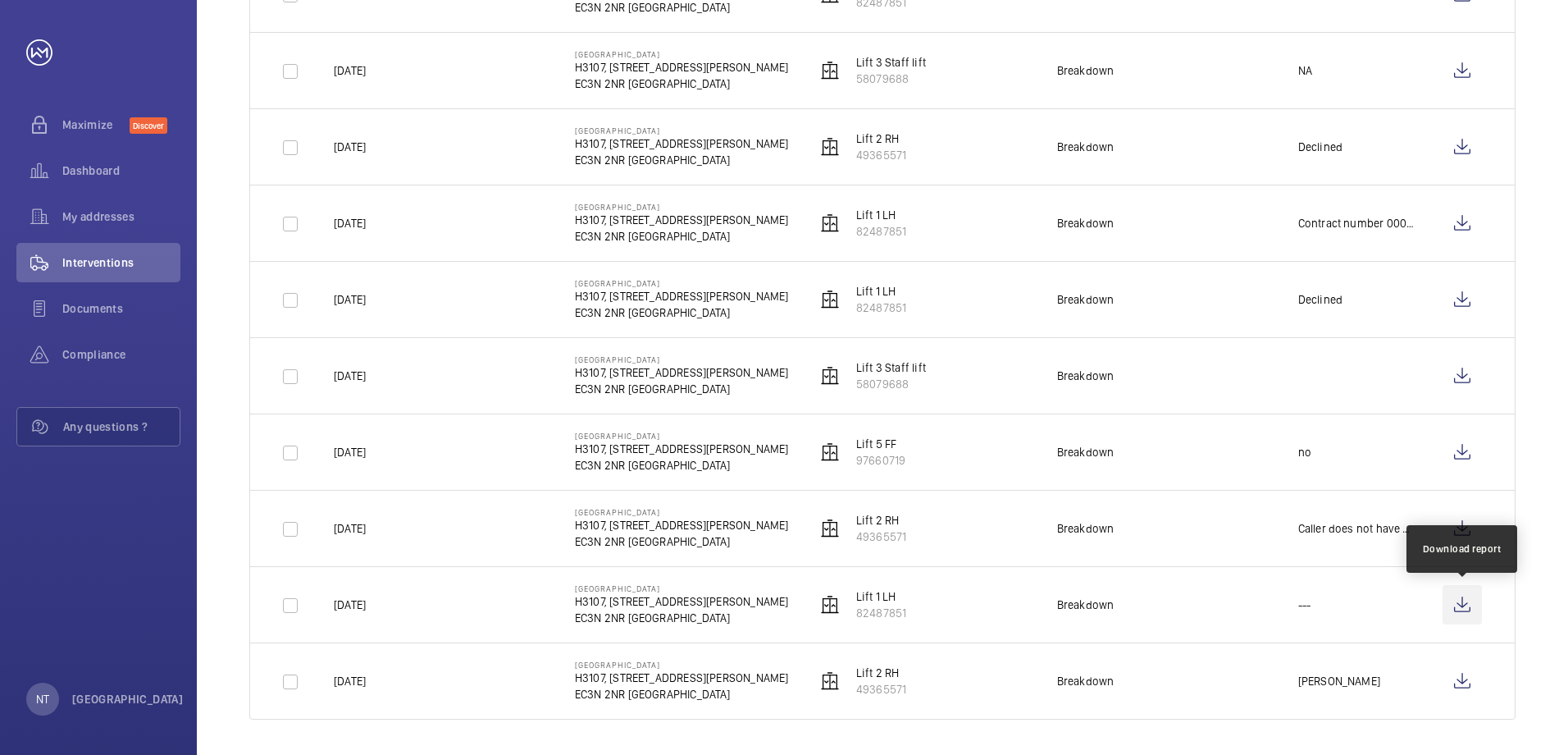
click at [1460, 605] on wm-front-icon-button at bounding box center [1462, 605] width 39 height 39
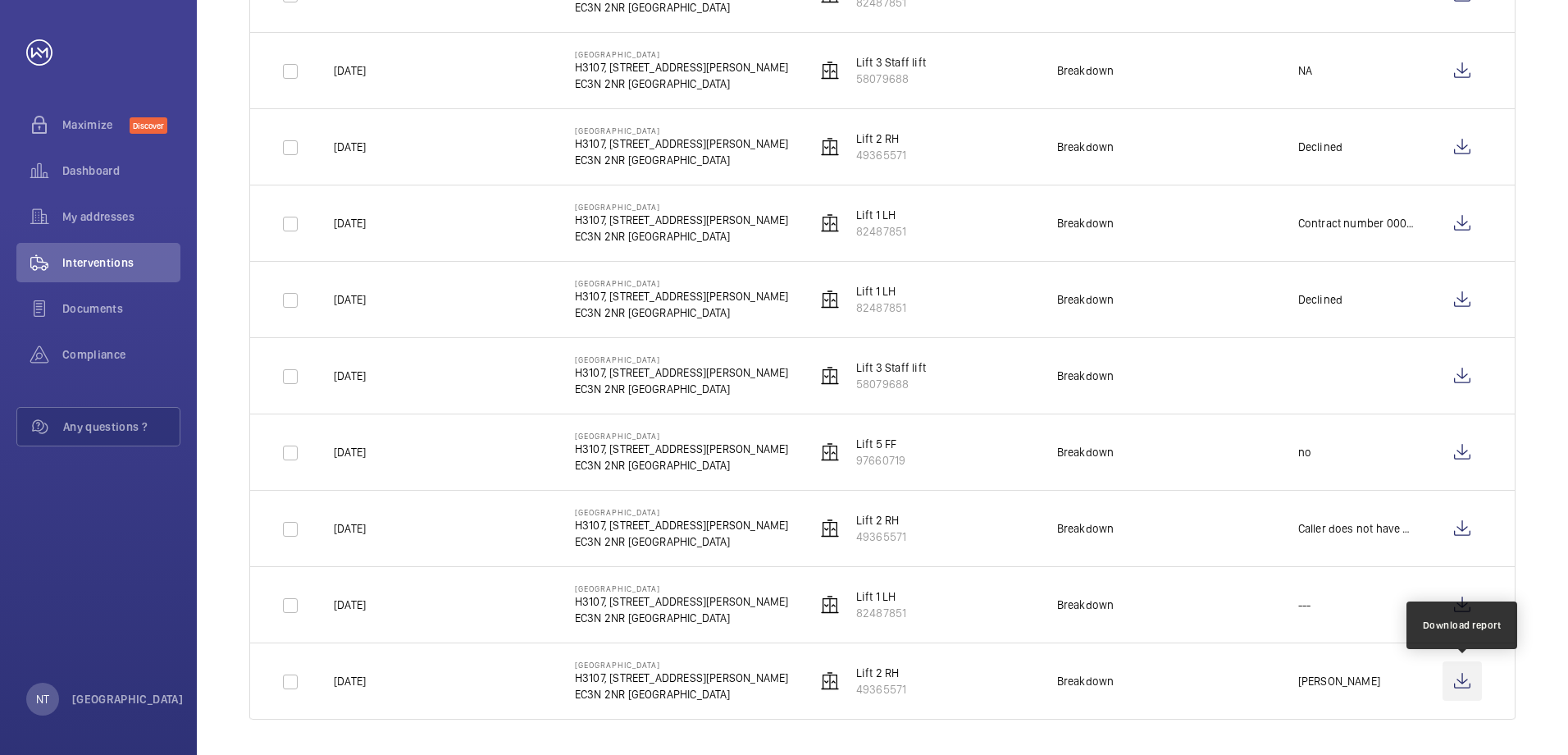
click at [1466, 684] on wm-front-icon-button at bounding box center [1462, 681] width 39 height 39
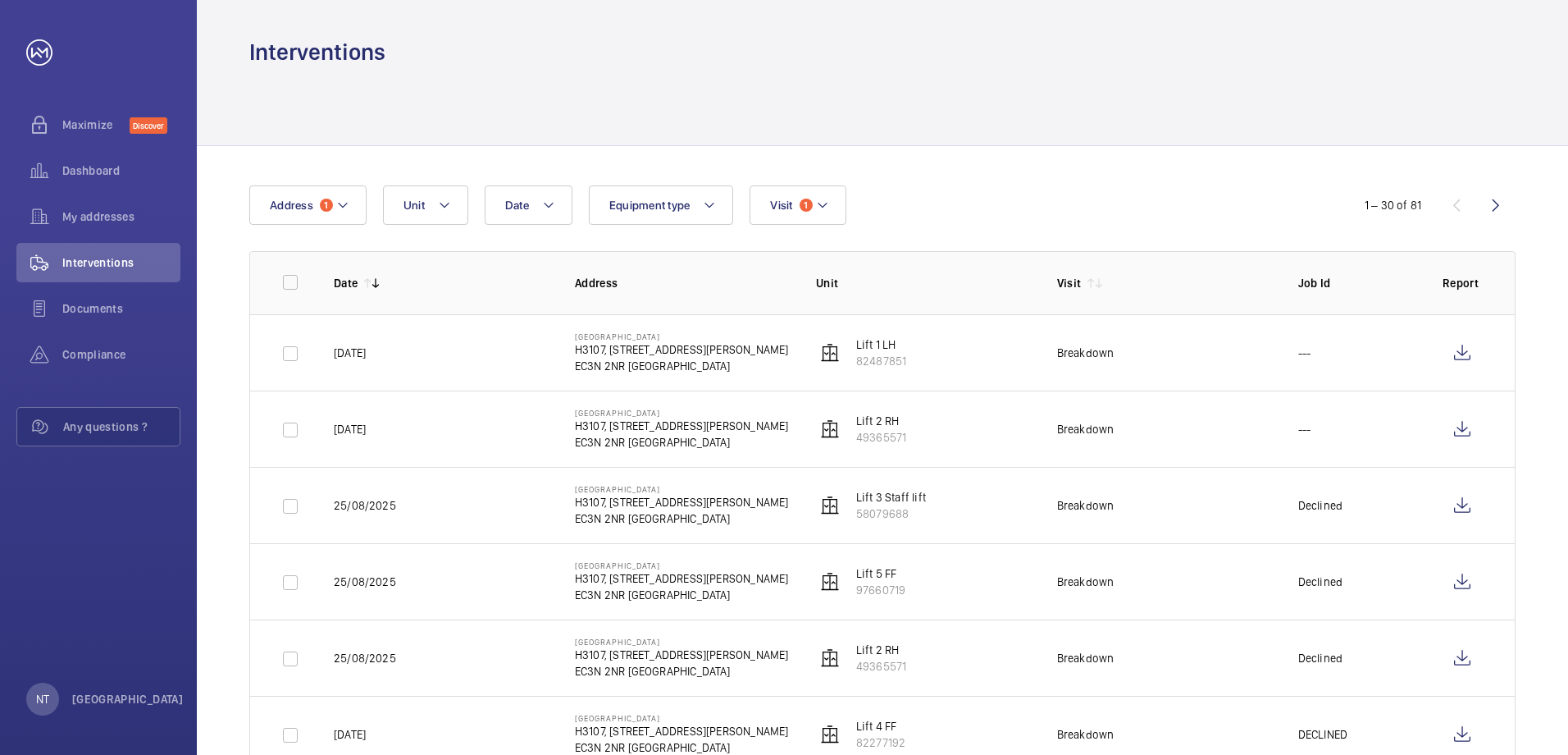
scroll to position [0, 0]
click at [1495, 207] on wm-front-icon-button at bounding box center [1495, 208] width 39 height 39
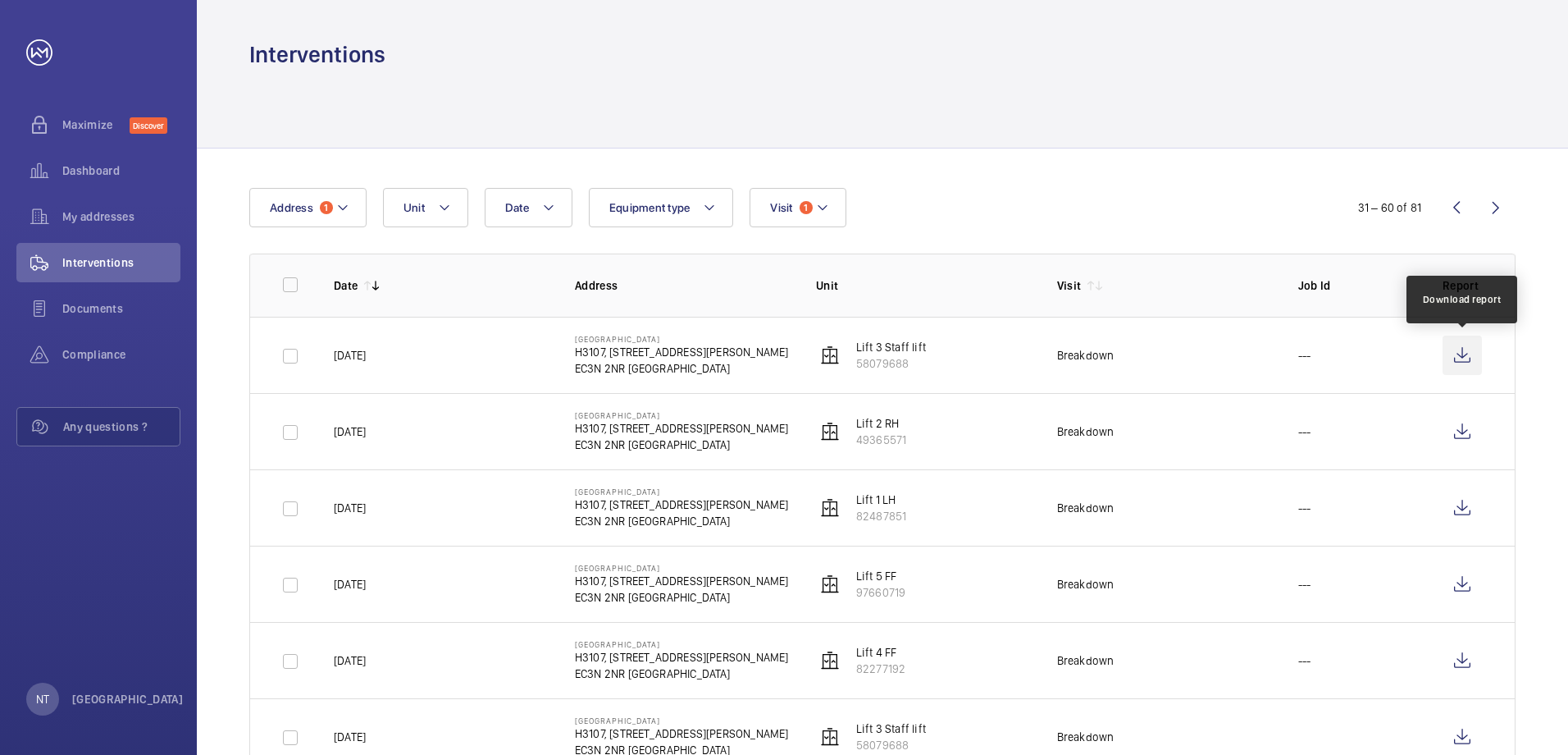
click at [1465, 356] on wm-front-icon-button at bounding box center [1462, 356] width 39 height 39
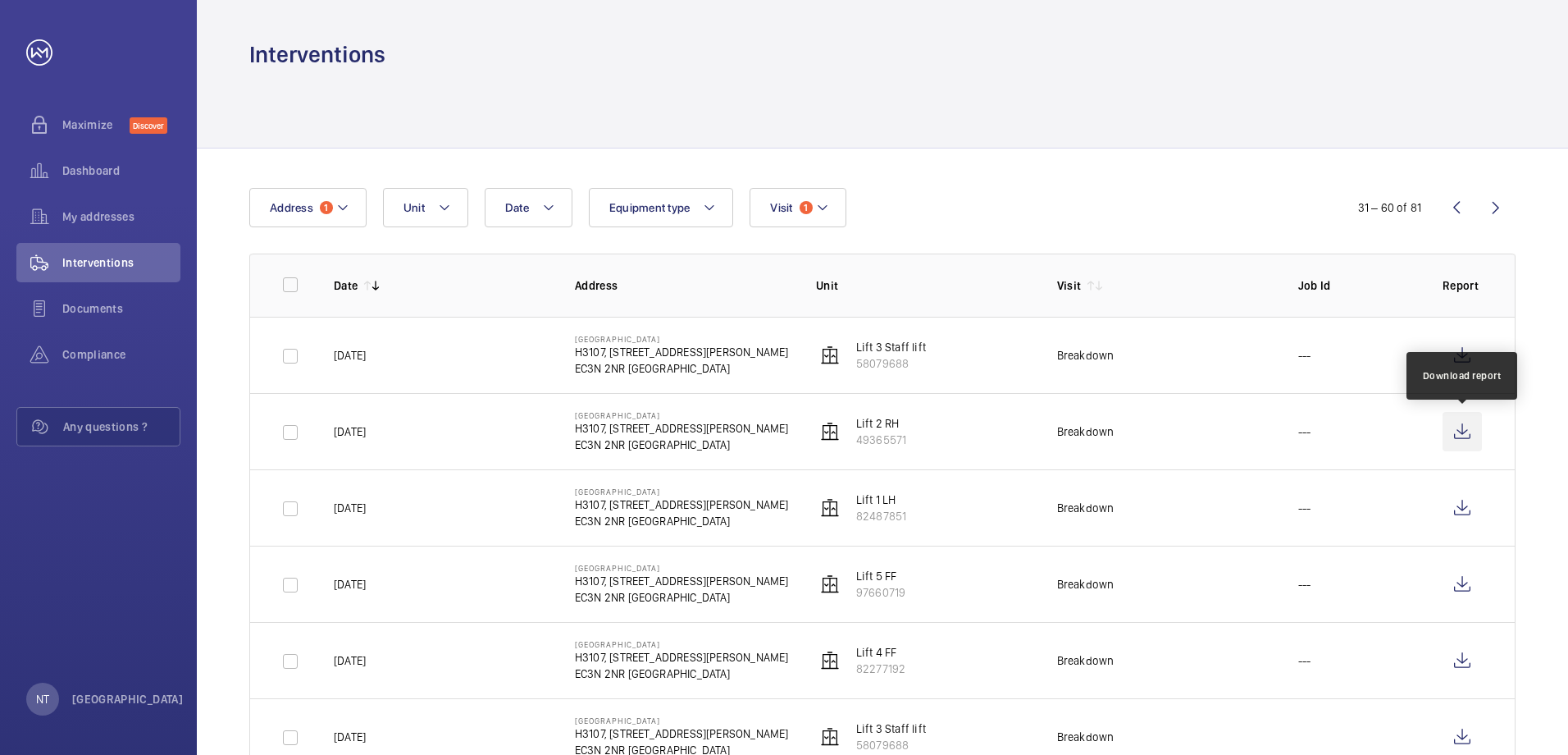
click at [1462, 431] on wm-front-icon-button at bounding box center [1462, 432] width 39 height 39
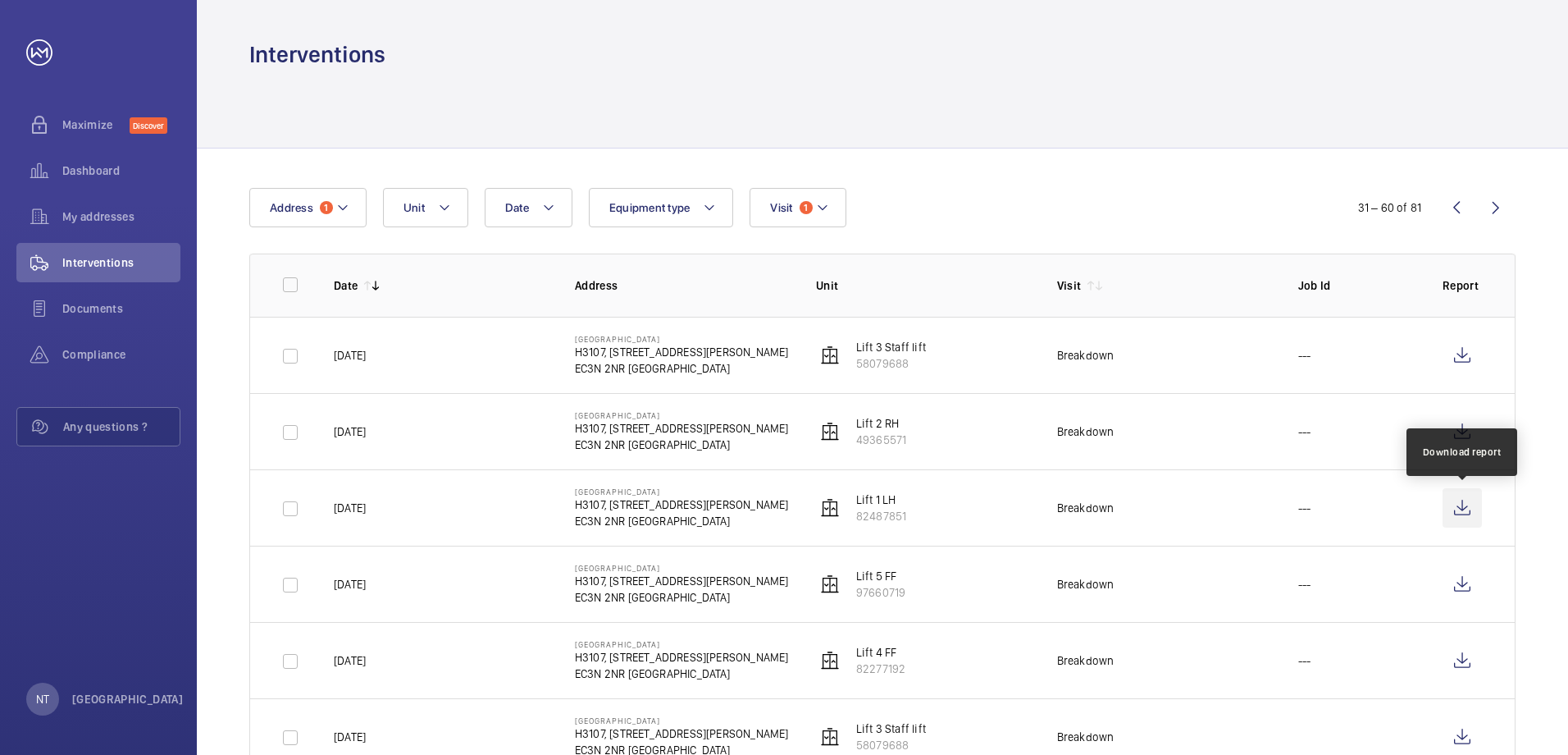
click at [1470, 504] on wm-front-icon-button at bounding box center [1462, 508] width 39 height 39
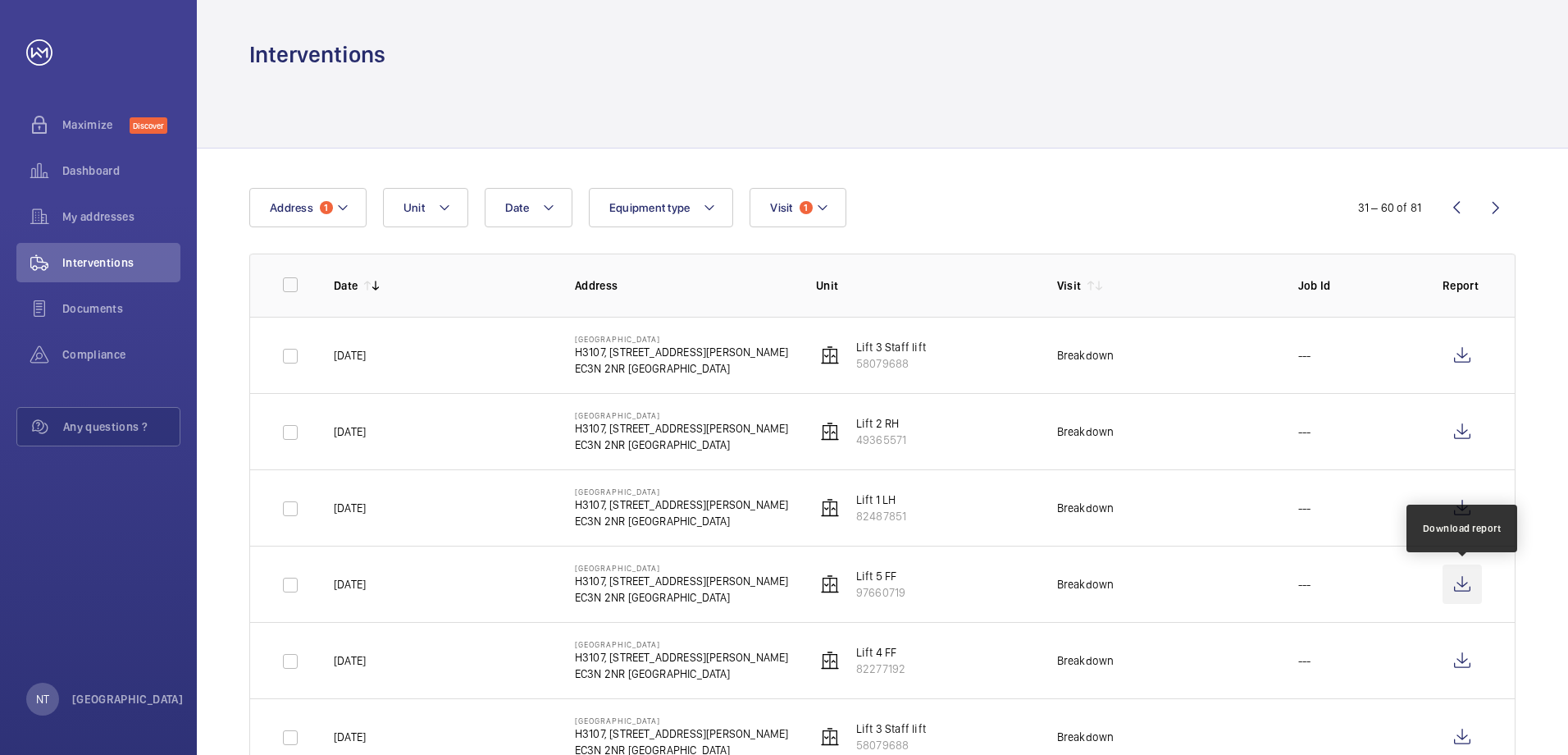
click at [1460, 582] on wm-front-icon-button at bounding box center [1462, 584] width 39 height 39
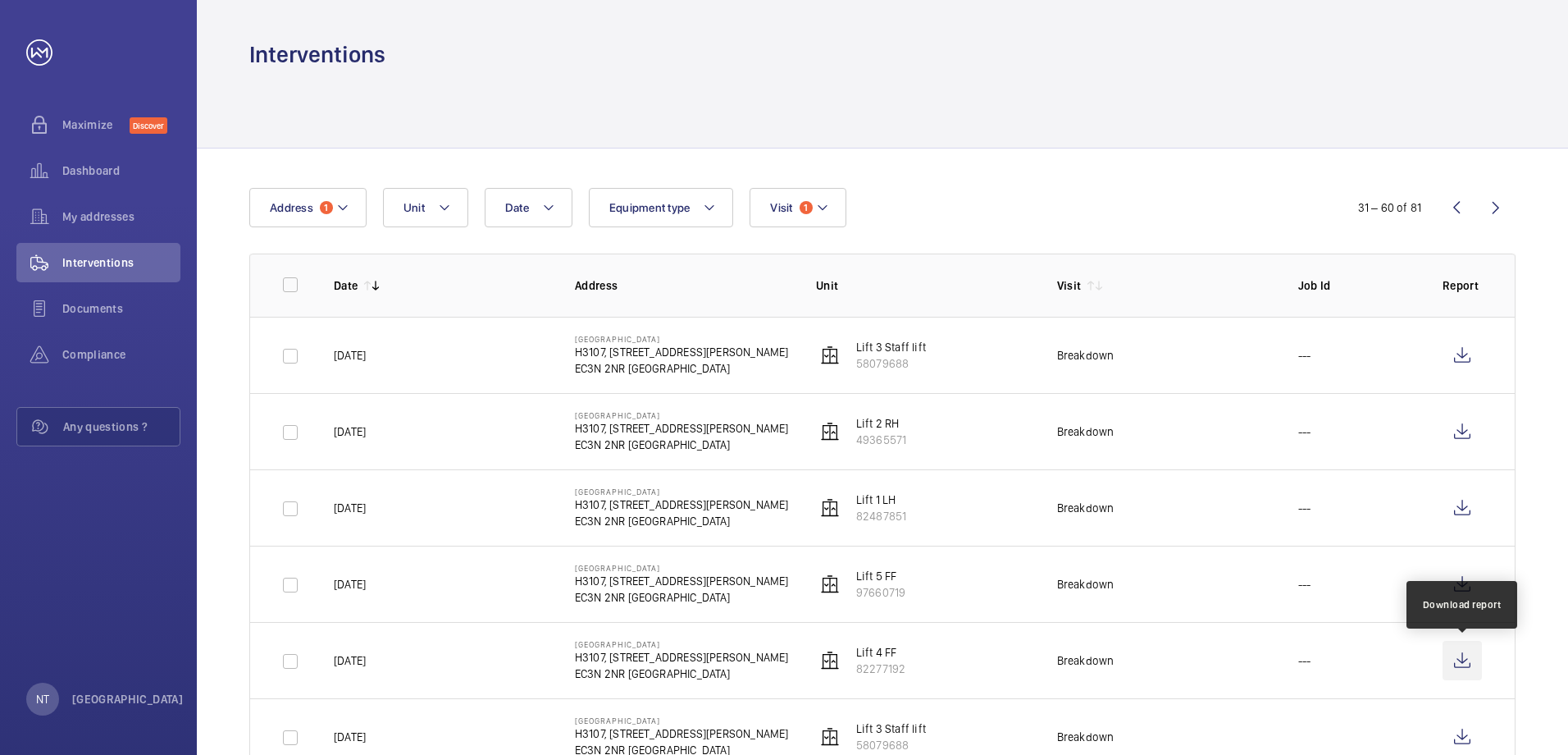
click at [1465, 661] on wm-front-icon-button at bounding box center [1462, 660] width 39 height 39
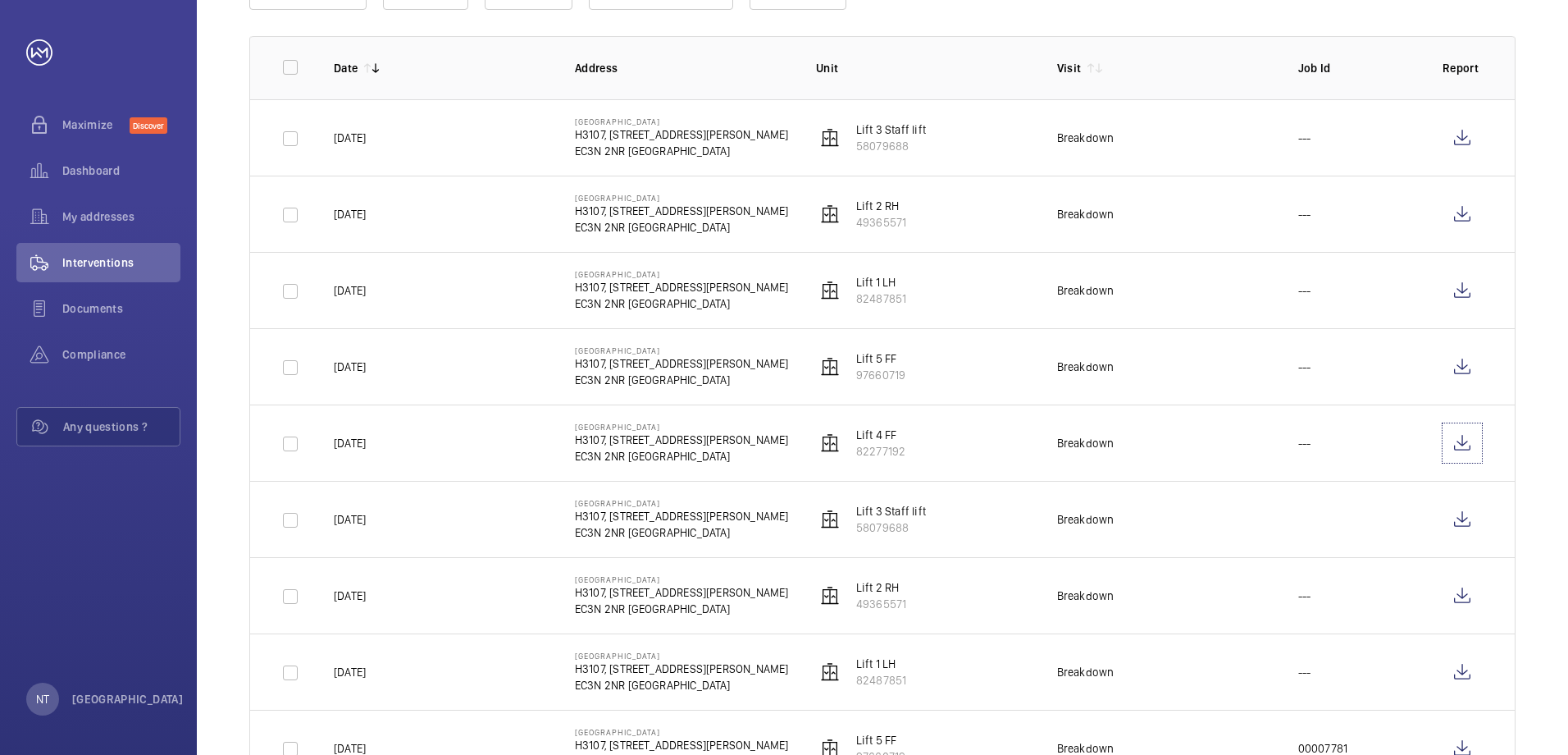
scroll to position [246, 0]
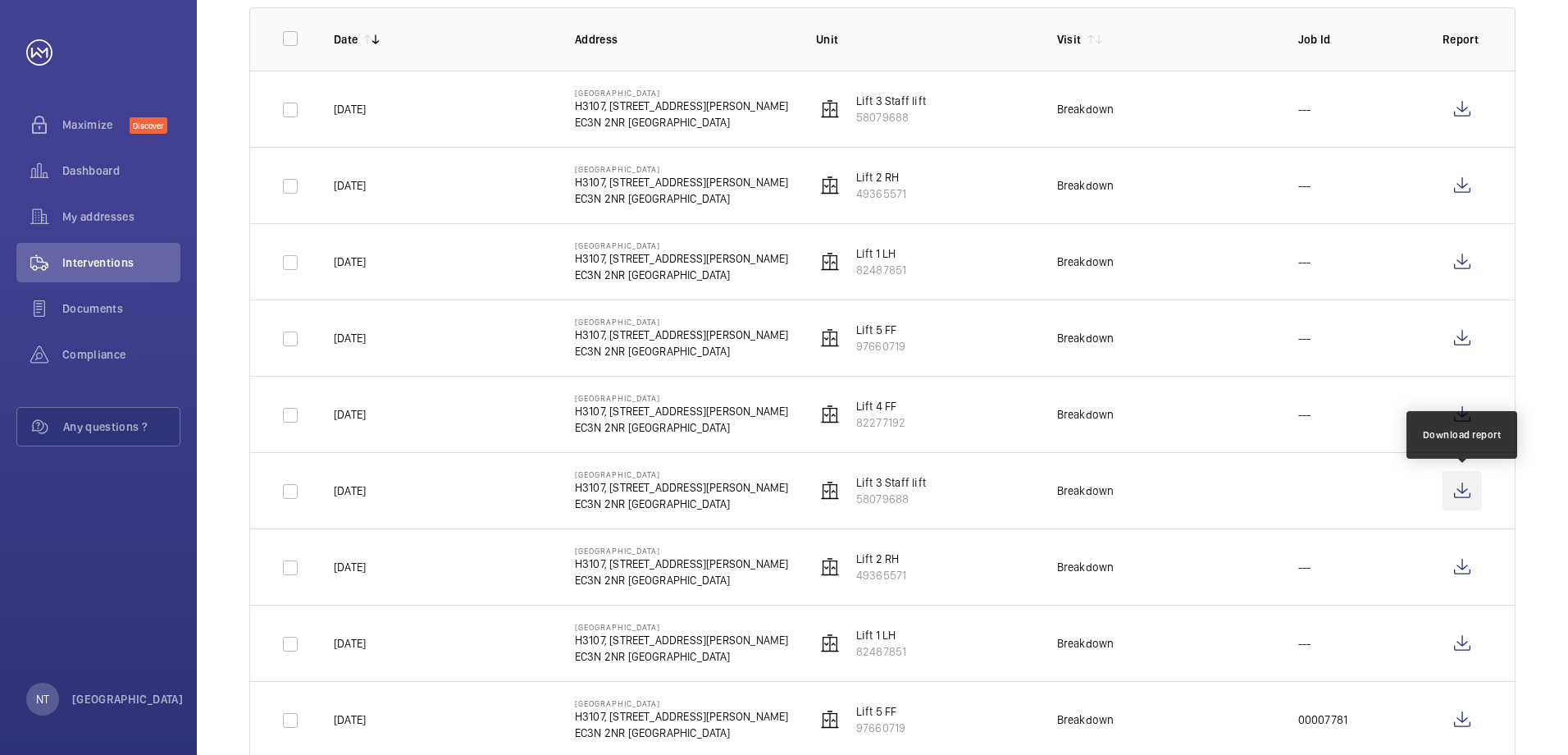
click at [1463, 492] on wm-front-icon-button at bounding box center [1462, 491] width 39 height 39
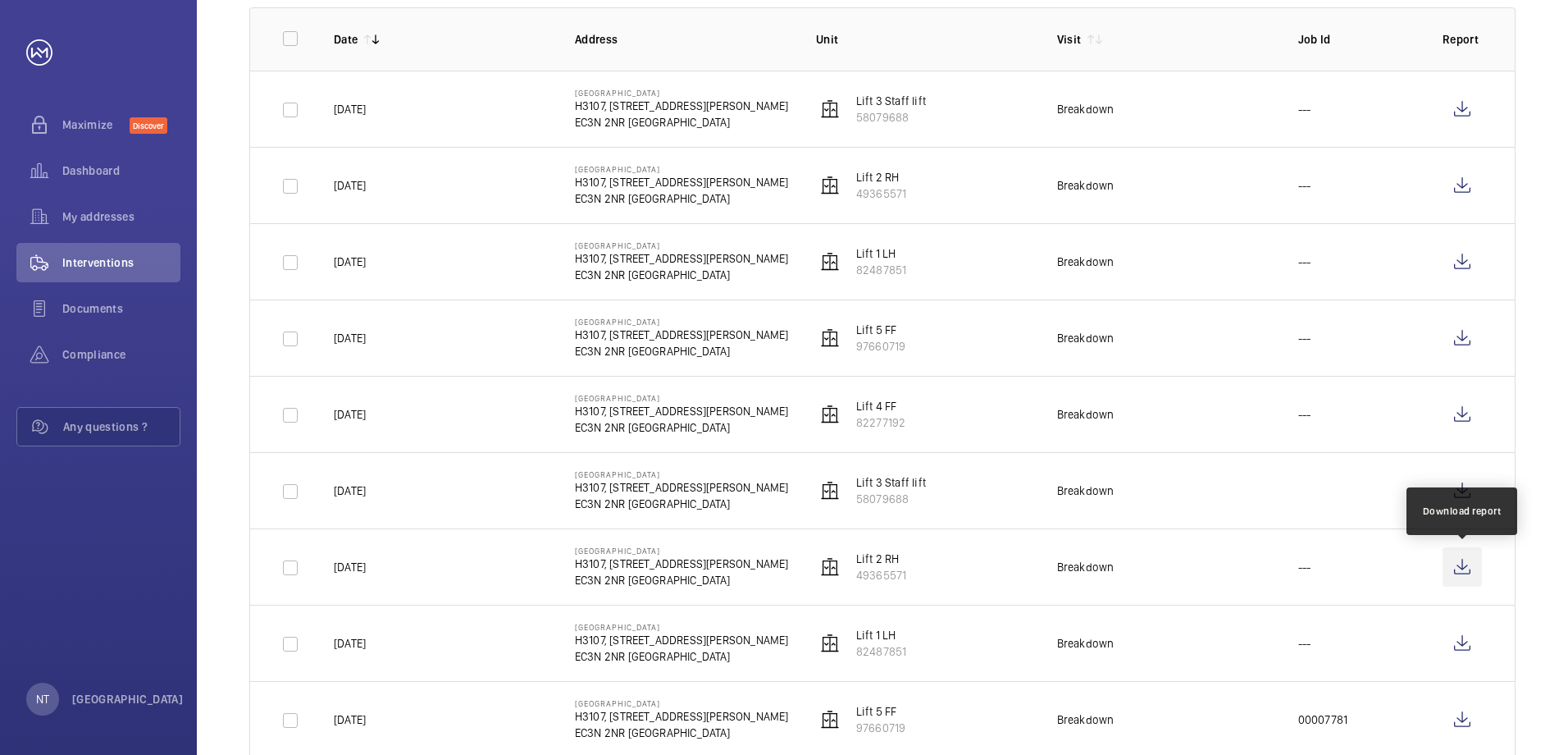
click at [1465, 570] on wm-front-icon-button at bounding box center [1462, 567] width 39 height 39
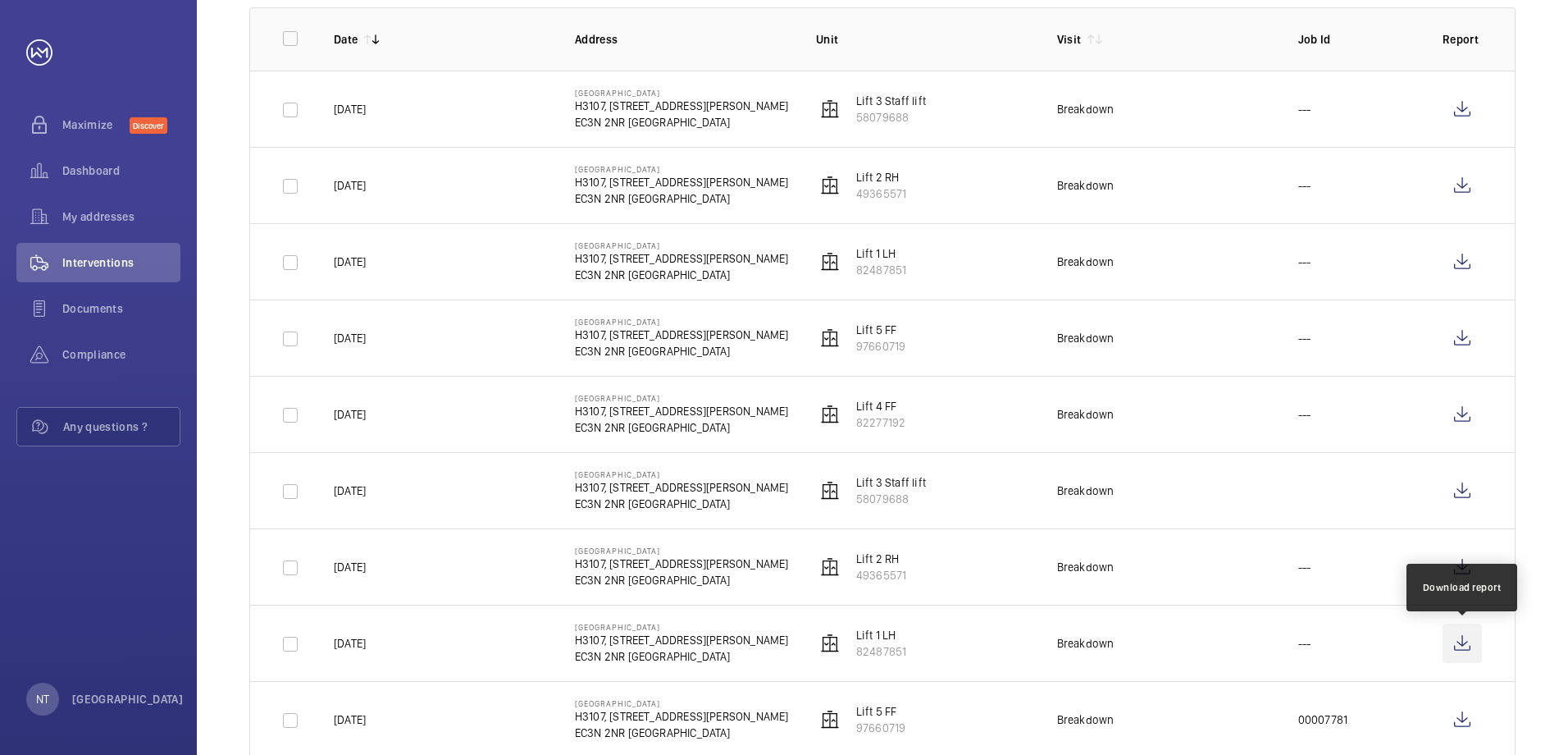
click at [1461, 645] on wm-front-icon-button at bounding box center [1462, 643] width 39 height 39
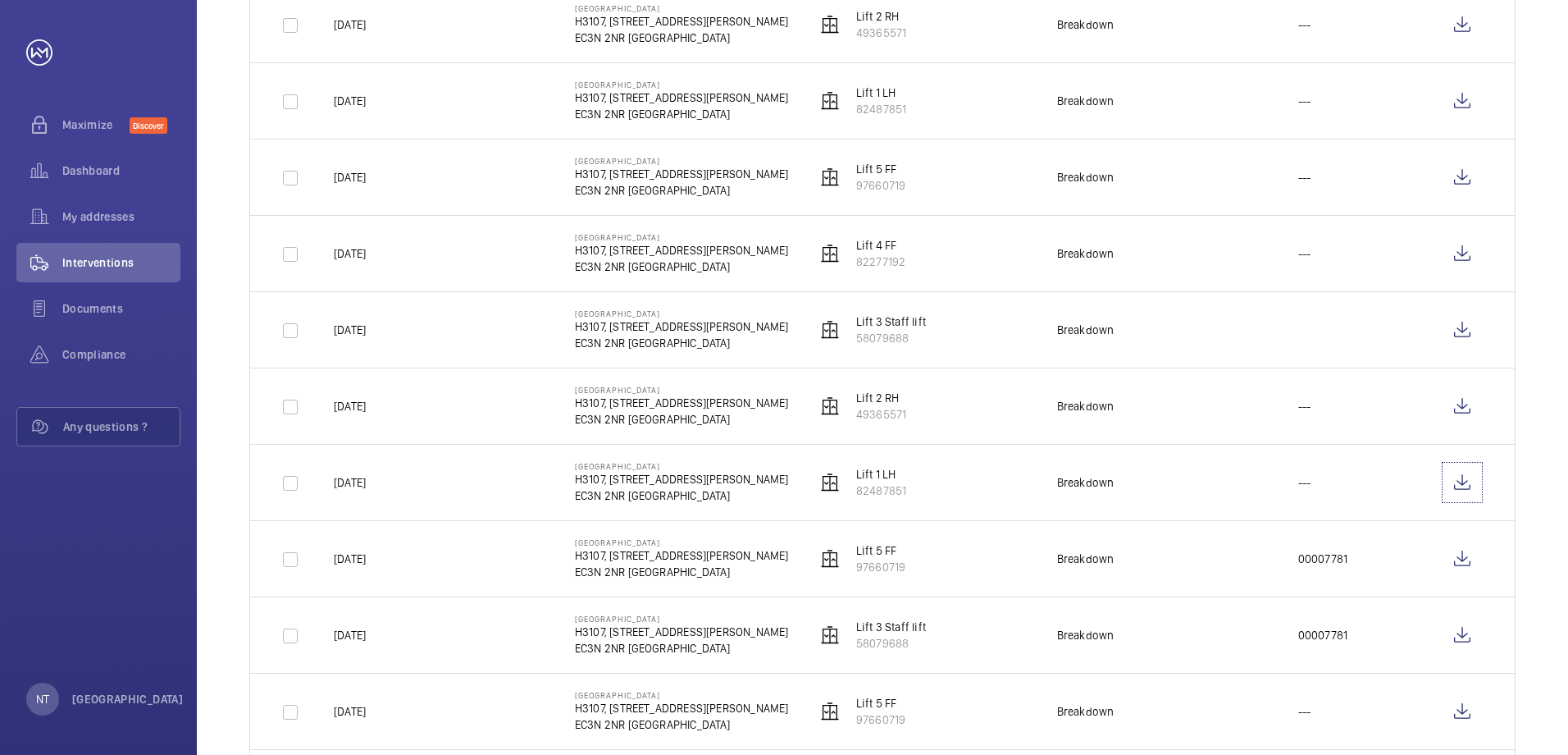
scroll to position [492, 0]
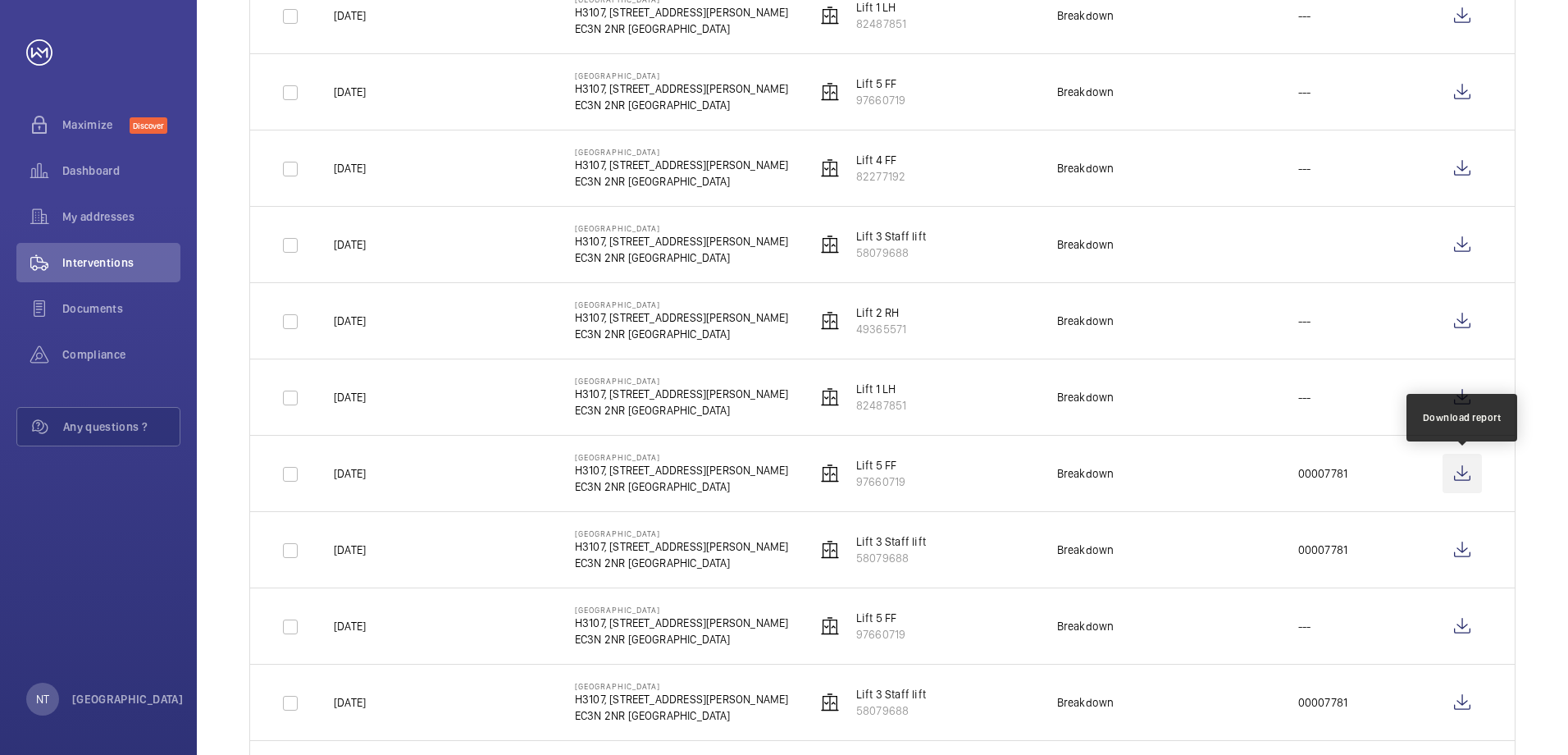
click at [1465, 467] on wm-front-icon-button at bounding box center [1462, 473] width 39 height 39
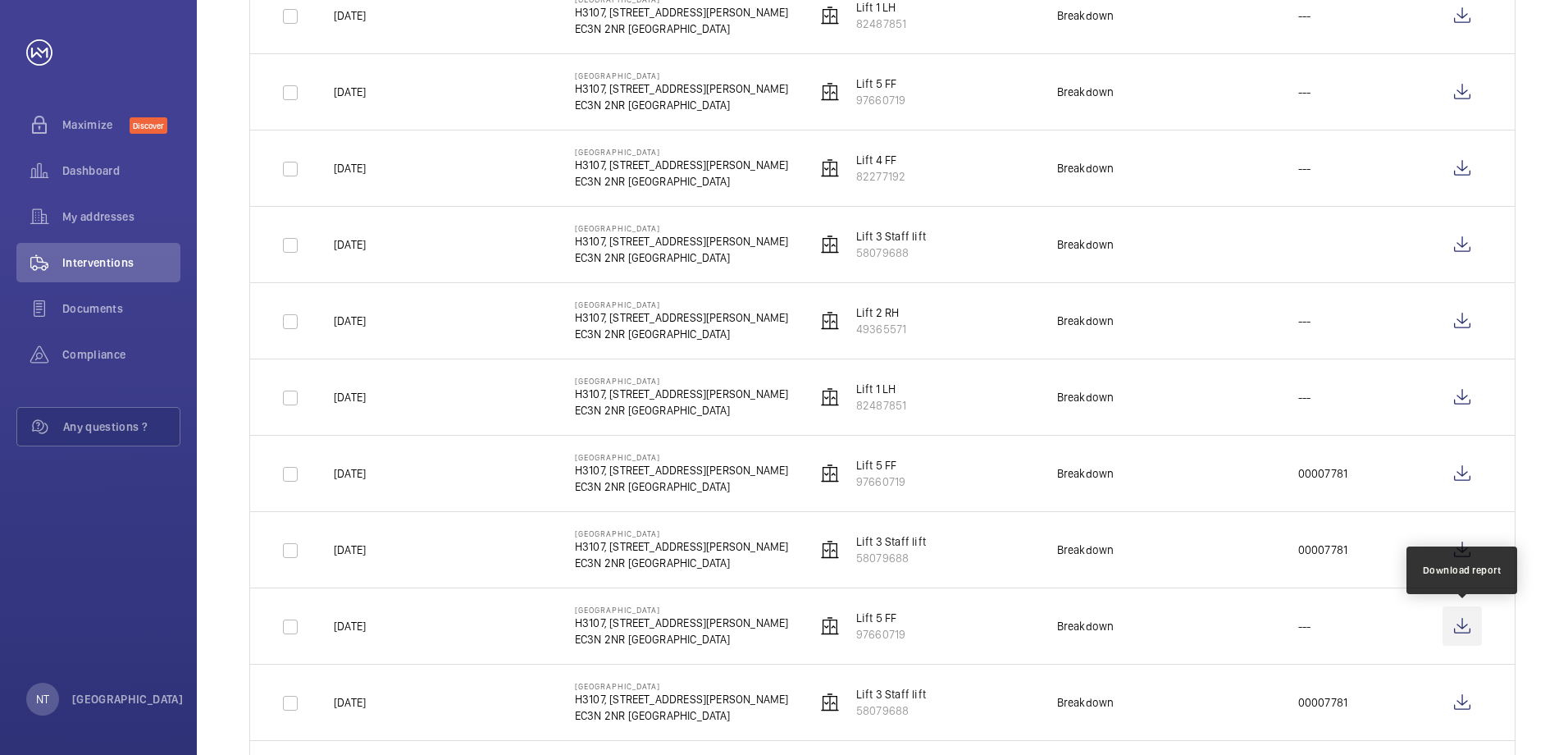
click at [1465, 626] on wm-front-icon-button at bounding box center [1462, 626] width 39 height 39
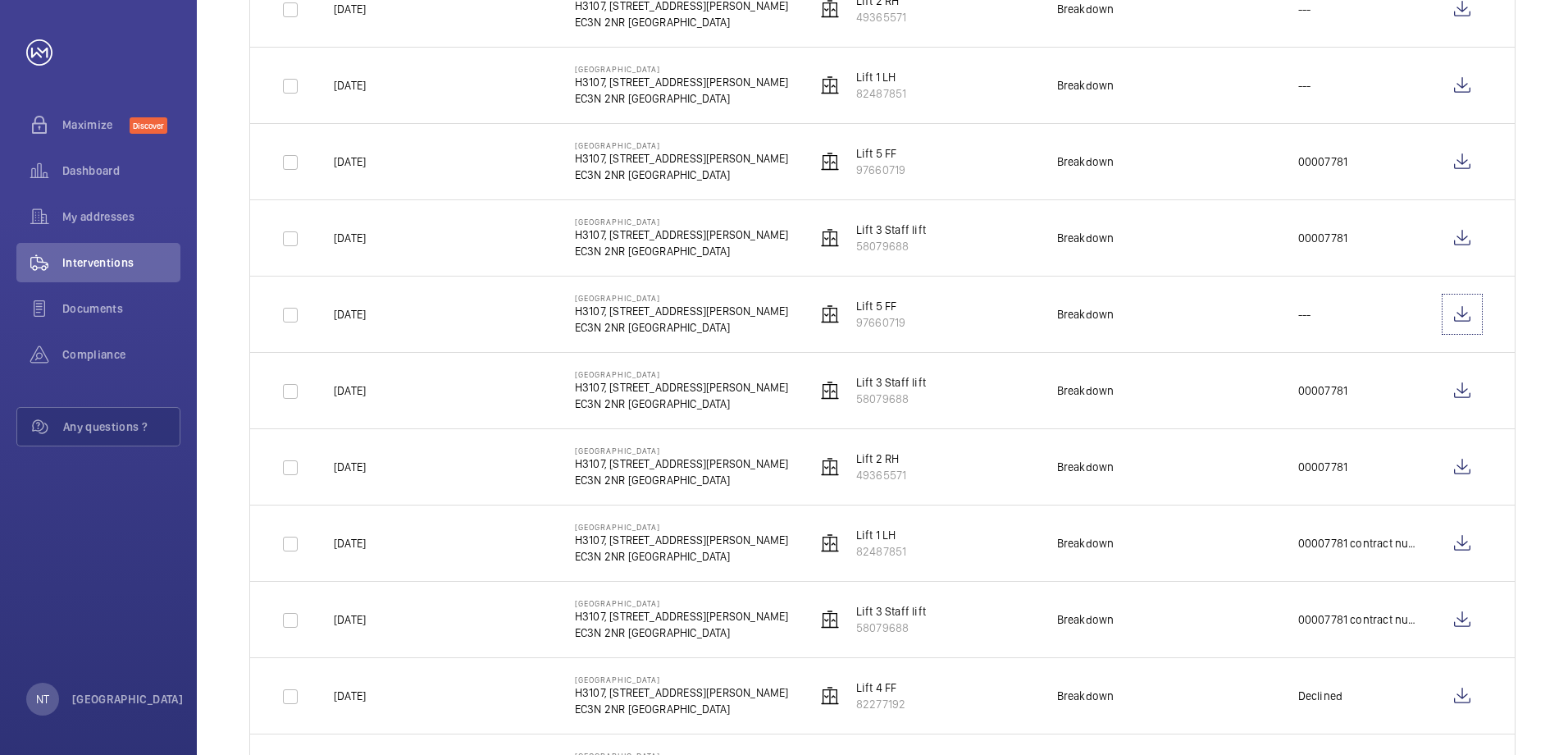
scroll to position [820, 0]
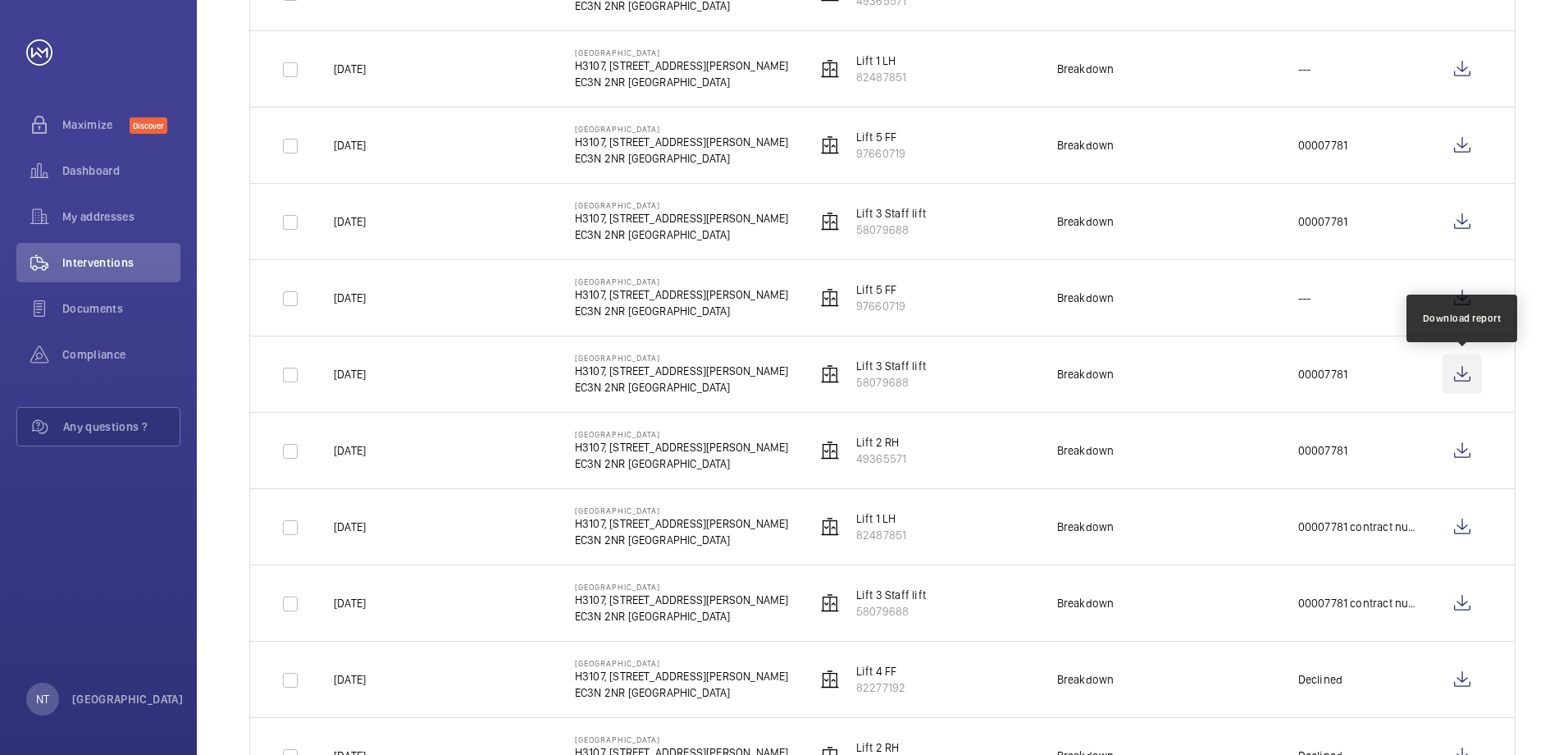
click at [1458, 375] on wm-front-icon-button at bounding box center [1462, 374] width 39 height 39
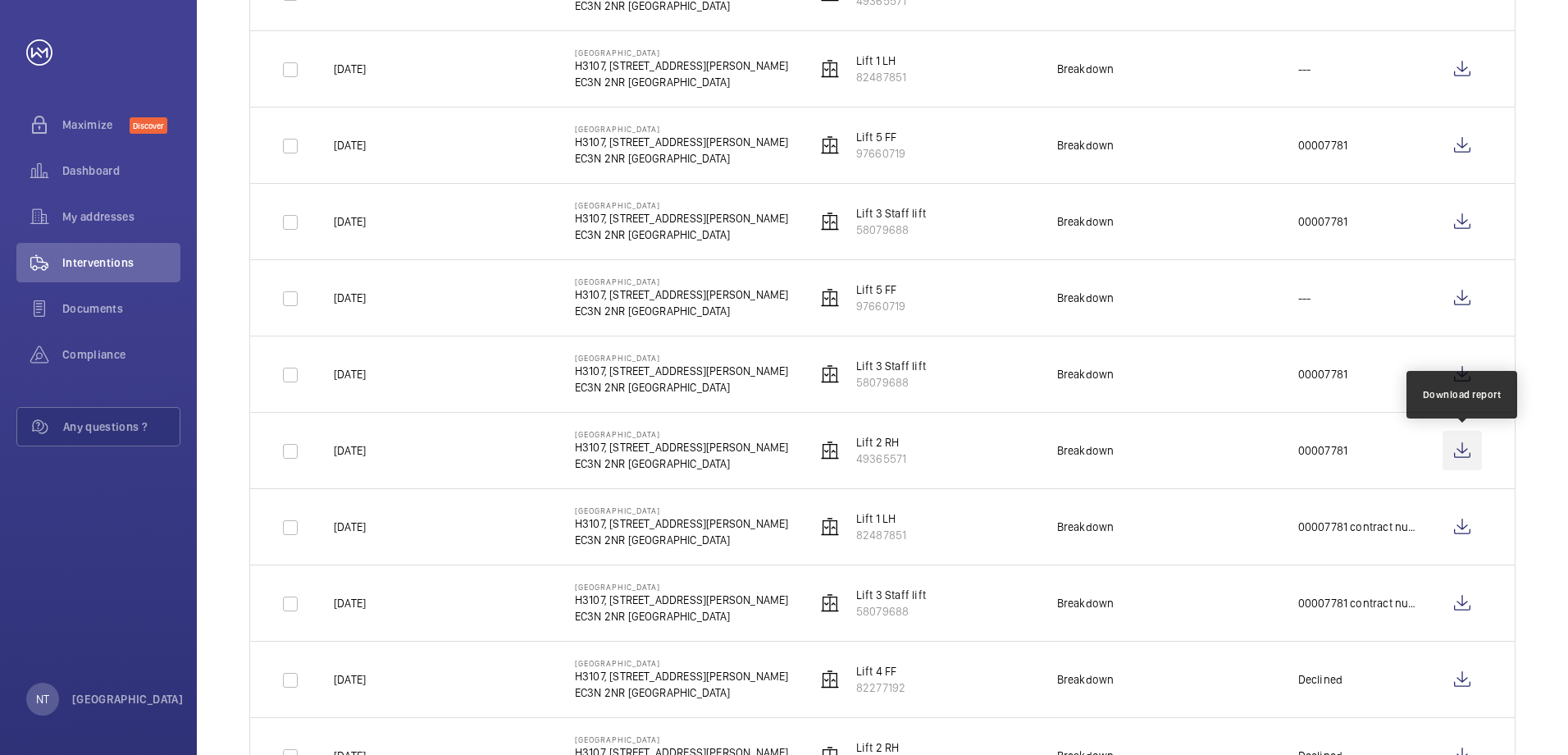
click at [1463, 453] on wm-front-icon-button at bounding box center [1462, 450] width 39 height 39
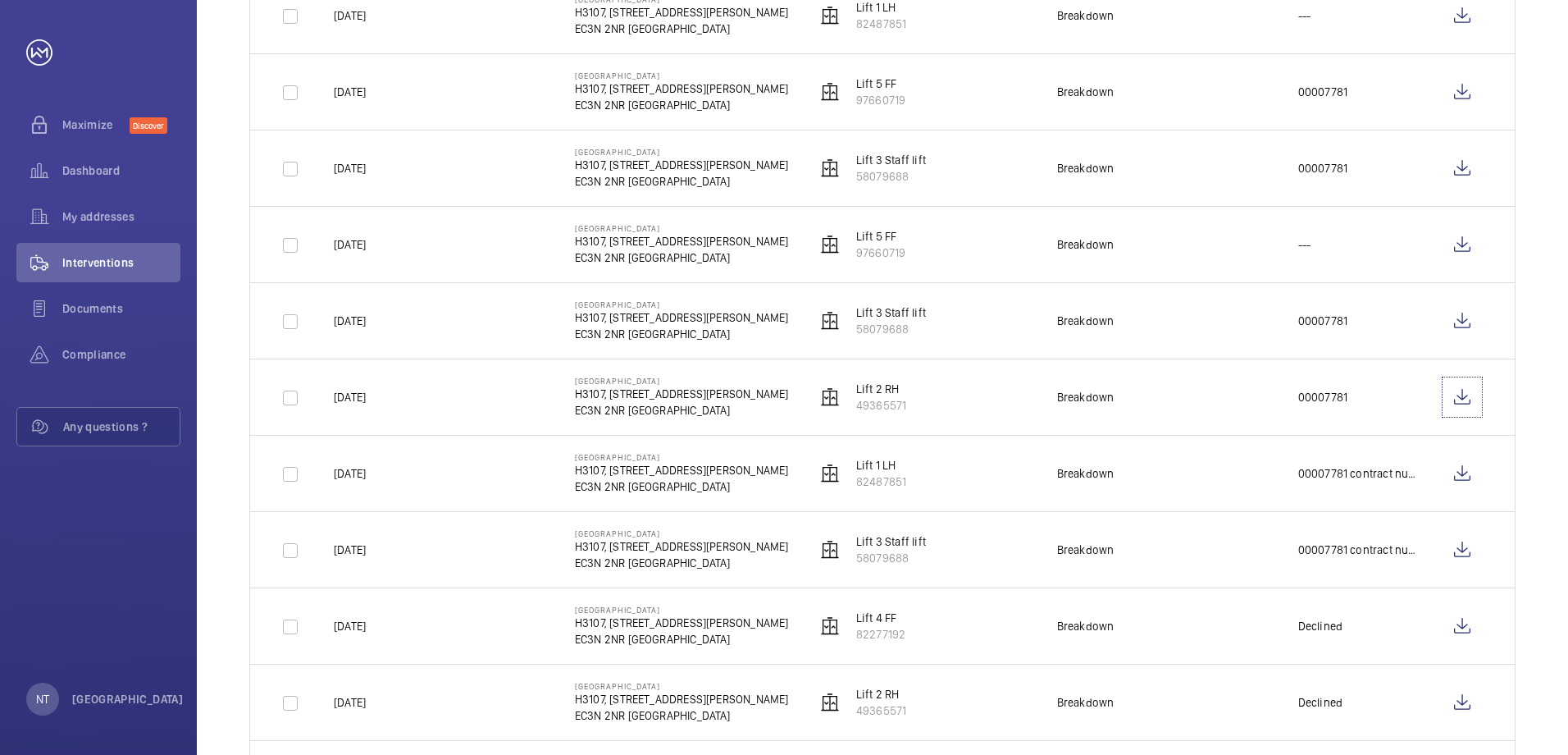
scroll to position [902, 0]
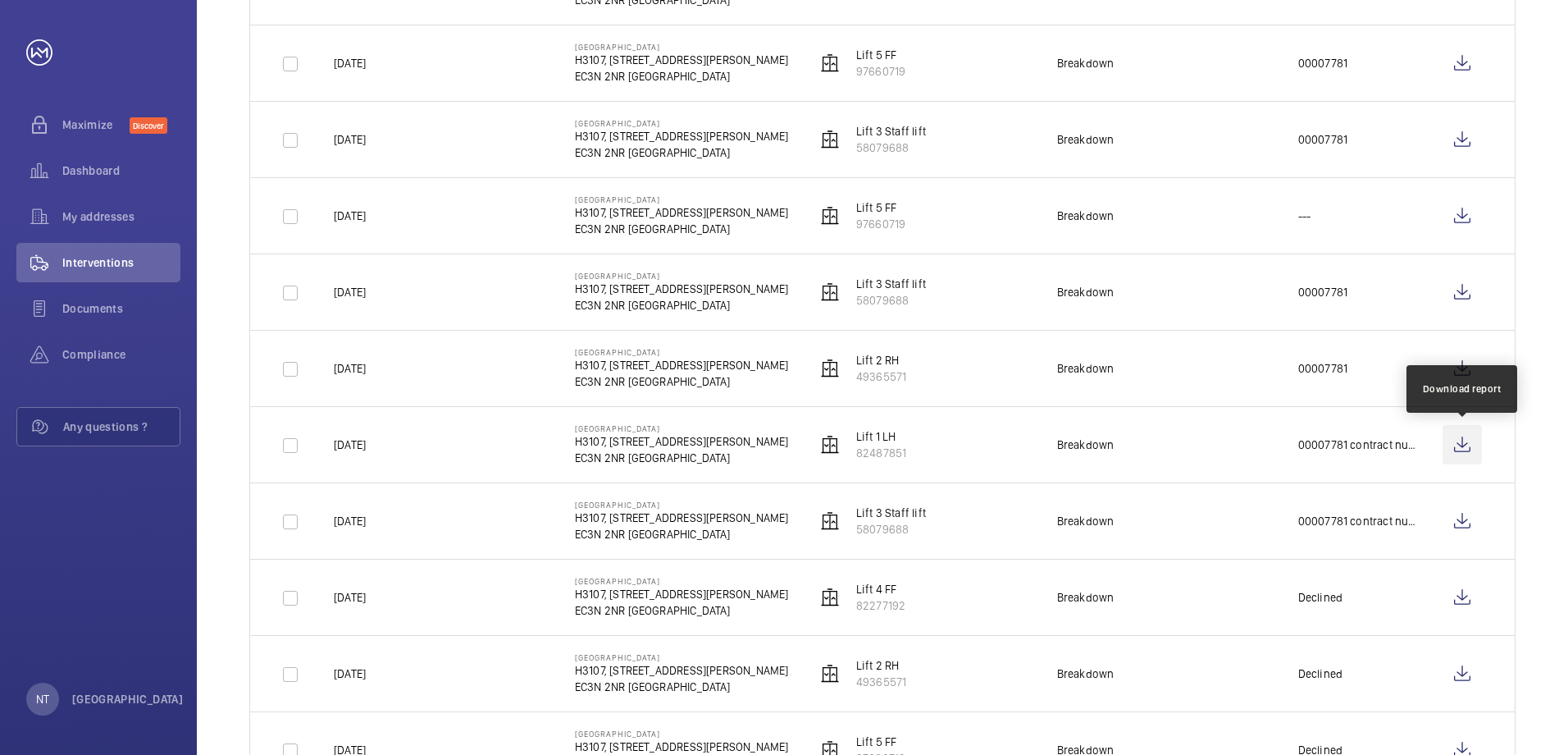
click at [1467, 444] on wm-front-icon-button at bounding box center [1462, 444] width 39 height 39
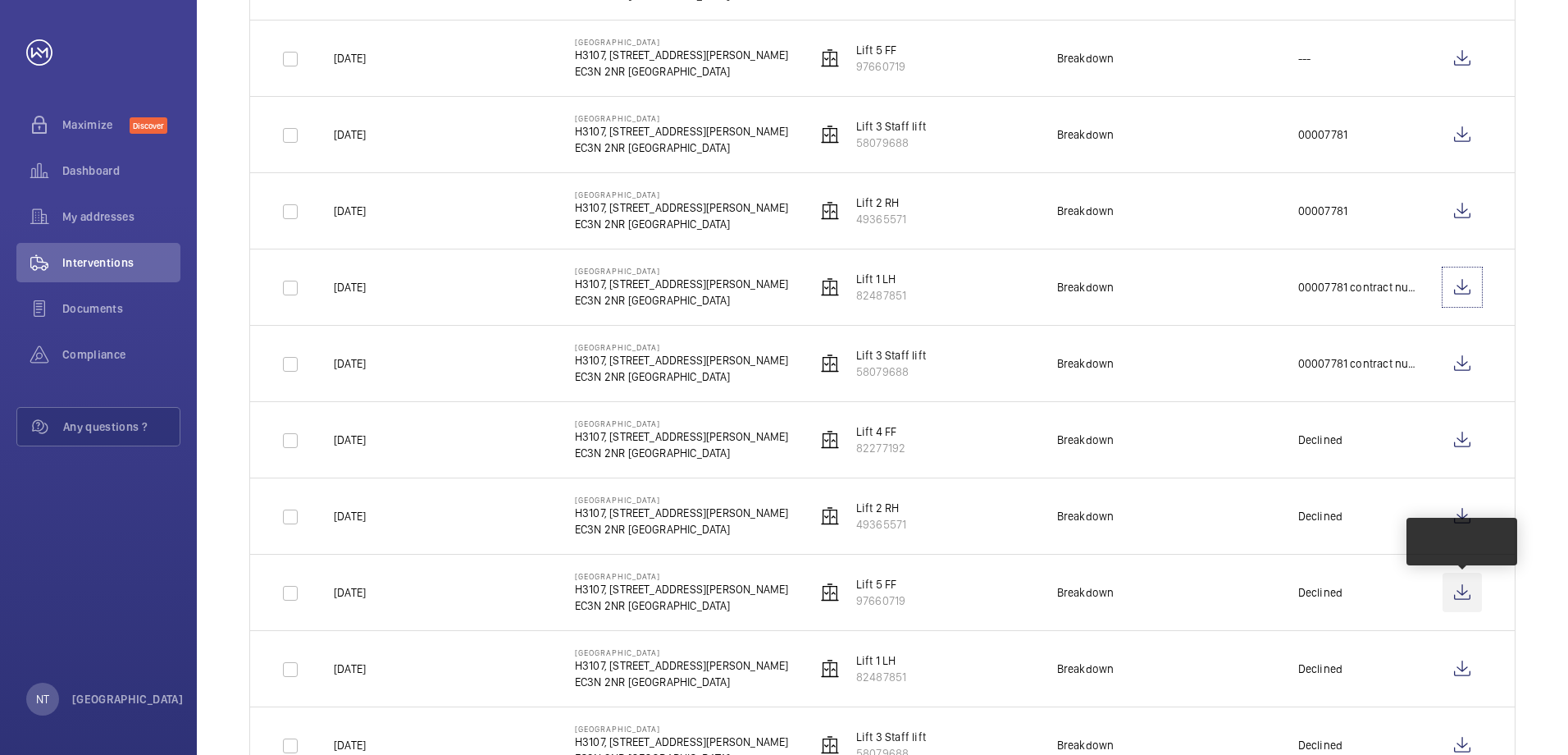
scroll to position [1067, 0]
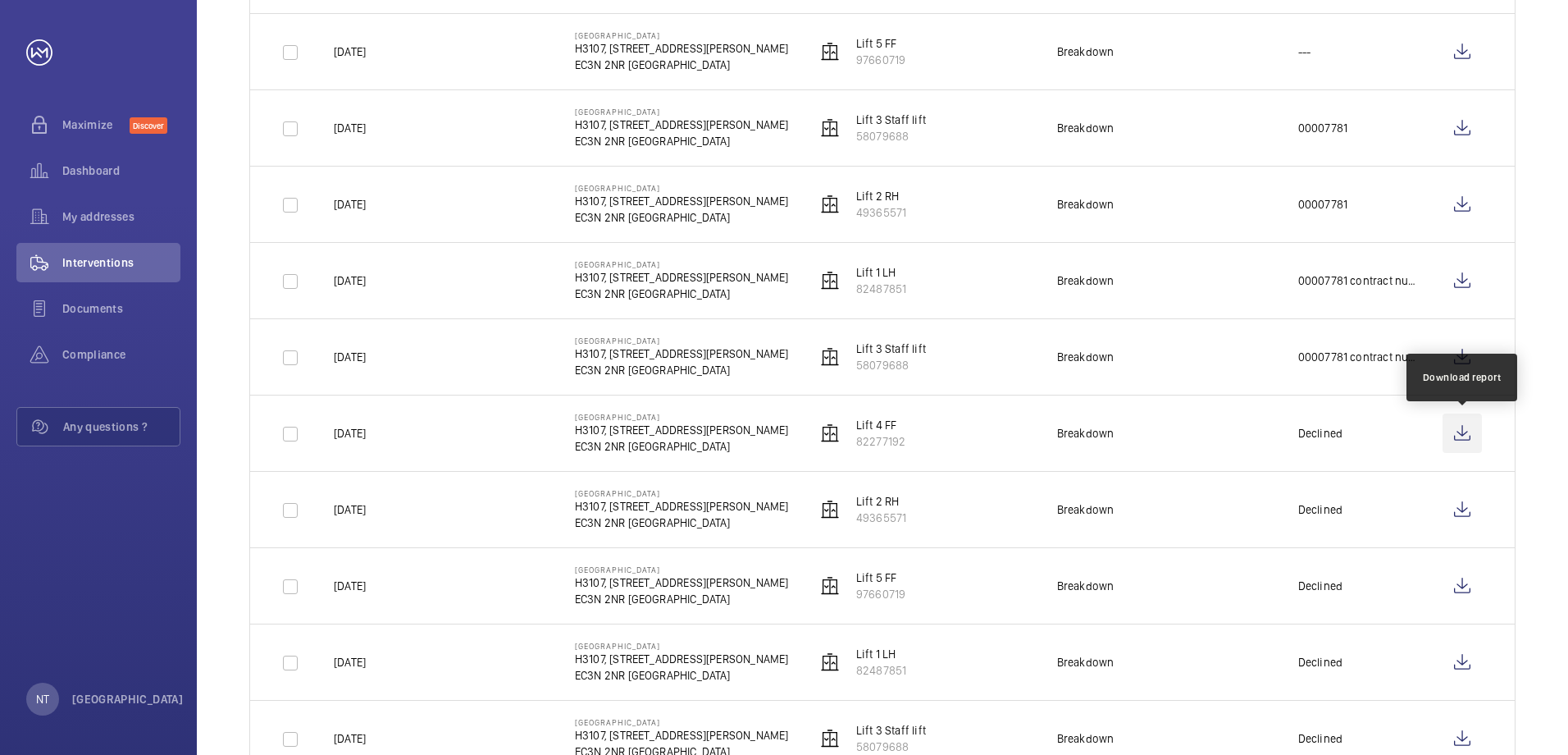
click at [1458, 436] on wm-front-icon-button at bounding box center [1462, 433] width 39 height 39
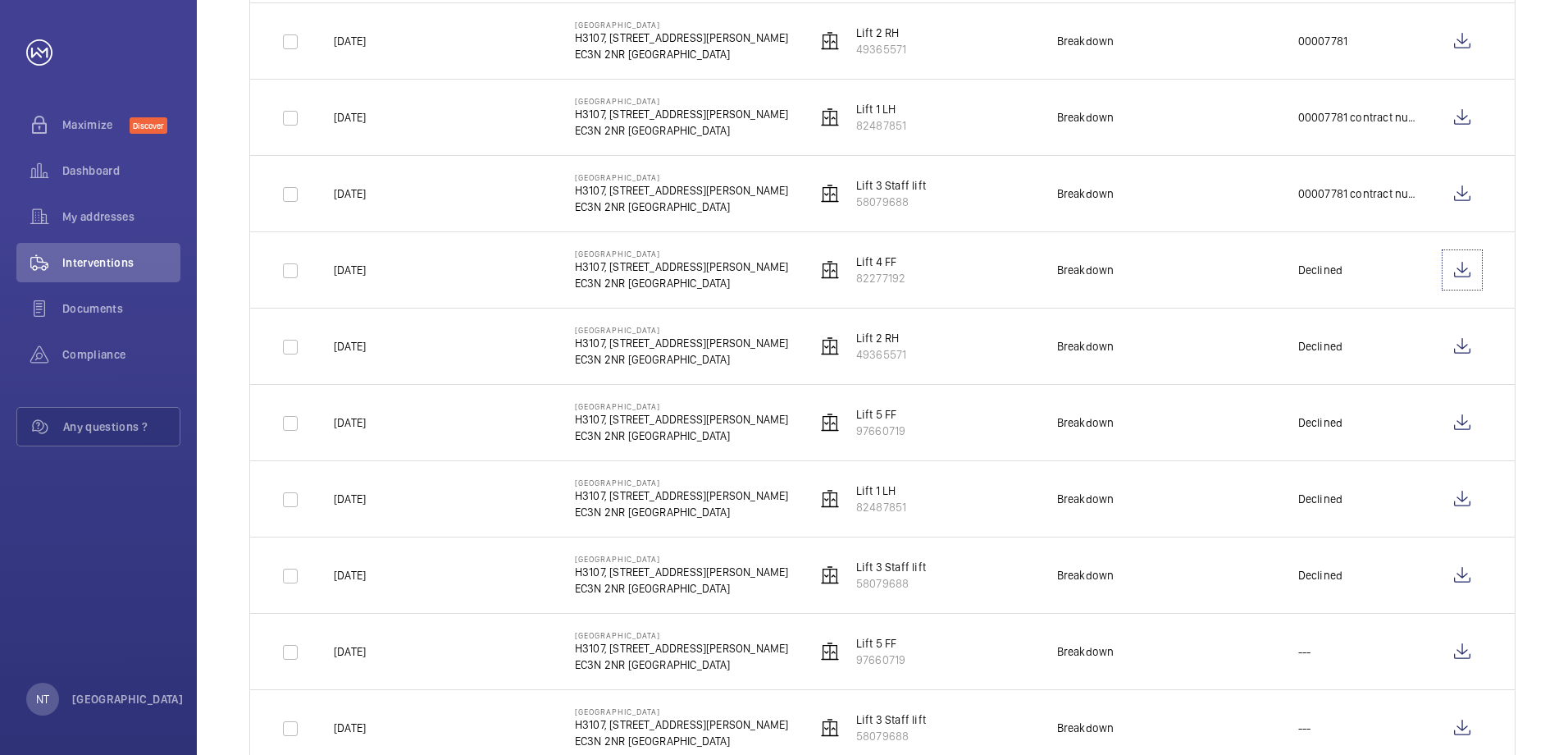
scroll to position [1231, 0]
click at [1464, 652] on wm-front-icon-button at bounding box center [1462, 650] width 39 height 39
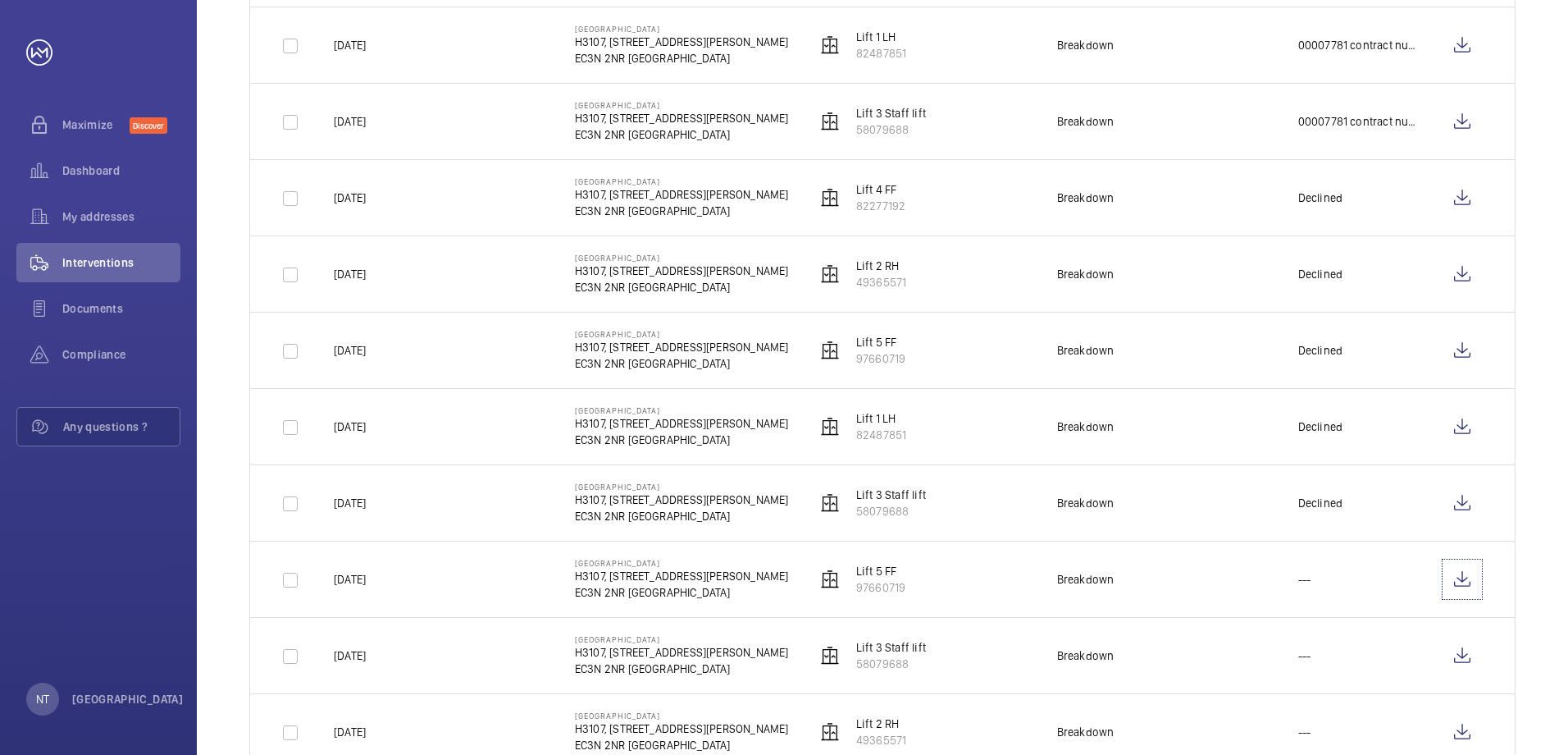
scroll to position [1476, 0]
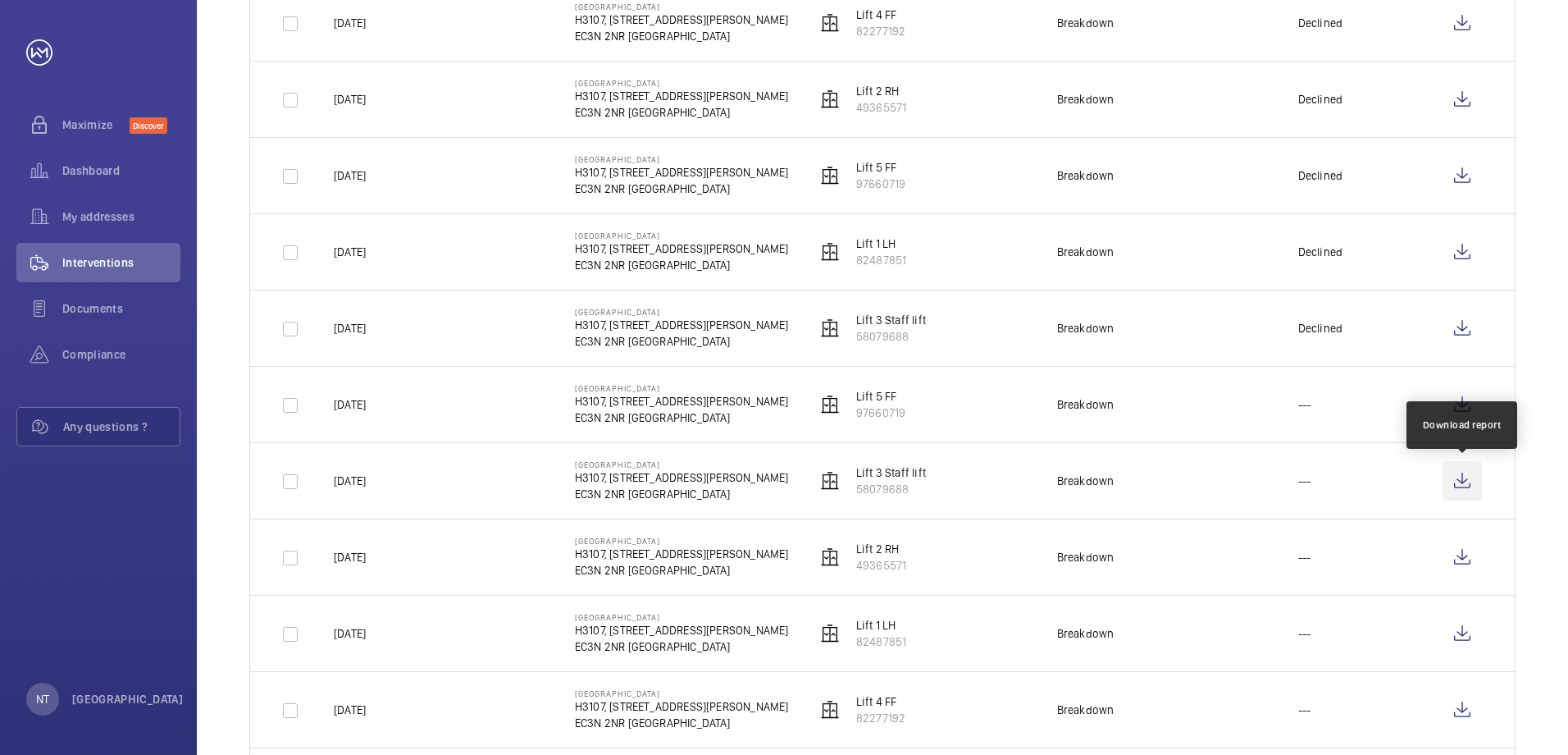
click at [1460, 485] on wm-front-icon-button at bounding box center [1462, 481] width 39 height 39
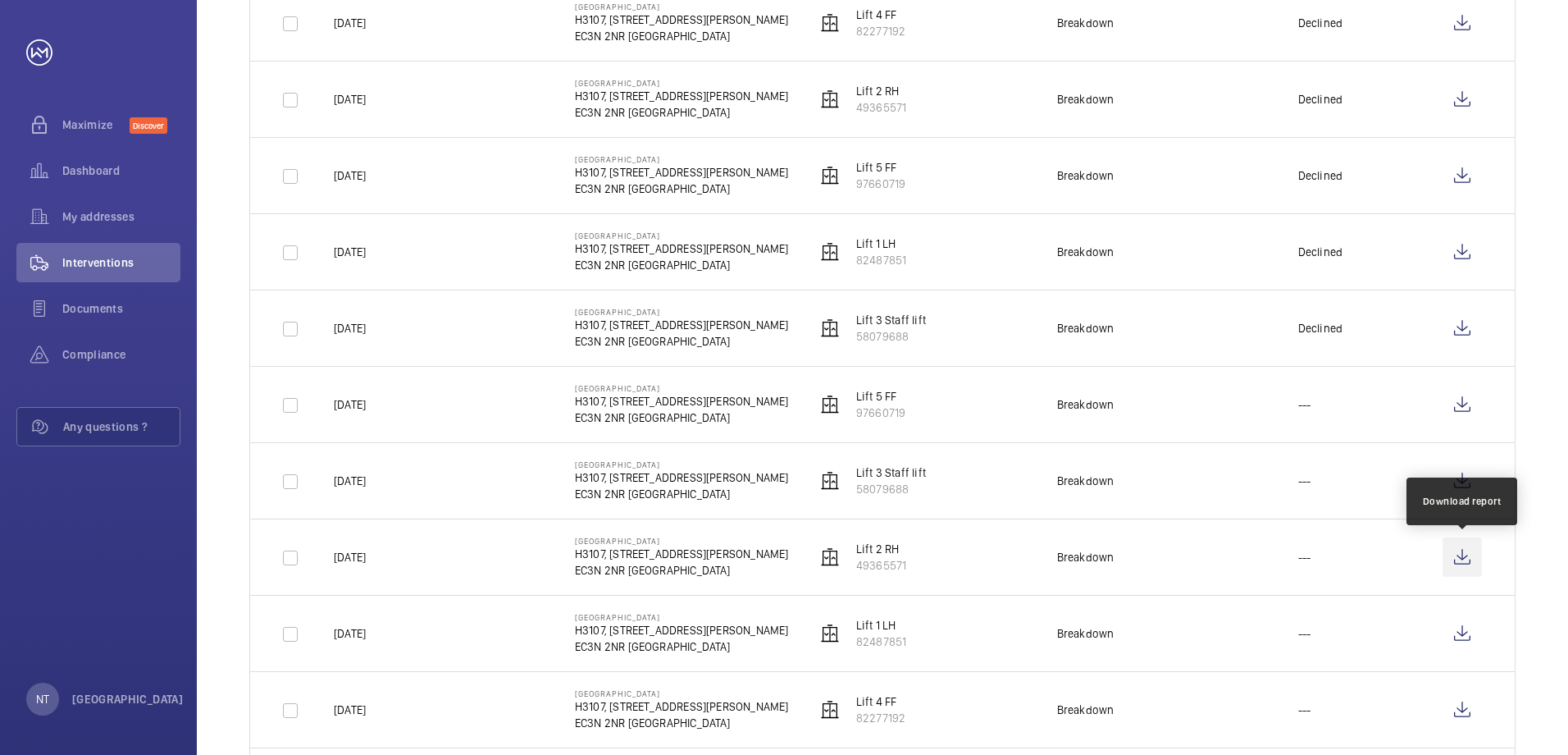
click at [1464, 555] on wm-front-icon-button at bounding box center [1462, 557] width 39 height 39
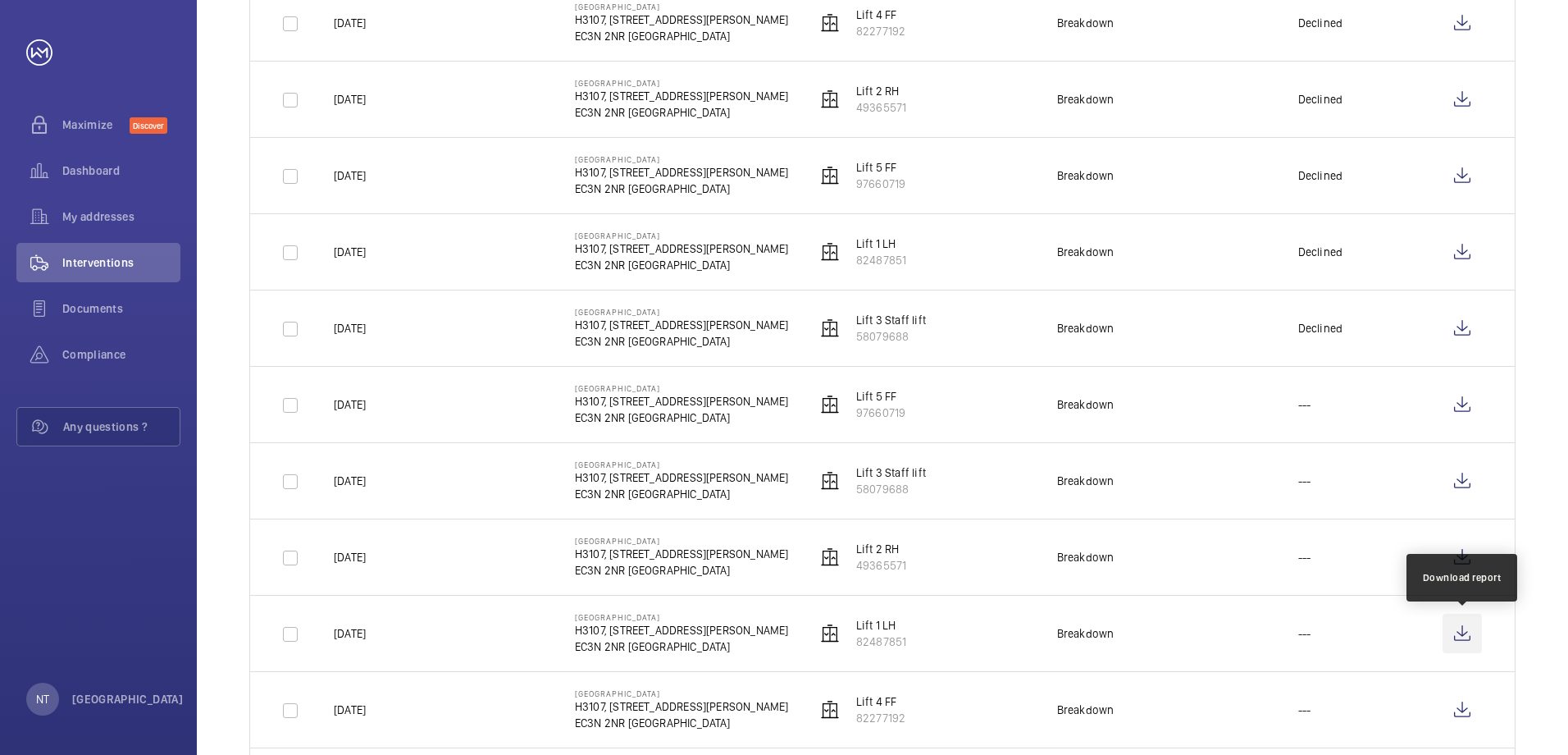
click at [1459, 638] on wm-front-icon-button at bounding box center [1462, 633] width 39 height 39
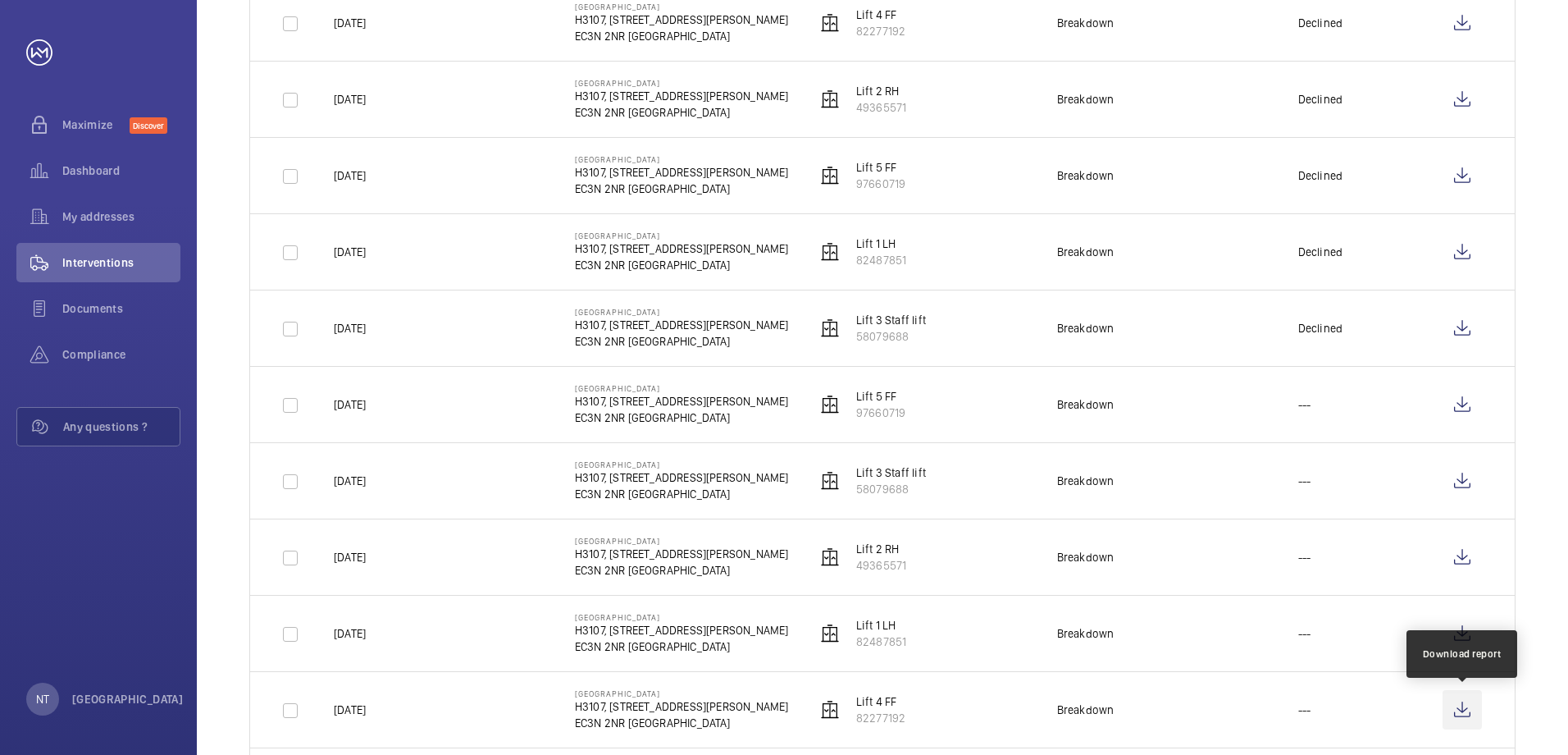
click at [1469, 709] on wm-front-icon-button at bounding box center [1462, 709] width 39 height 39
